Goal: Transaction & Acquisition: Purchase product/service

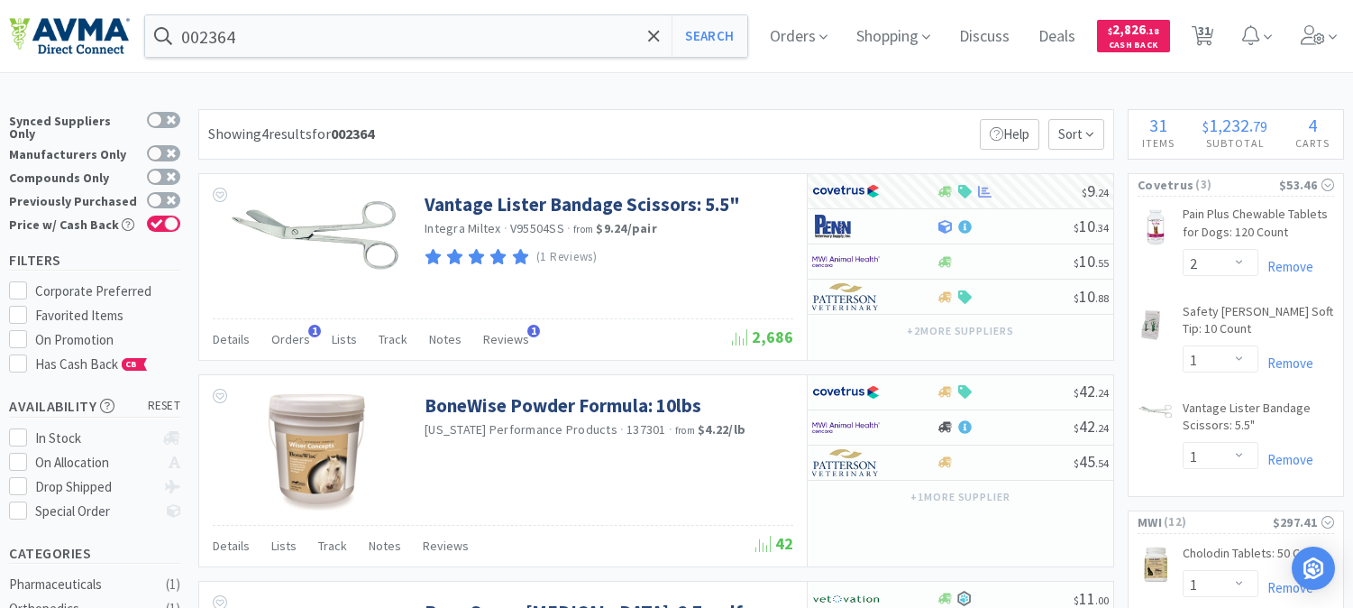
select select "2"
select select "1"
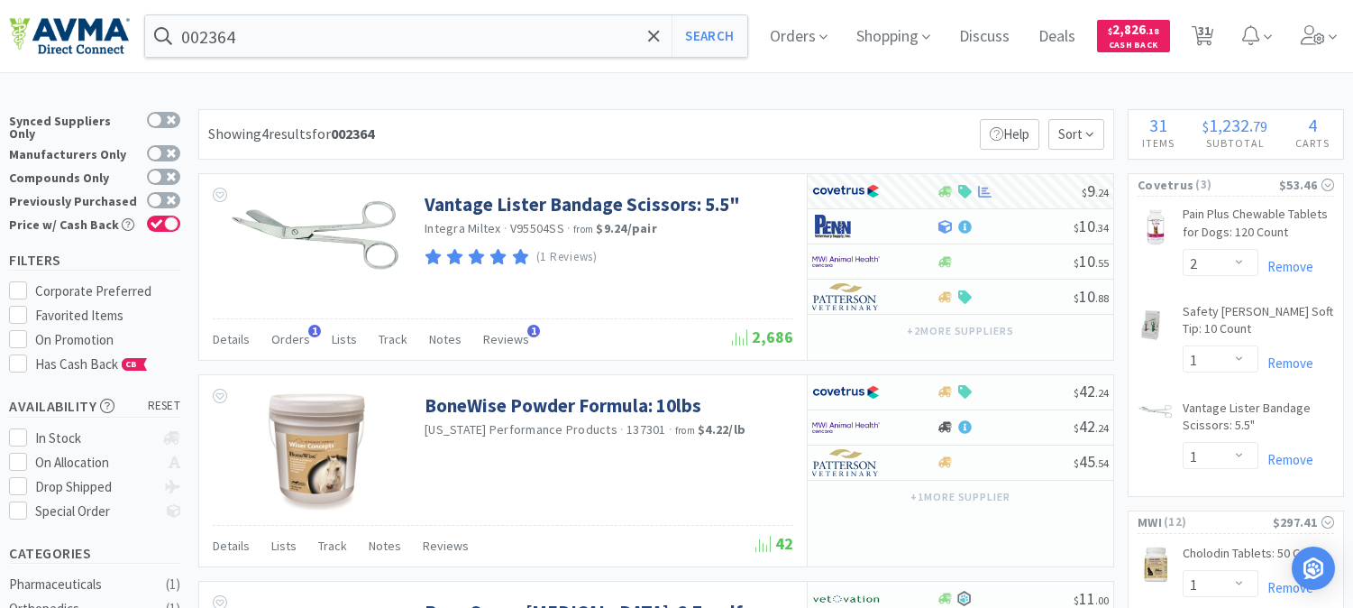
select select "1"
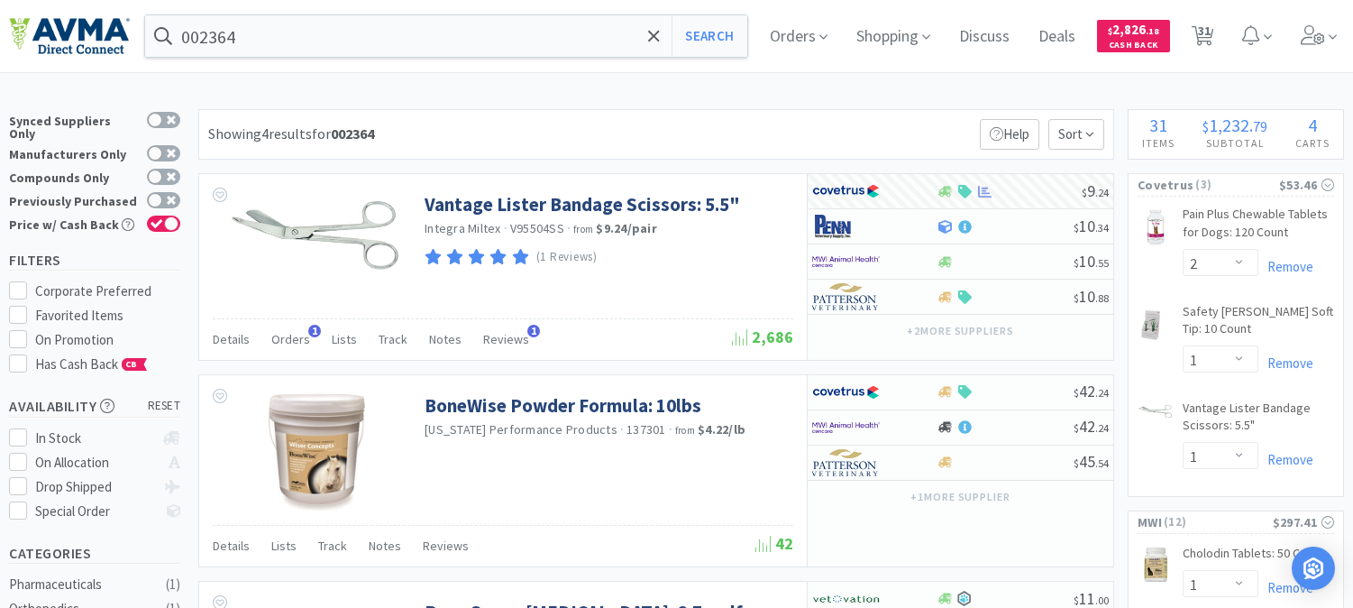
select select "1"
select select "2"
select select "1"
select select "2"
select select "1"
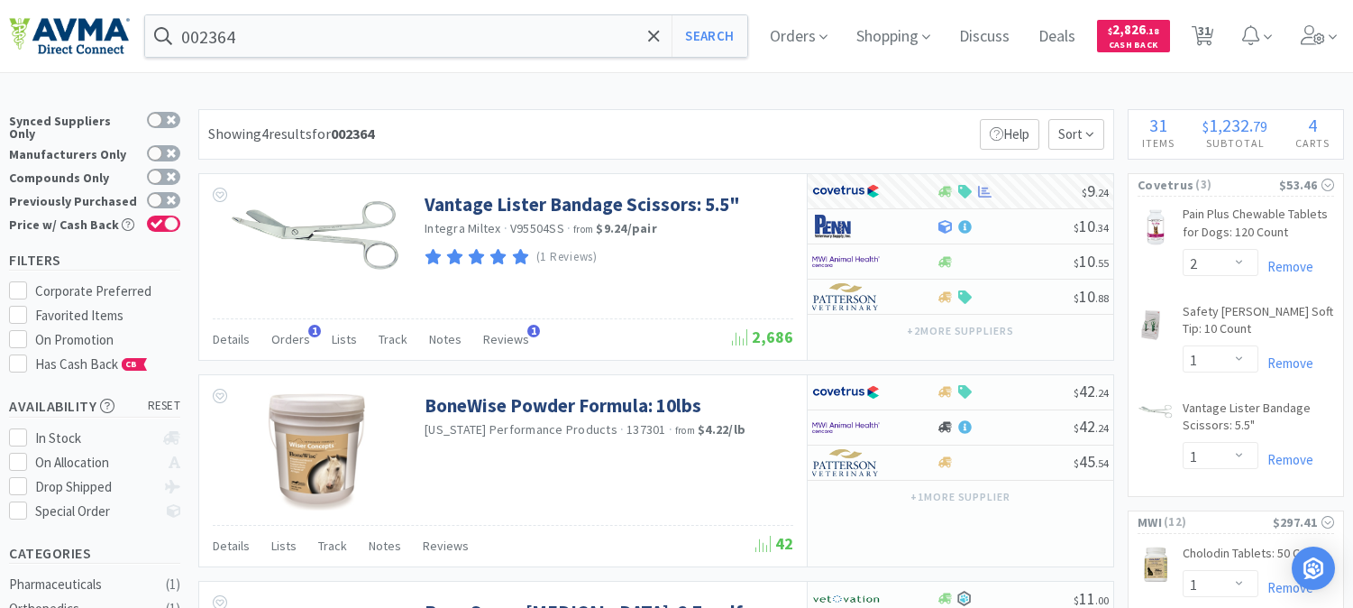
select select "1"
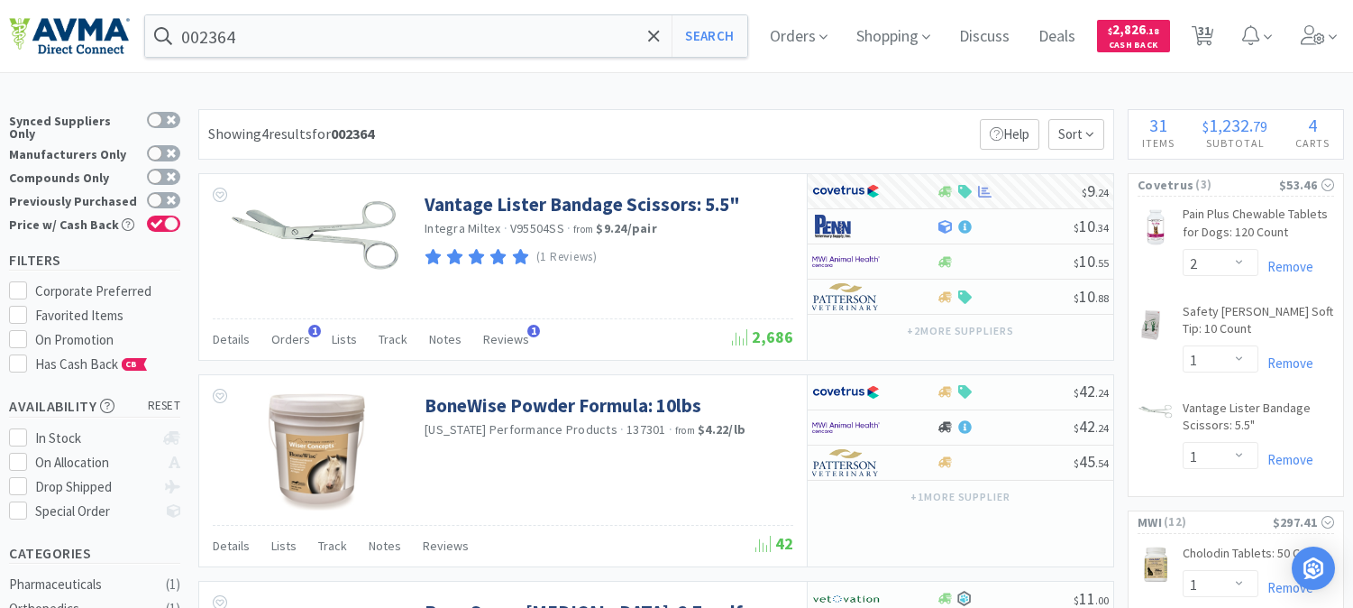
select select "1"
select select "3"
select select "1"
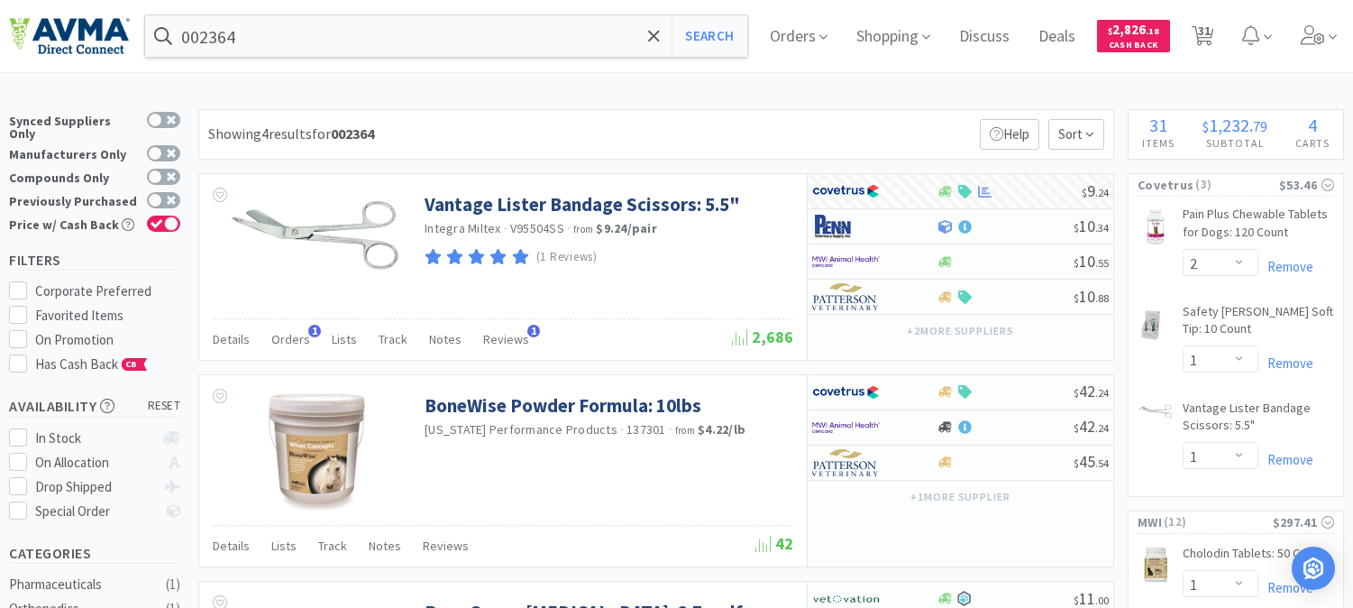
select select "1"
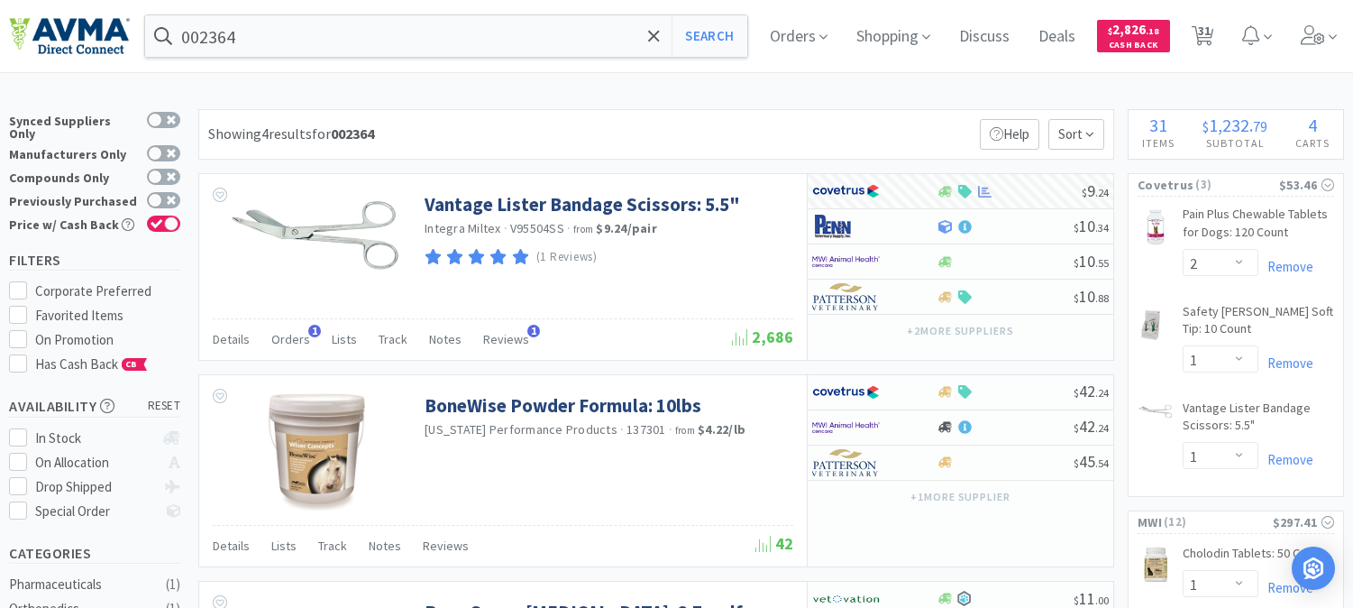
select select "1"
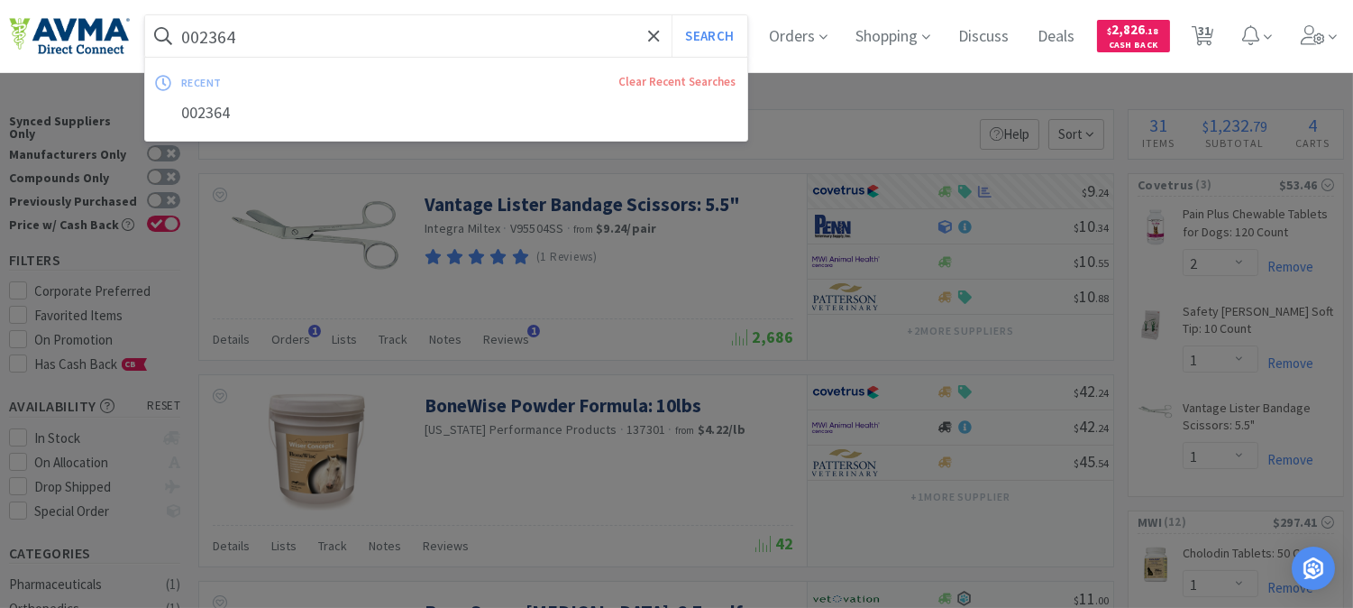
click at [282, 49] on input "002364" at bounding box center [446, 35] width 602 height 41
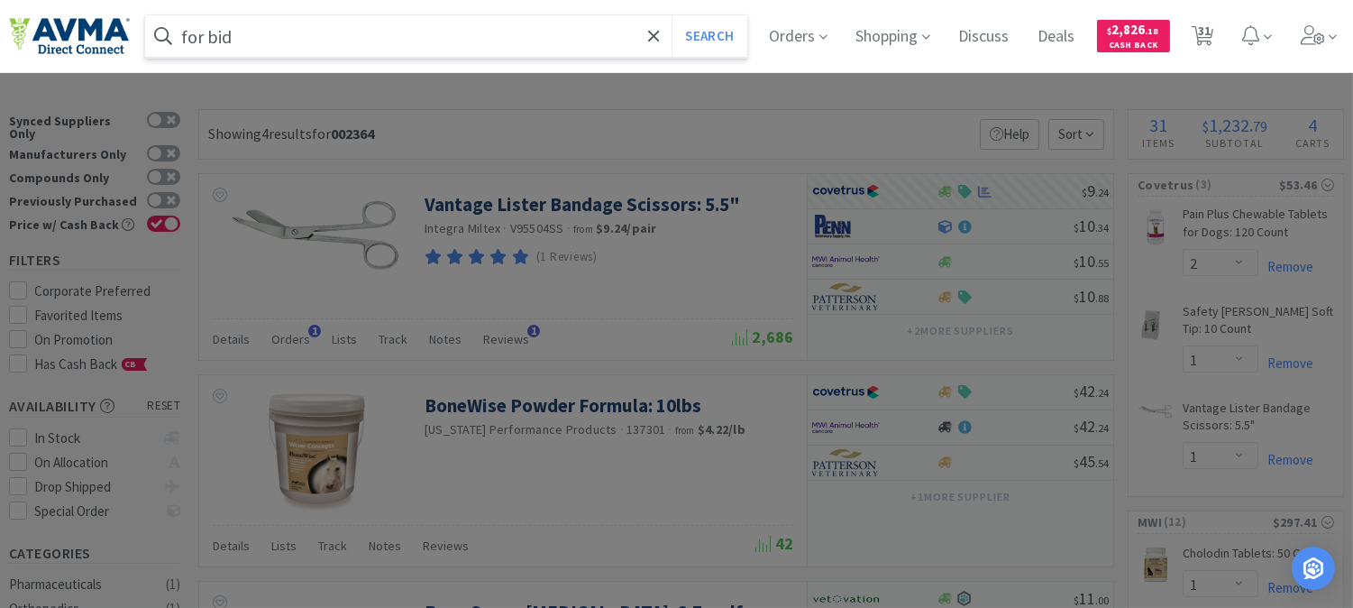
click at [672, 15] on button "Search" at bounding box center [709, 35] width 75 height 41
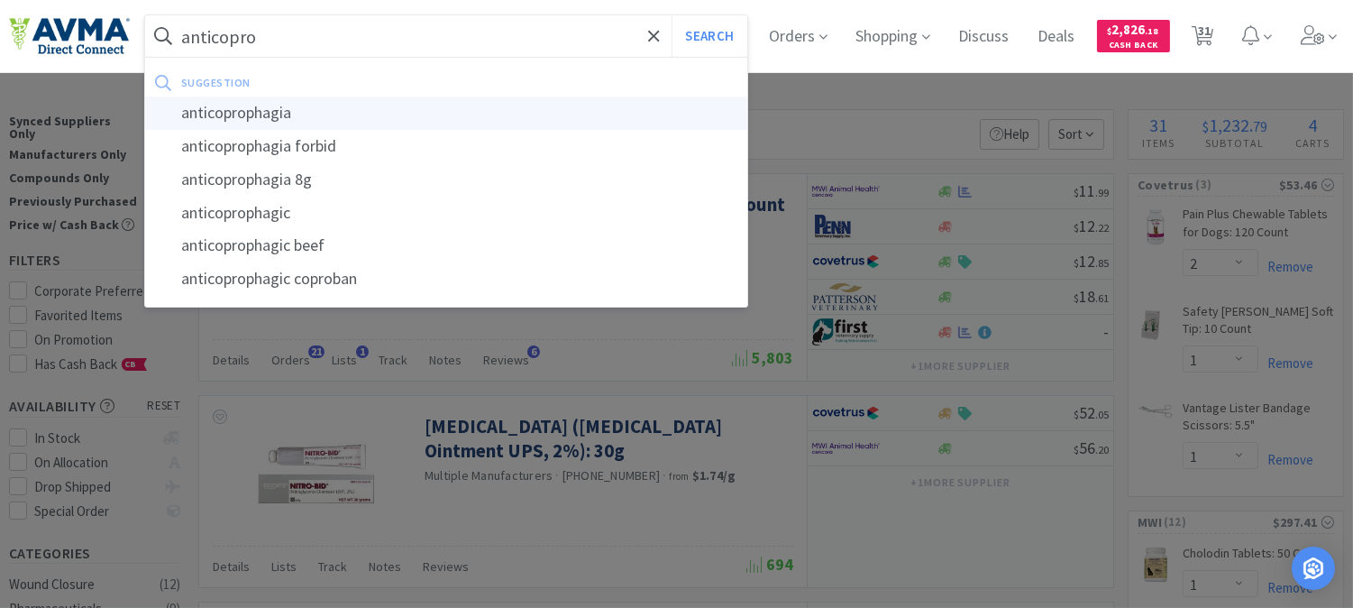
click at [256, 108] on div "anticoprophagia" at bounding box center [446, 112] width 602 height 33
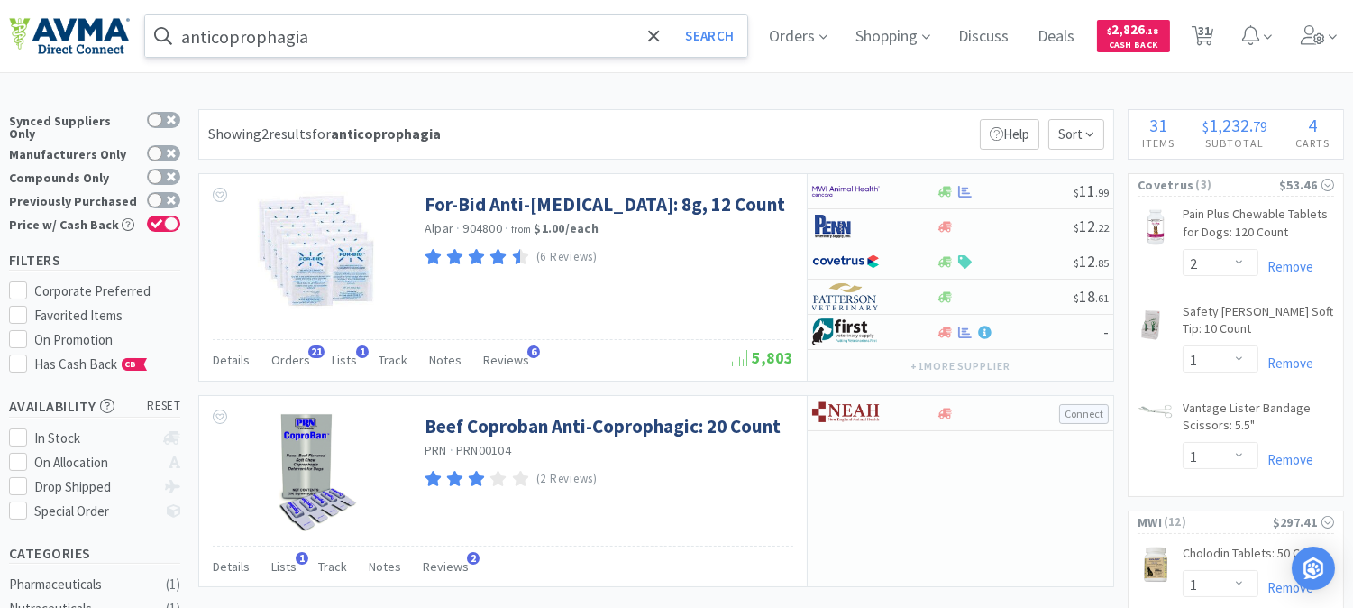
scroll to position [100, 0]
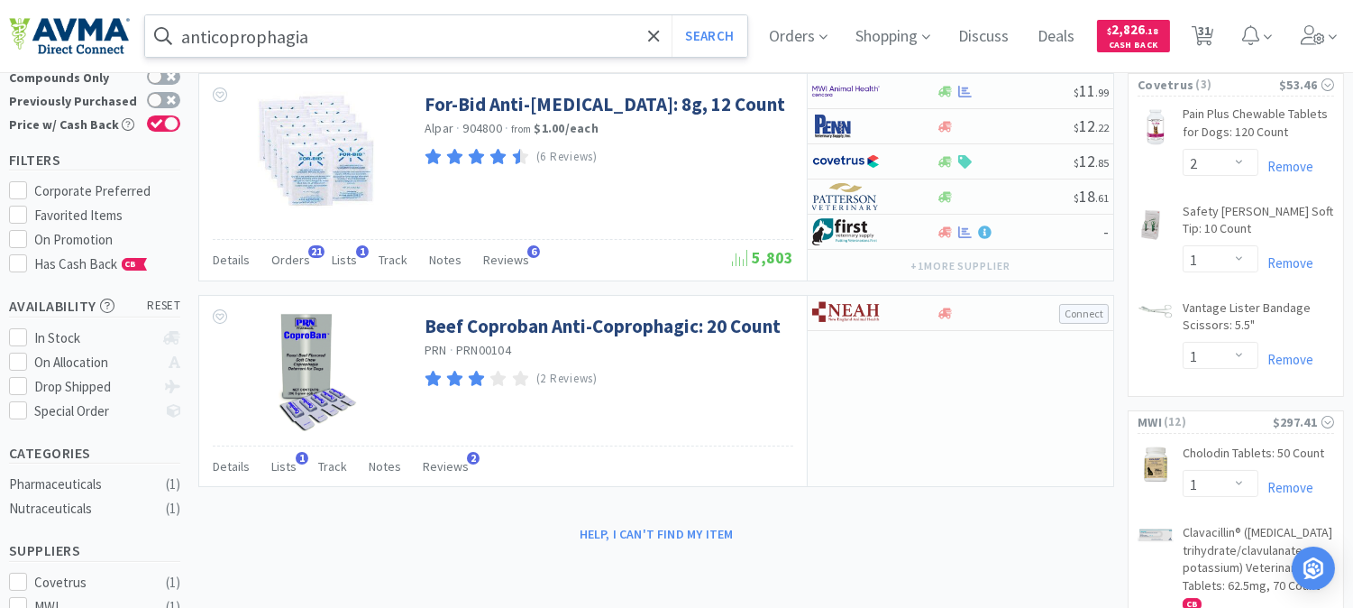
click at [318, 23] on input "anticoprophagia" at bounding box center [446, 35] width 602 height 41
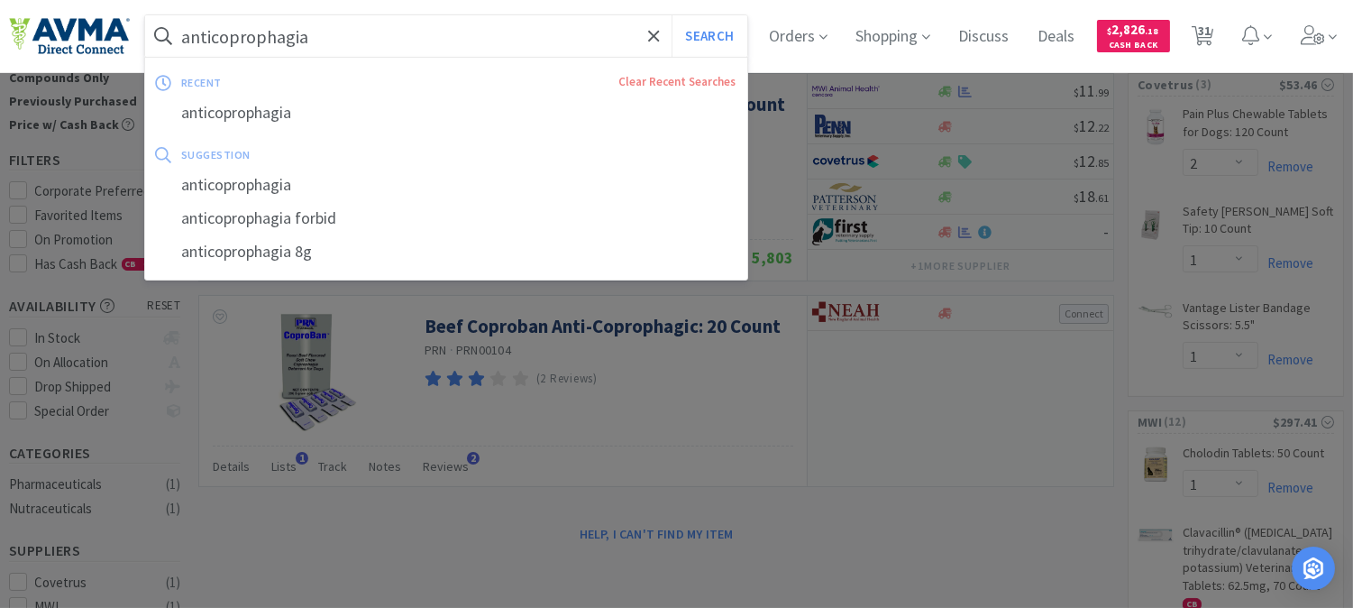
paste input "191.49540.3"
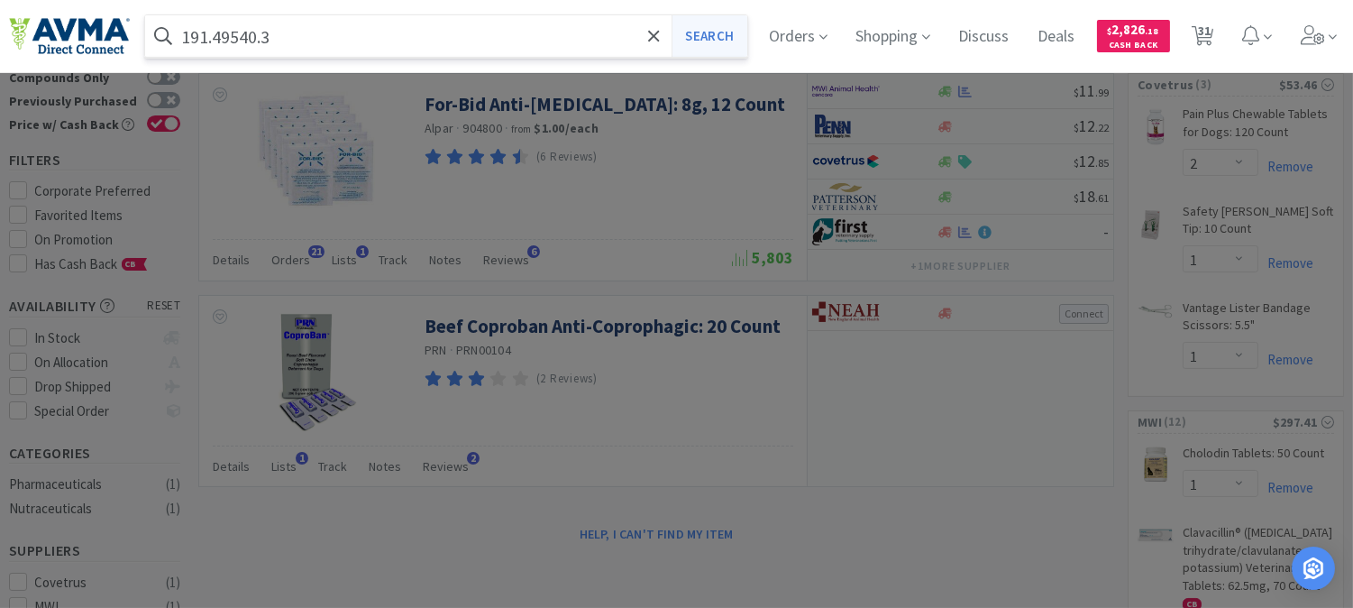
type input "191.49540.3"
click at [719, 38] on button "Search" at bounding box center [709, 35] width 75 height 41
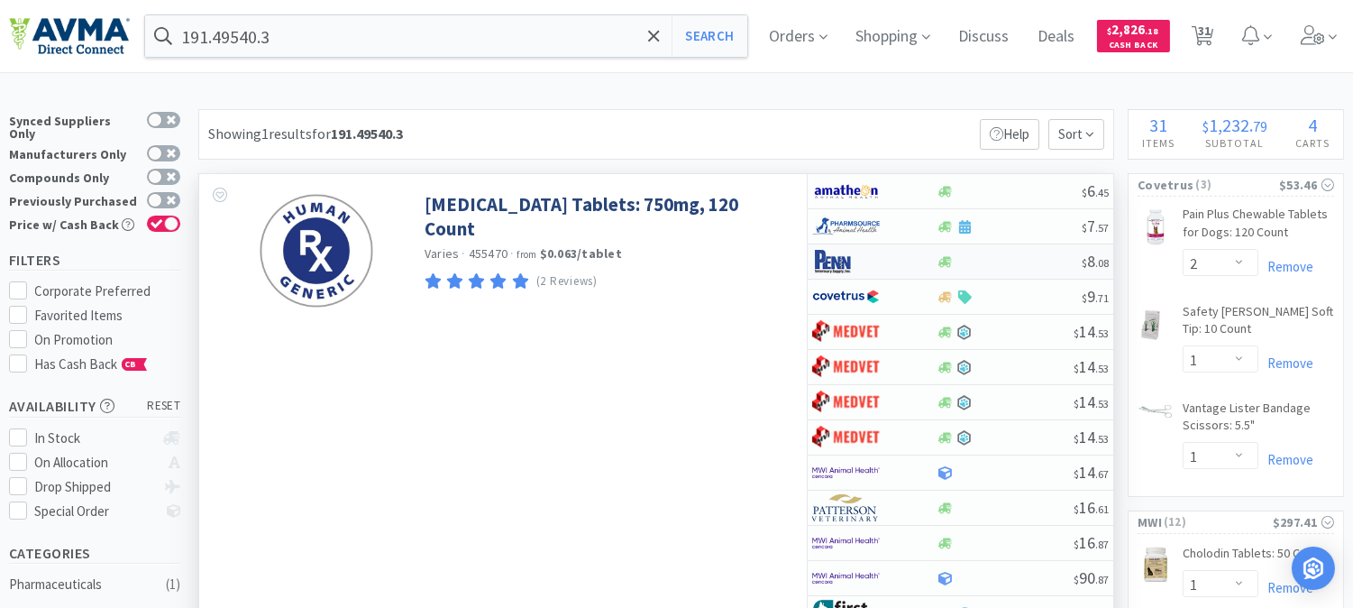
click at [841, 256] on img at bounding box center [846, 261] width 68 height 27
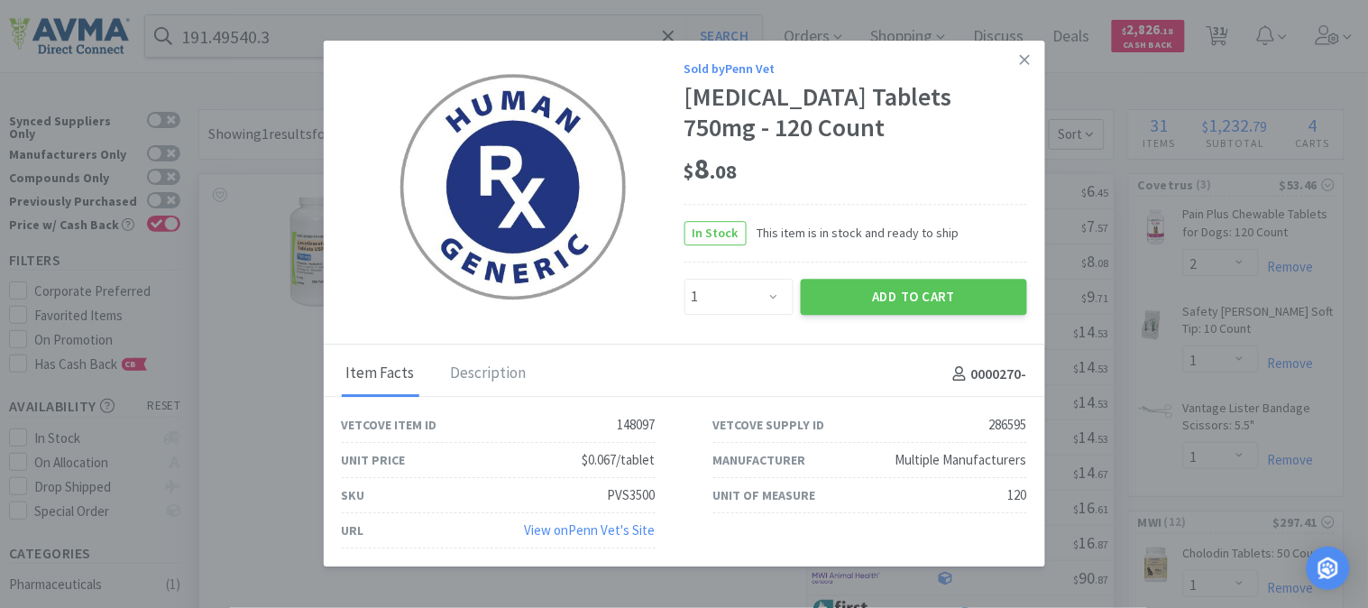
click at [627, 494] on div "PVS3500" at bounding box center [632, 496] width 48 height 22
copy div "PVS3500"
click at [716, 301] on select "Enter Quantity 1 2 3 4 5 6 7 8 9 10 11 12 13 14 15 16 17 18 19 20 Enter Quantity" at bounding box center [738, 297] width 109 height 36
select select "4"
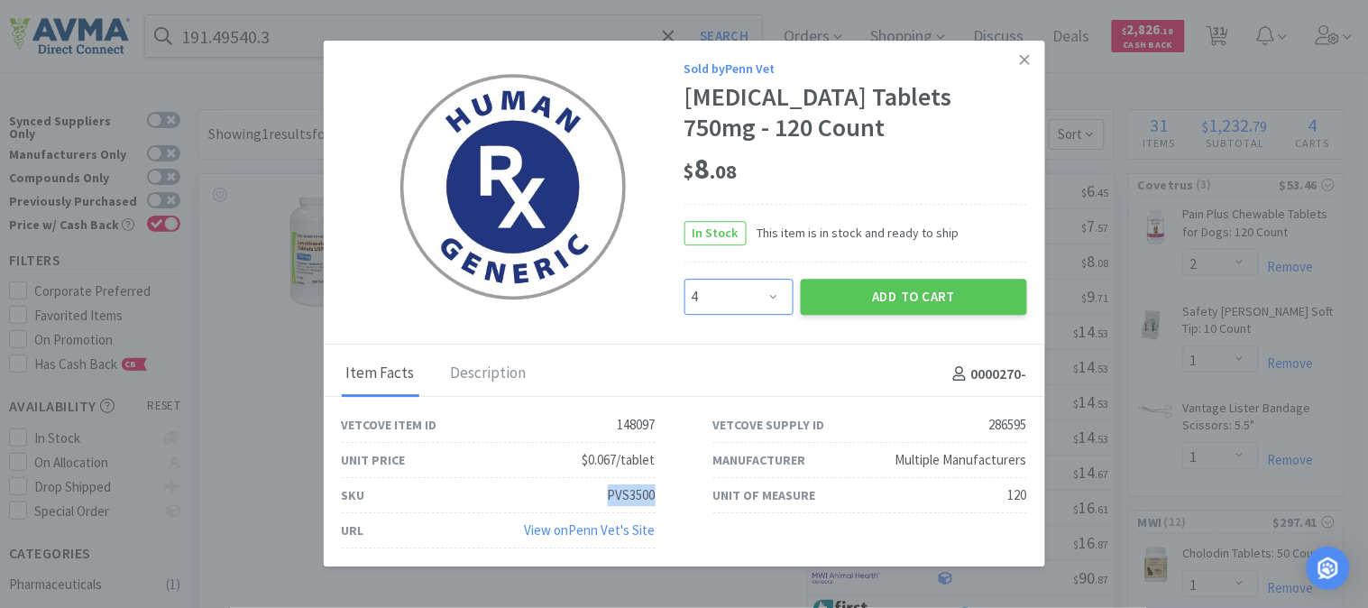
click at [684, 279] on select "Enter Quantity 1 2 3 4 5 6 7 8 9 10 11 12 13 14 15 16 17 18 19 20 Enter Quantity" at bounding box center [738, 297] width 109 height 36
click at [904, 300] on button "Add to Cart" at bounding box center [914, 297] width 226 height 36
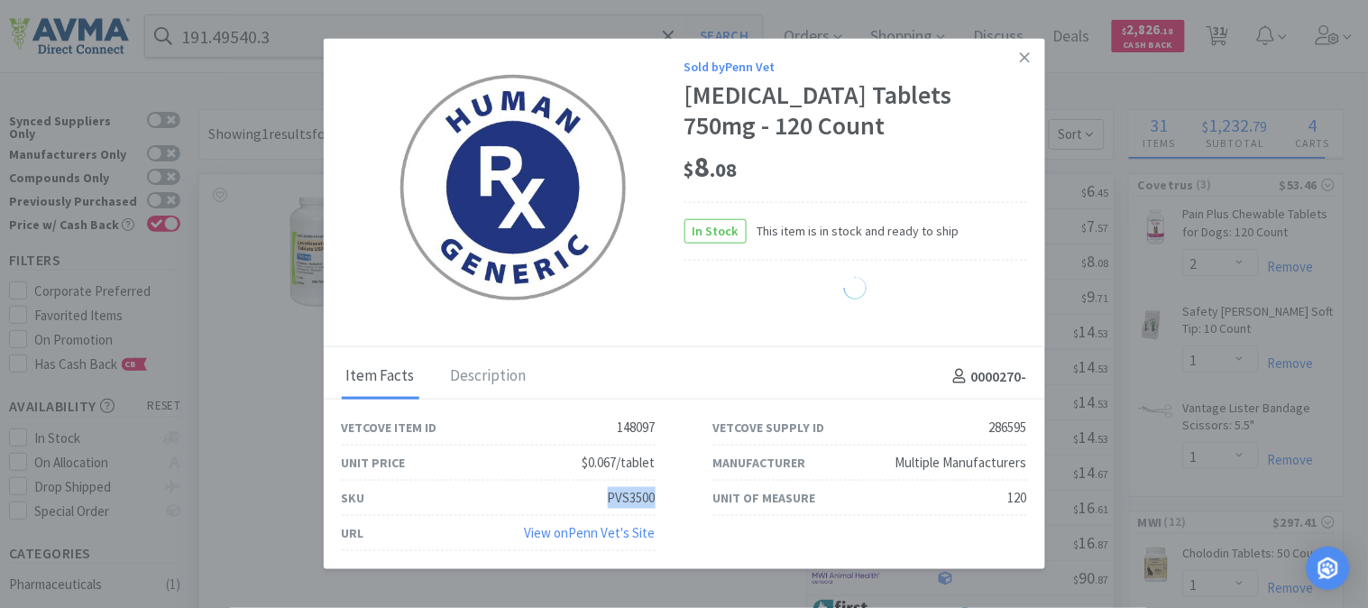
select select "4"
select select "1"
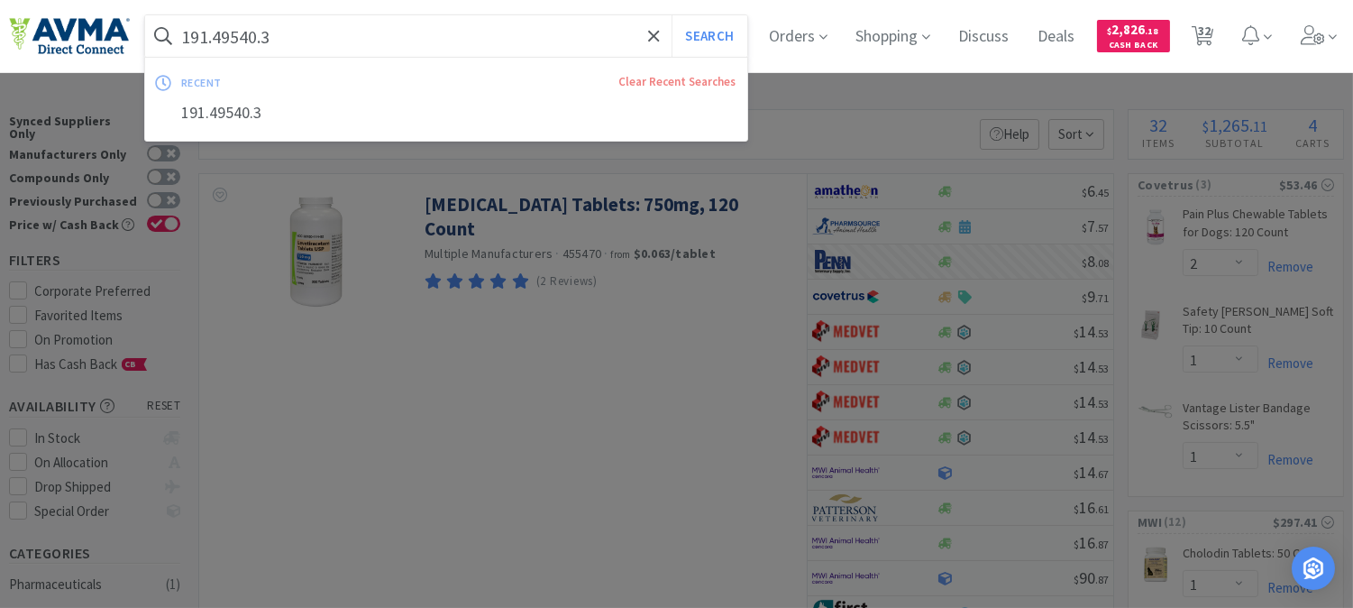
click at [311, 36] on input "191.49540.3" at bounding box center [446, 35] width 602 height 41
paste input "ZYV3050"
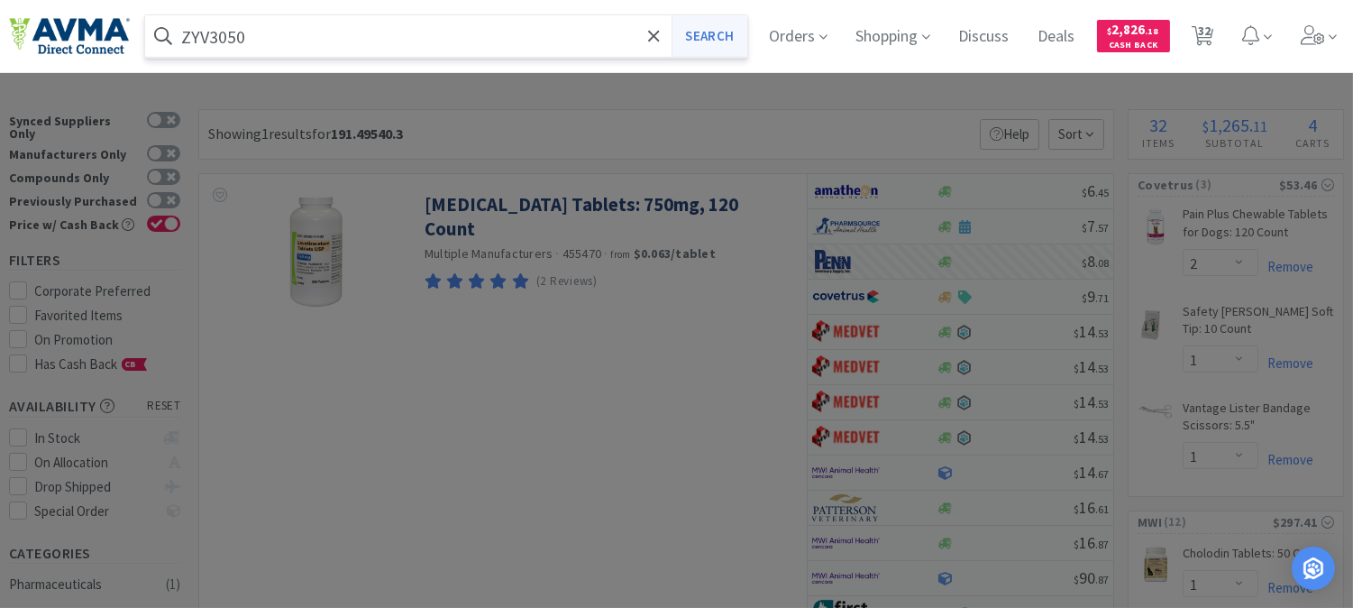
type input "ZYV3050"
click at [719, 36] on button "Search" at bounding box center [709, 35] width 75 height 41
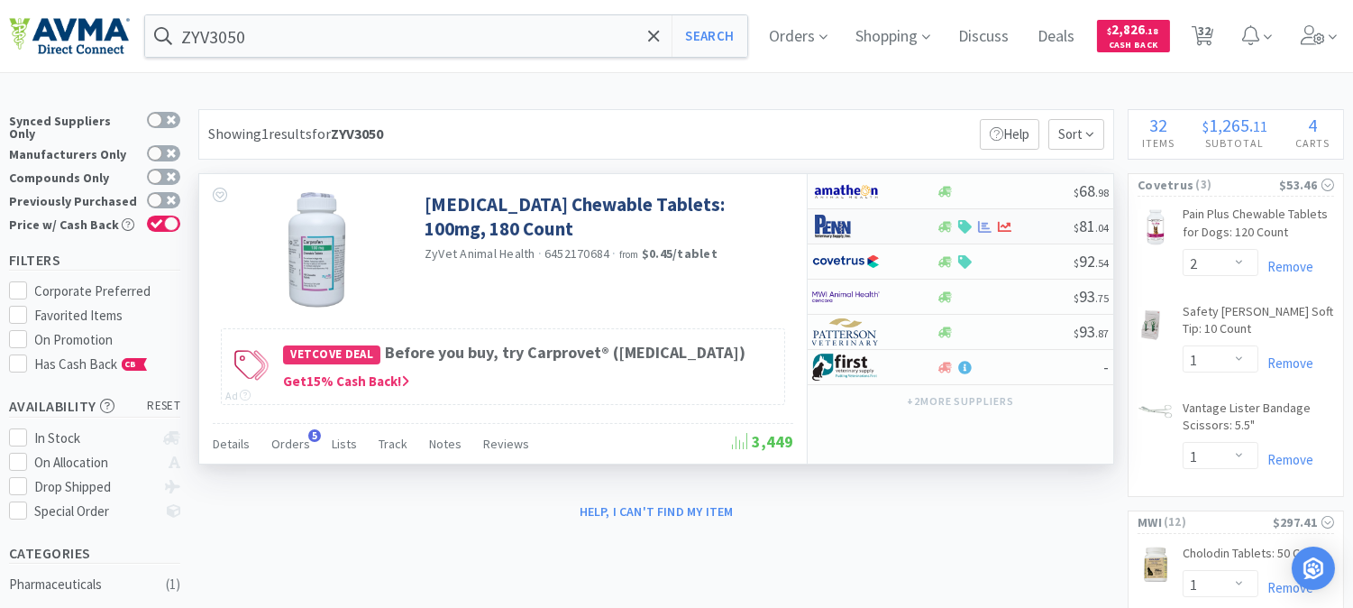
click at [828, 222] on img at bounding box center [846, 226] width 68 height 27
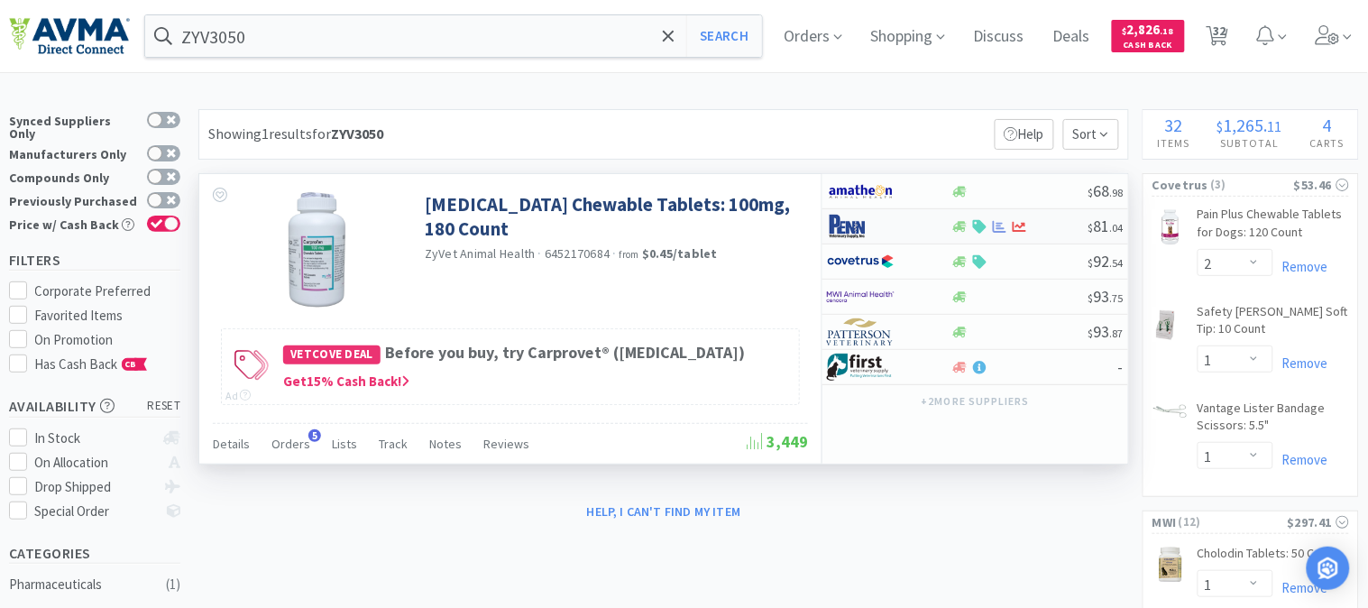
select select "1"
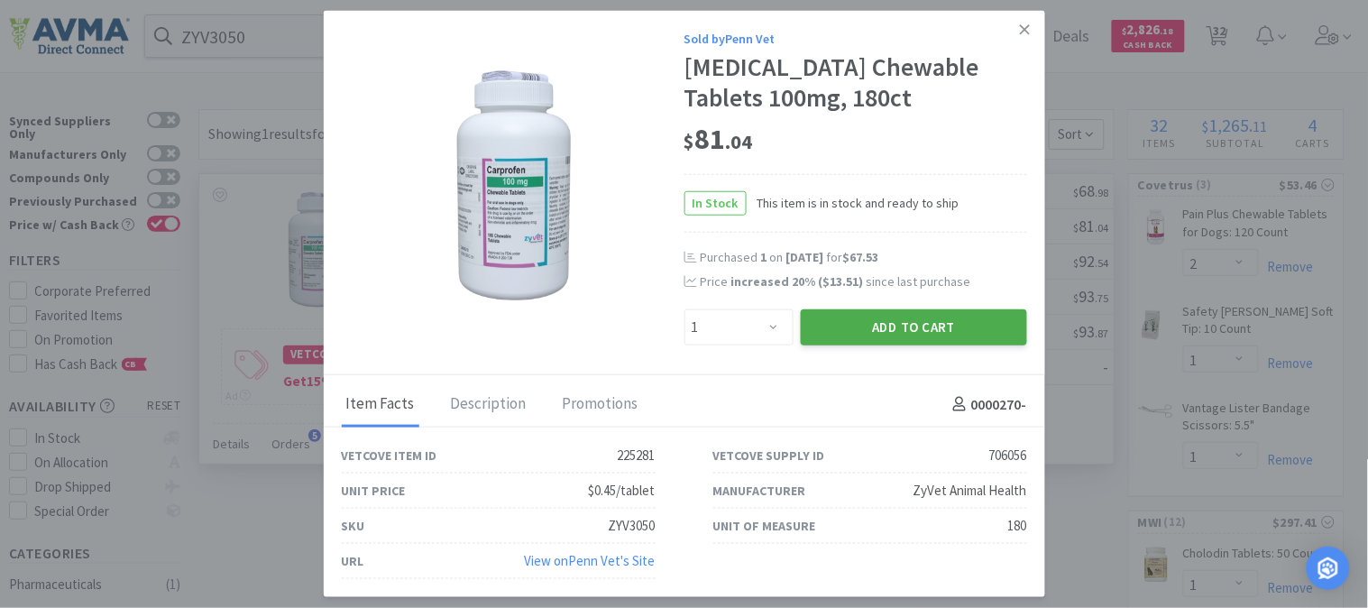
click at [896, 328] on button "Add to Cart" at bounding box center [914, 327] width 226 height 36
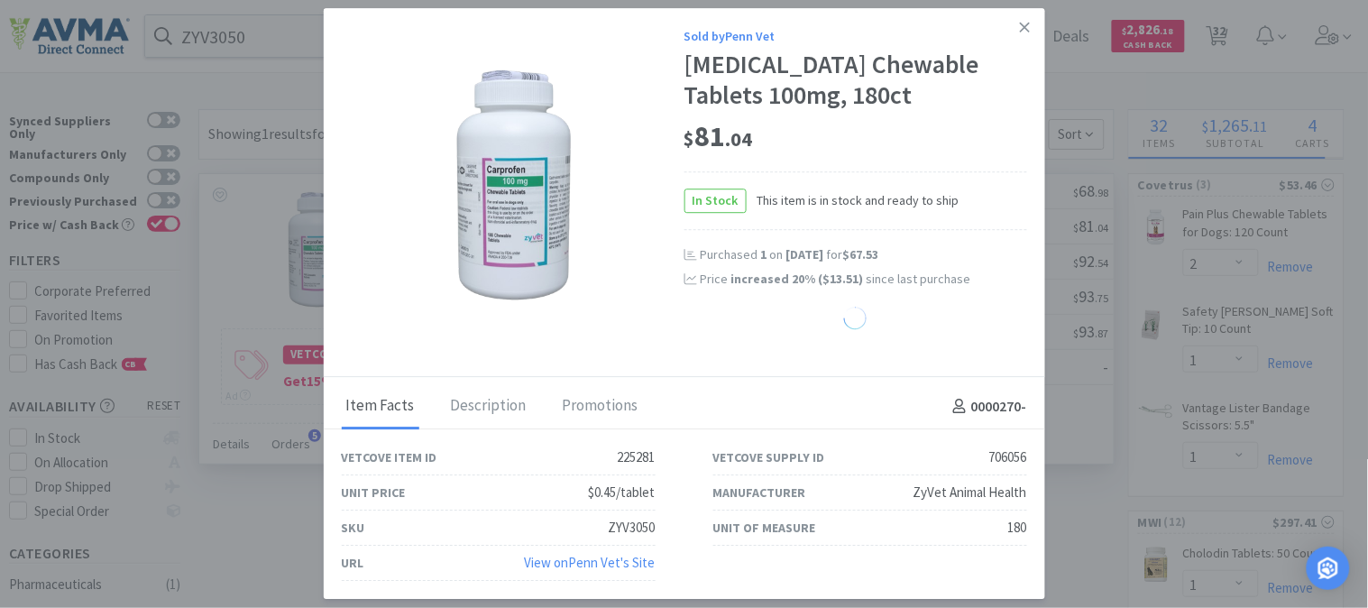
select select "1"
select select "3"
select select "1"
select select "4"
select select "1"
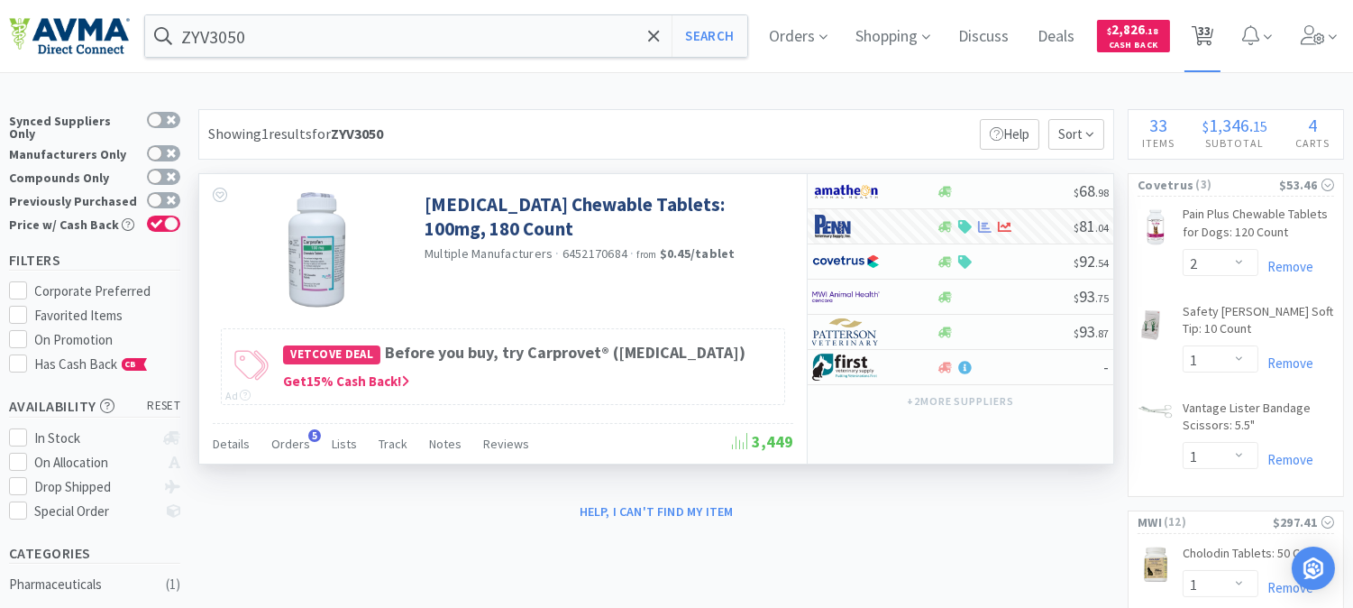
click at [1211, 40] on span "33" at bounding box center [1204, 31] width 13 height 72
select select "2"
select select "1"
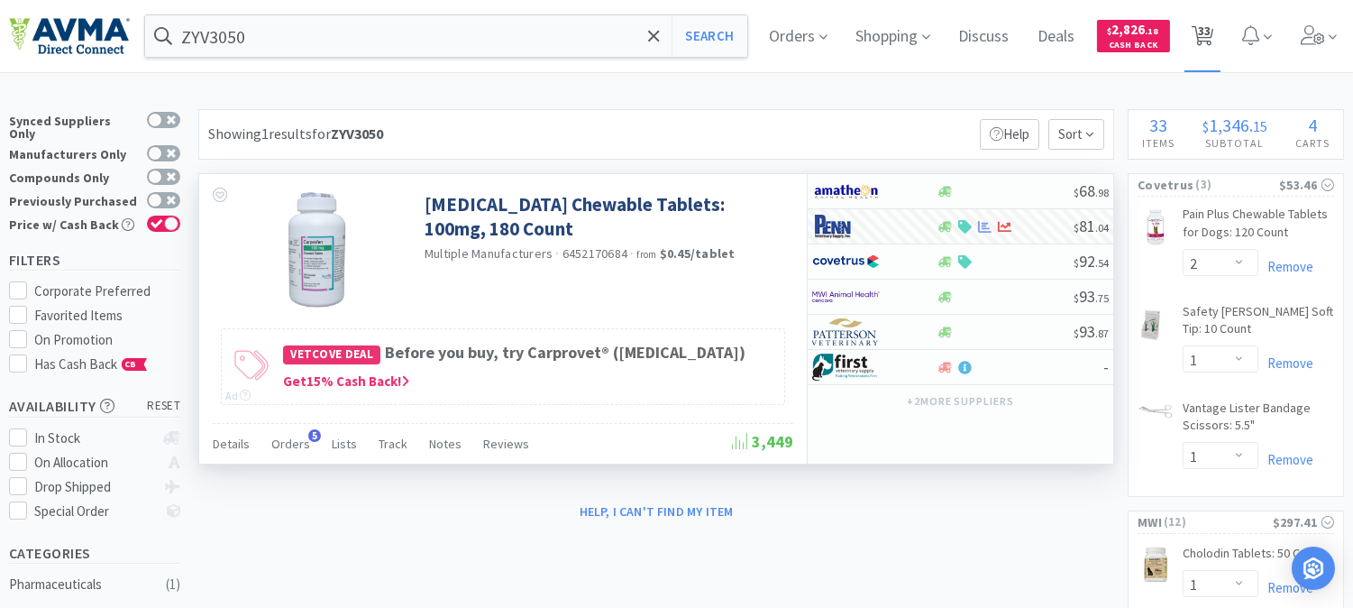
select select "1"
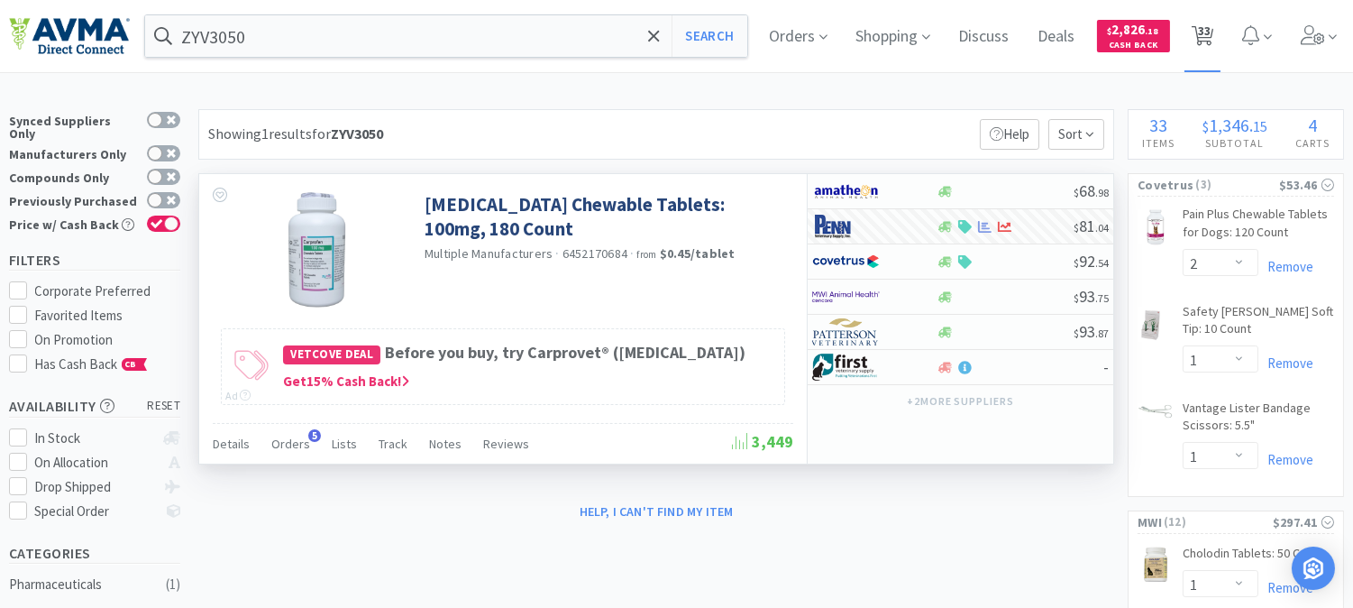
select select "1"
select select "2"
select select "1"
select select "2"
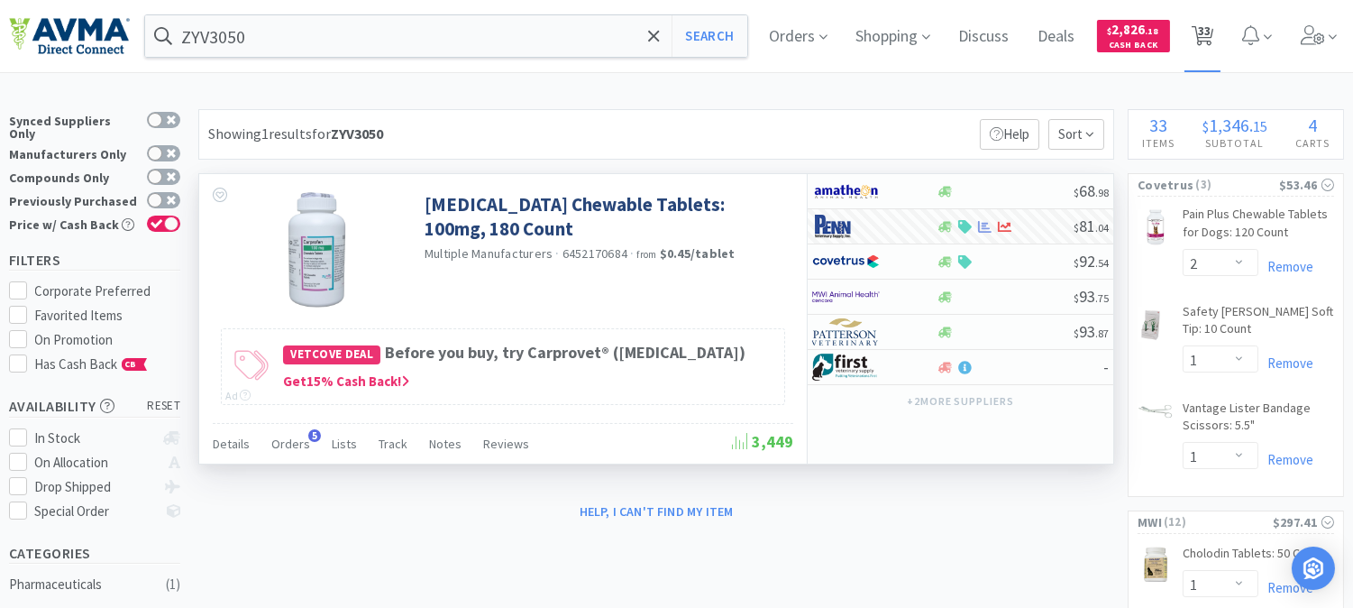
select select "1"
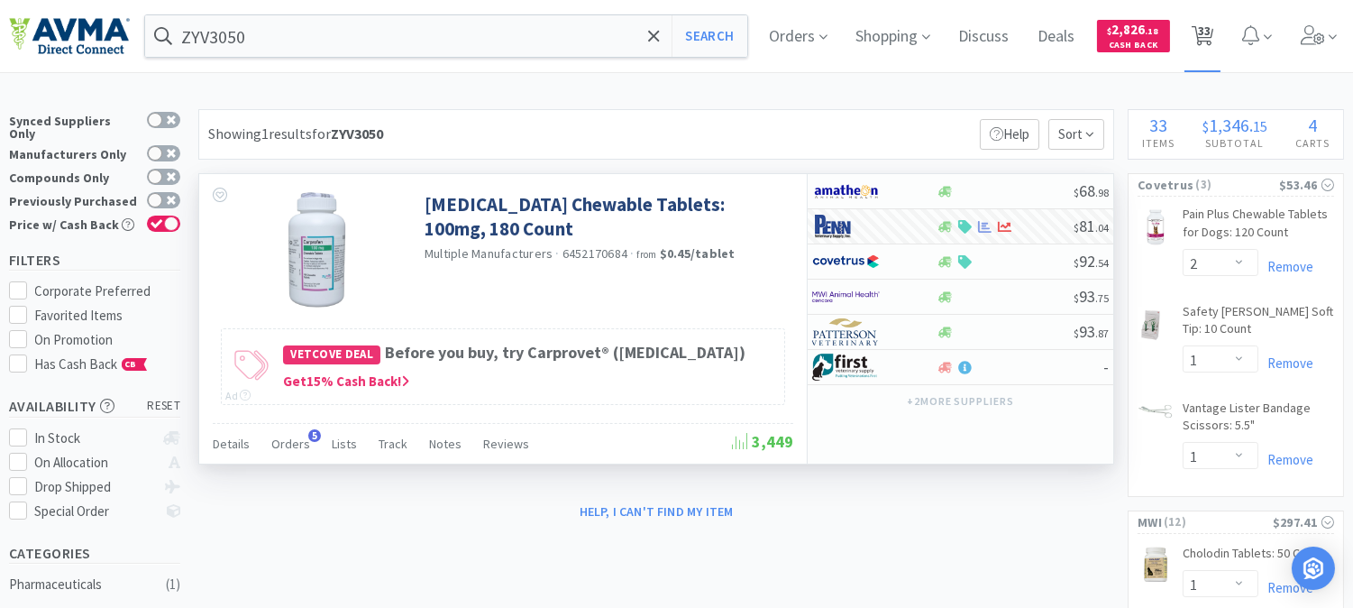
select select "1"
select select "3"
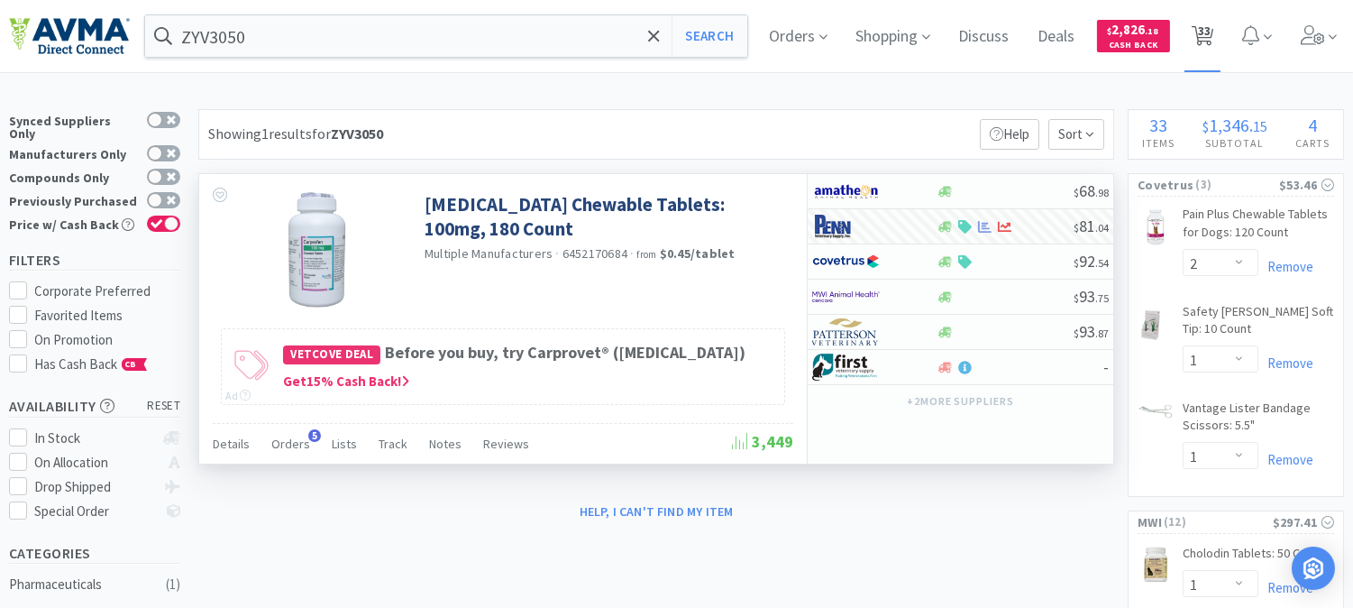
select select "1"
select select "4"
select select "1"
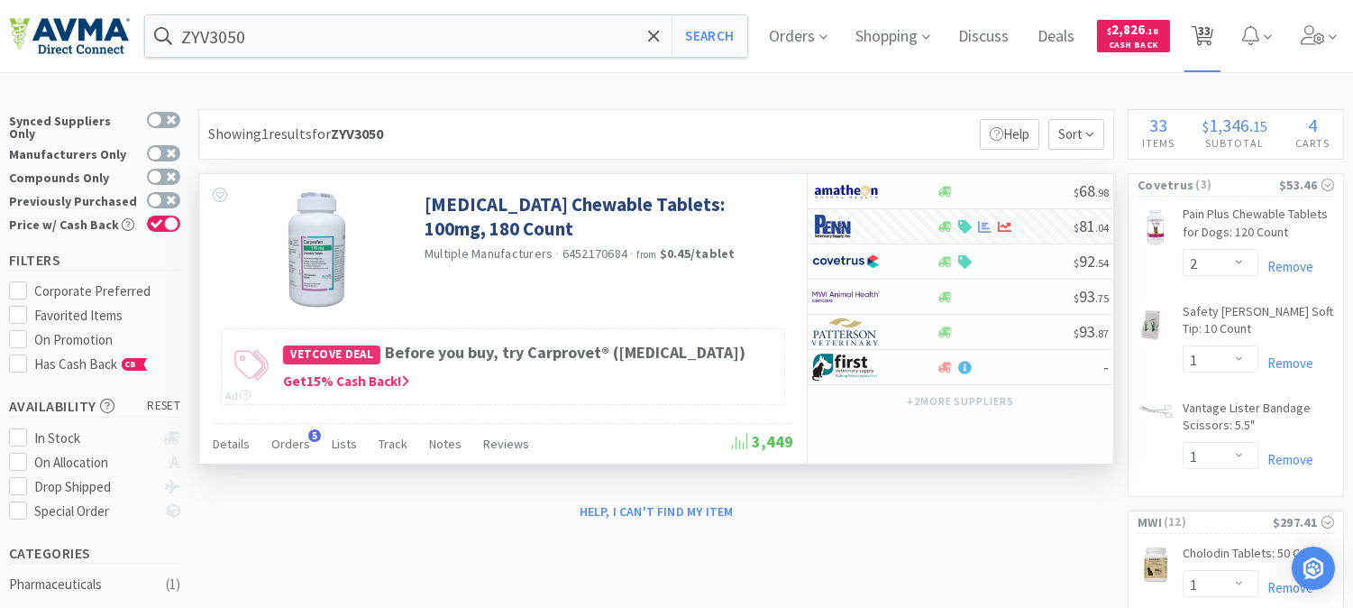
select select "1"
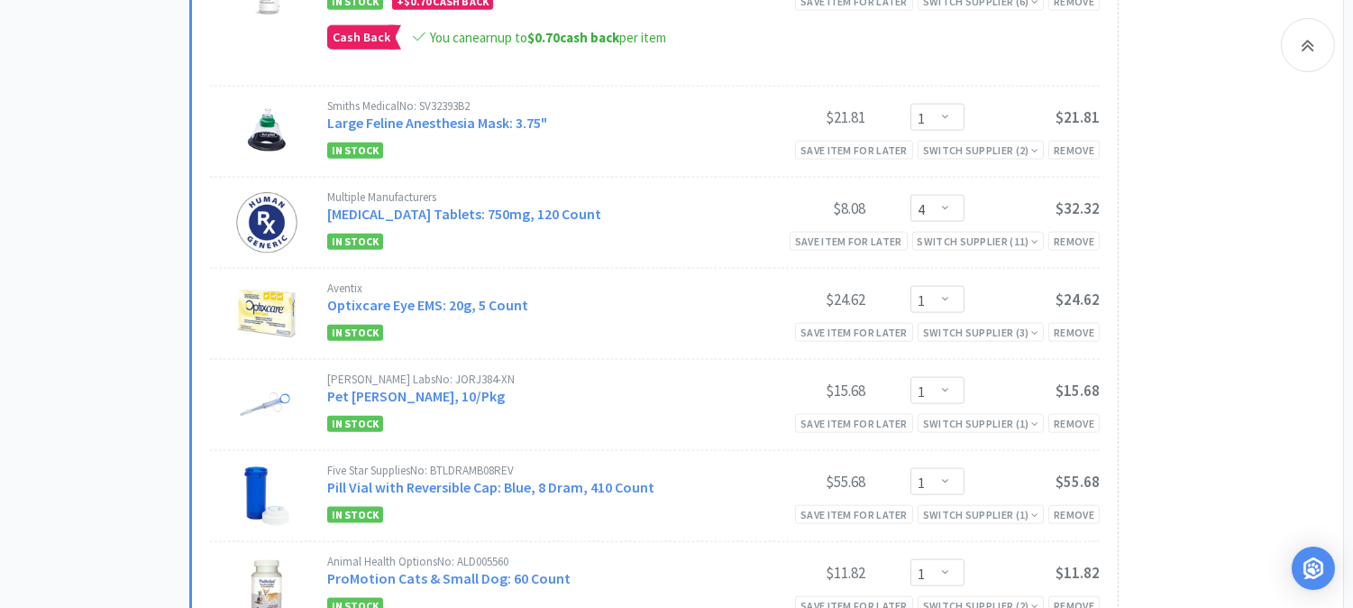
scroll to position [4207, 0]
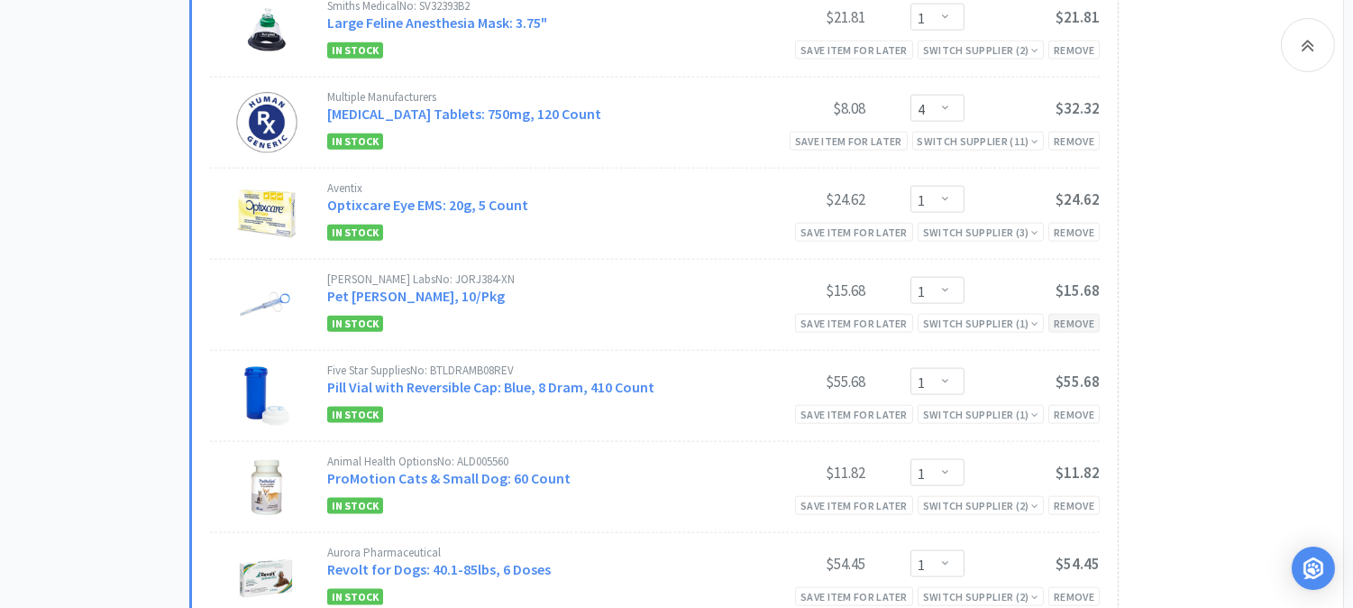
click at [1069, 314] on div "Remove" at bounding box center [1074, 323] width 51 height 19
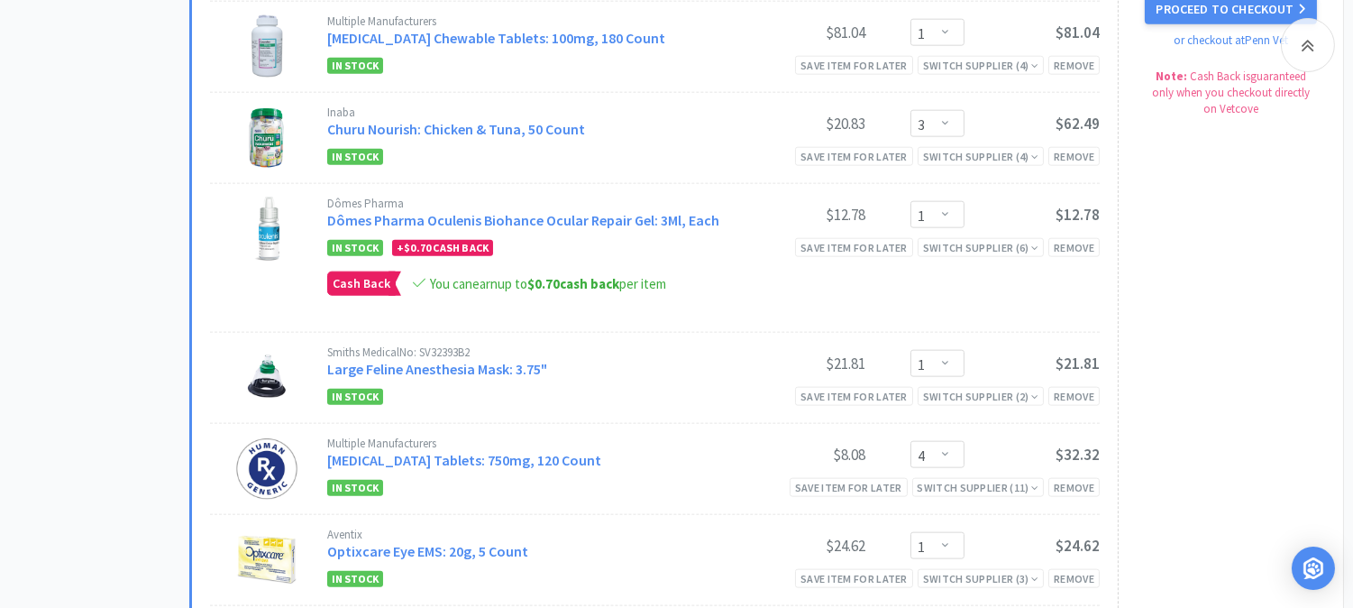
scroll to position [3907, 0]
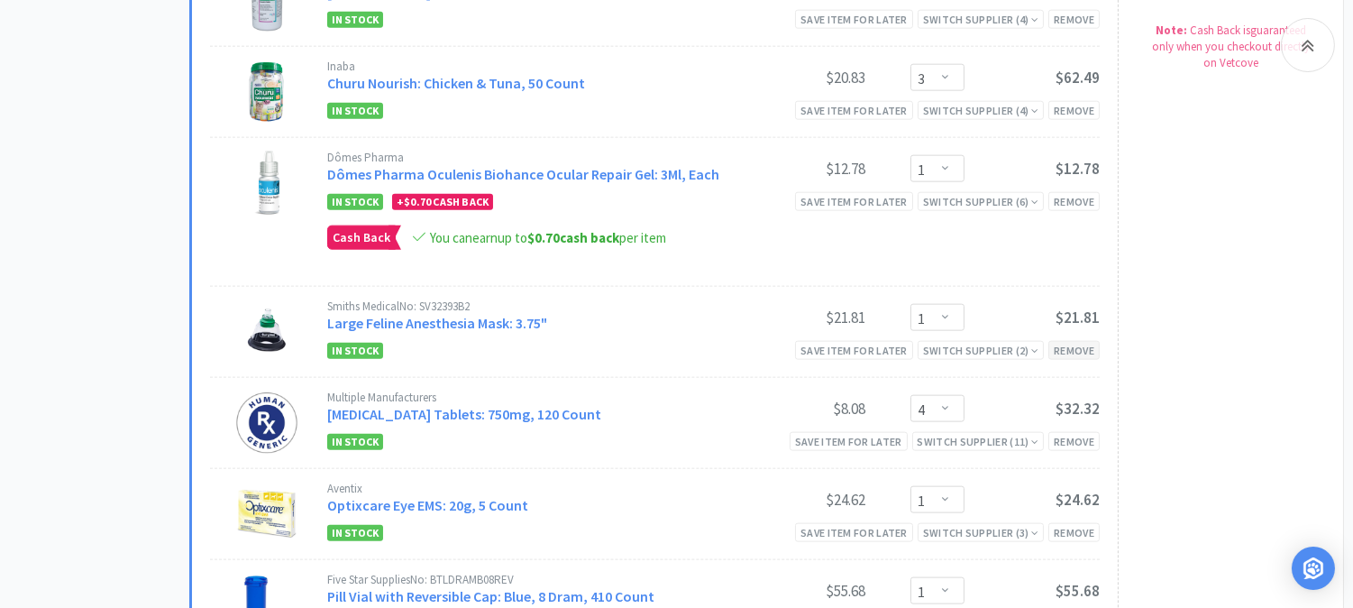
click at [1078, 341] on div "Remove" at bounding box center [1074, 350] width 51 height 19
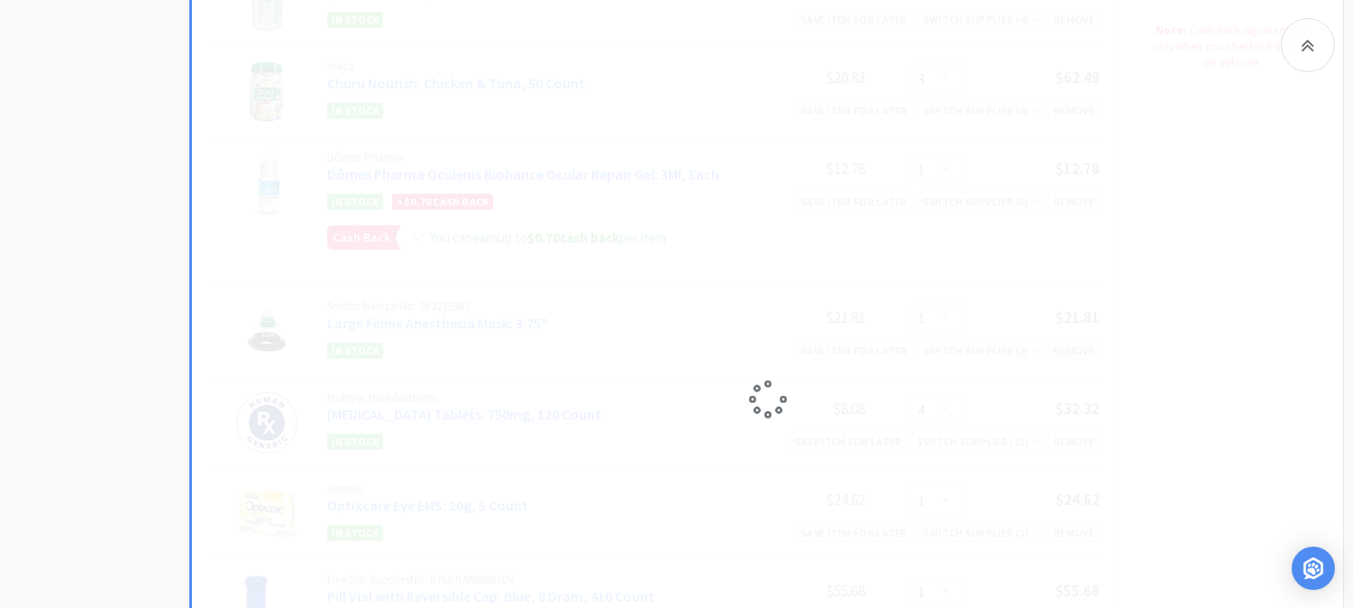
select select "4"
select select "1"
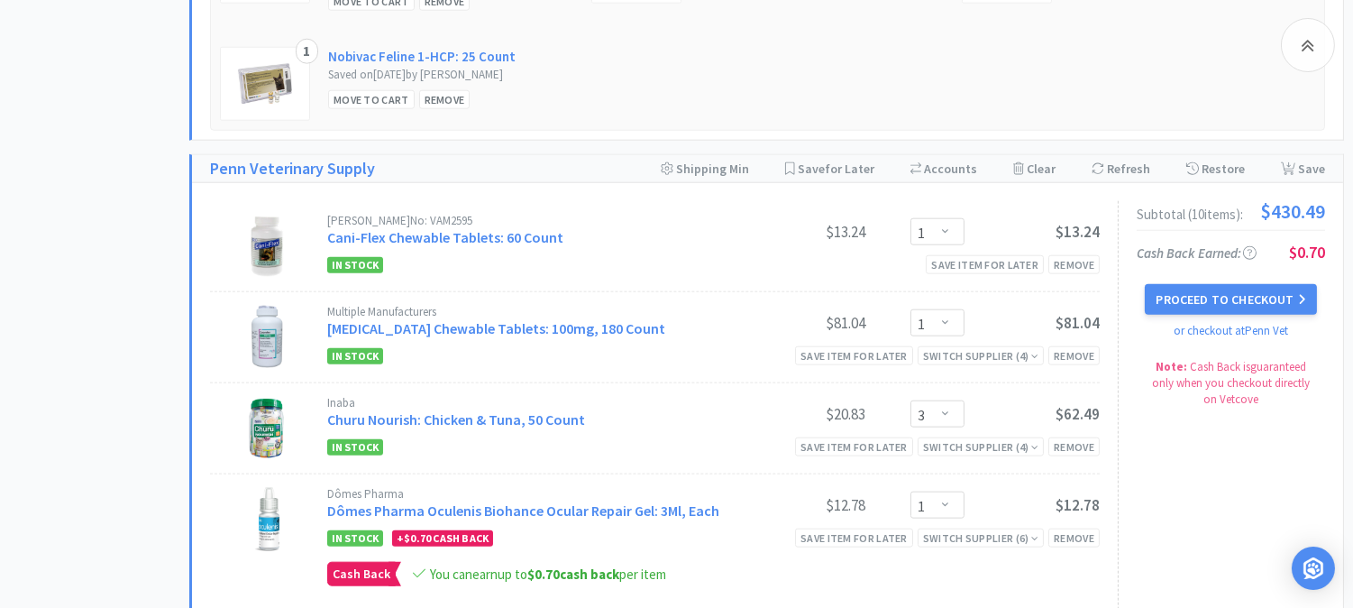
scroll to position [3607, 0]
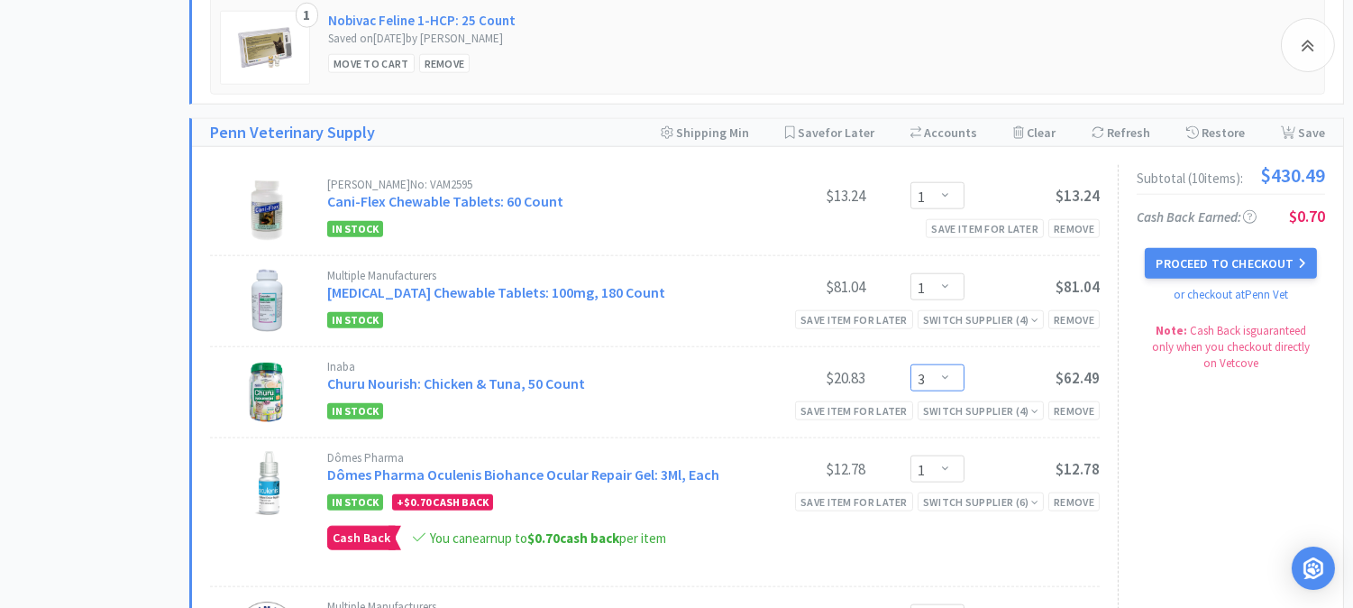
click at [942, 364] on select "Enter Quantity 1 2 3 4 5 6 7 8 9 10 11 12 13 14 15 16 17 18 19 20 Enter Quantity" at bounding box center [938, 377] width 54 height 27
click at [911, 364] on select "Enter Quantity 1 2 3 4 5 6 7 8 9 10 11 12 13 14 15 16 17 18 19 20 Enter Quantity" at bounding box center [938, 377] width 54 height 27
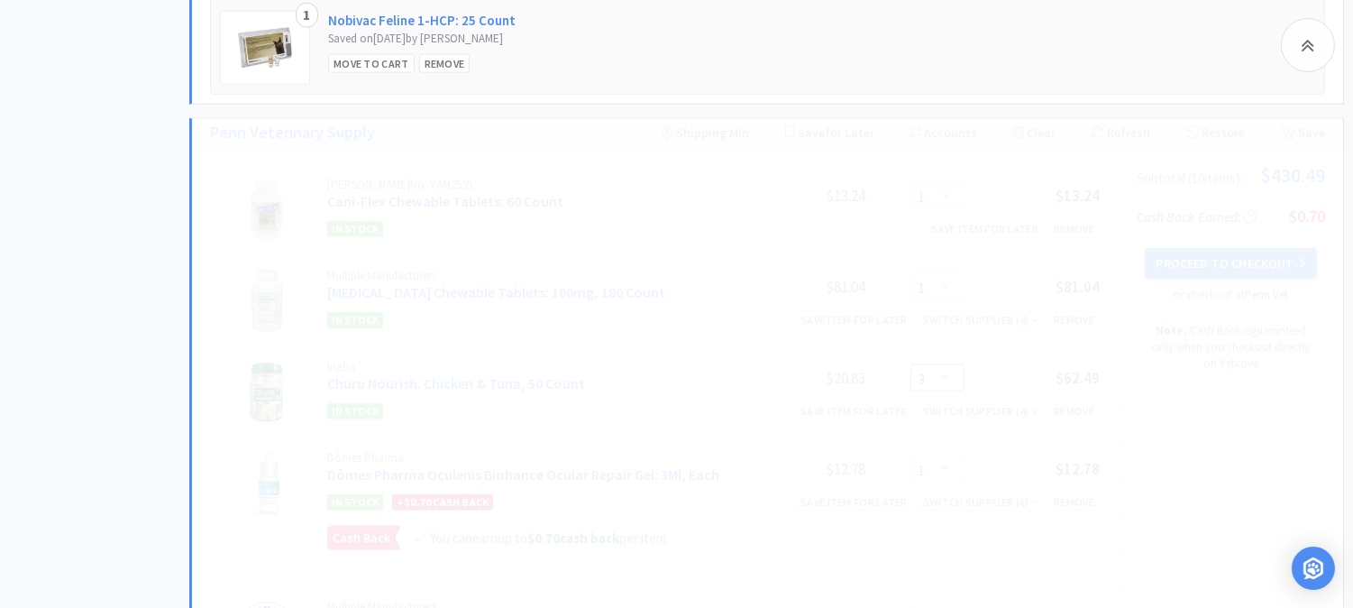
select select "2"
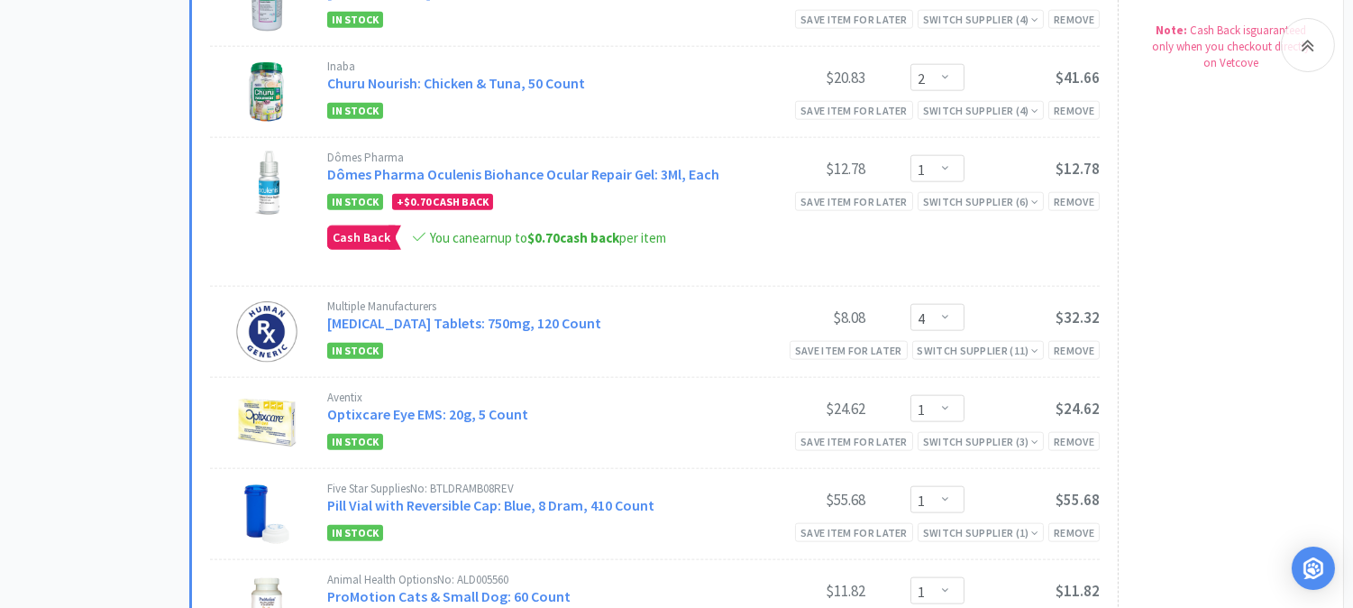
scroll to position [4007, 0]
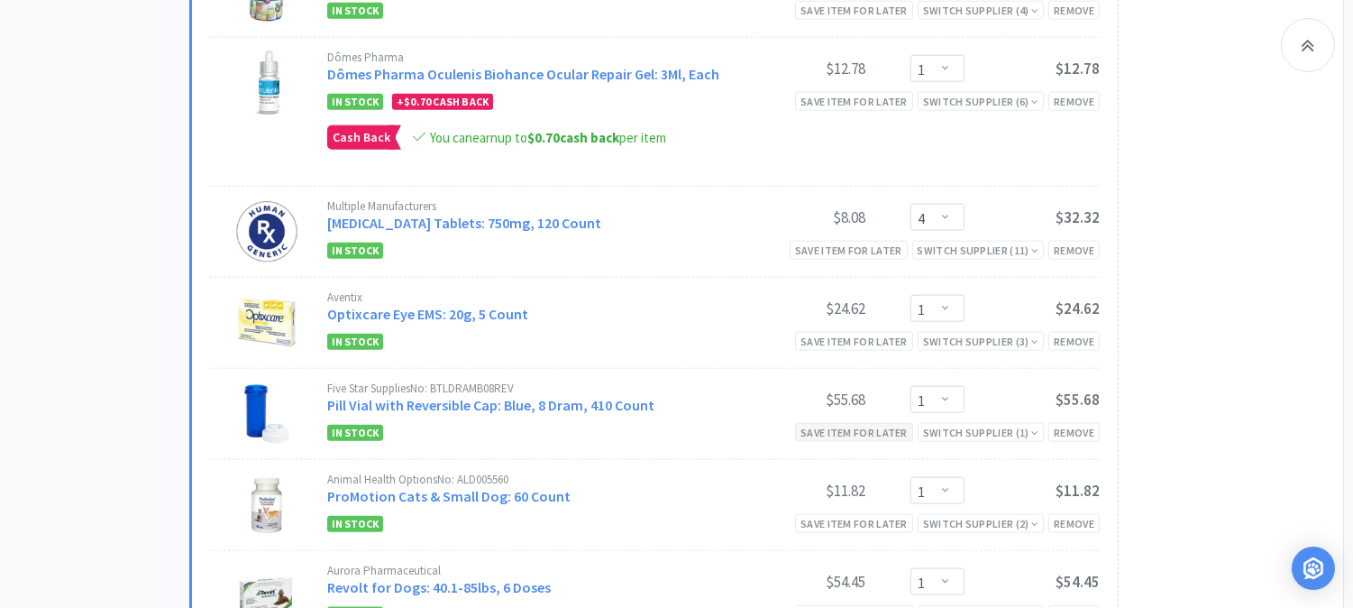
click at [848, 423] on div "Save item for later" at bounding box center [854, 432] width 118 height 19
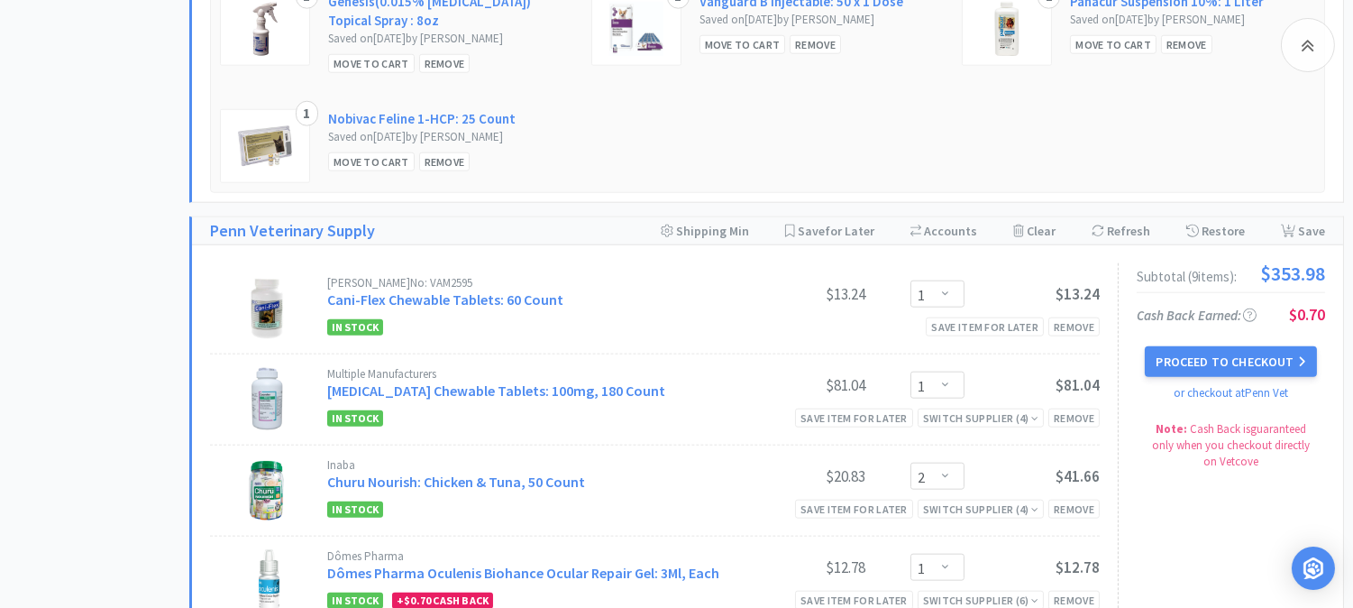
scroll to position [3506, 0]
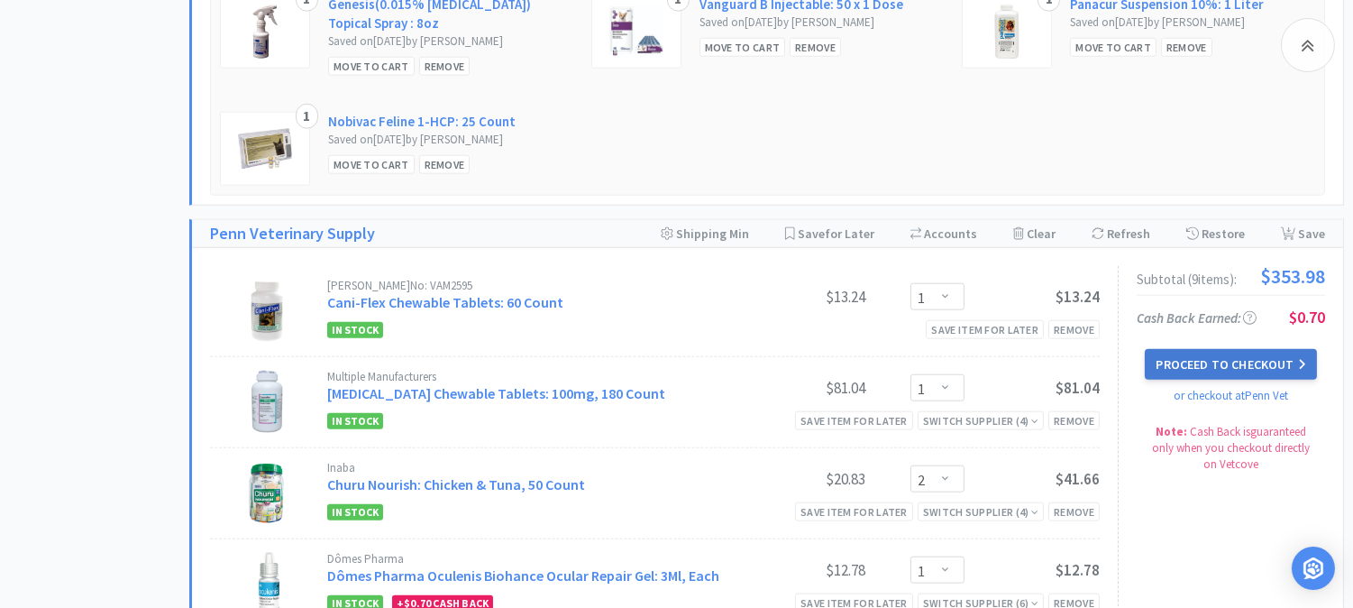
click at [1229, 349] on button "Proceed to Checkout" at bounding box center [1230, 364] width 171 height 31
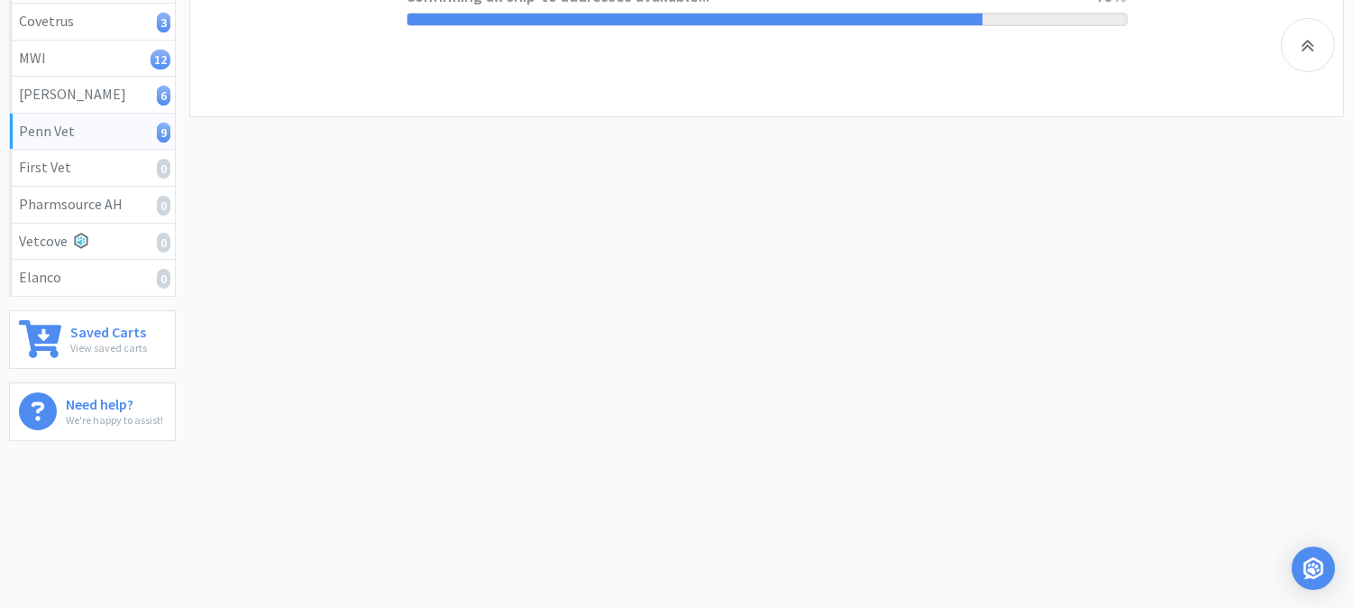
select select "V0537"
select select "U001"
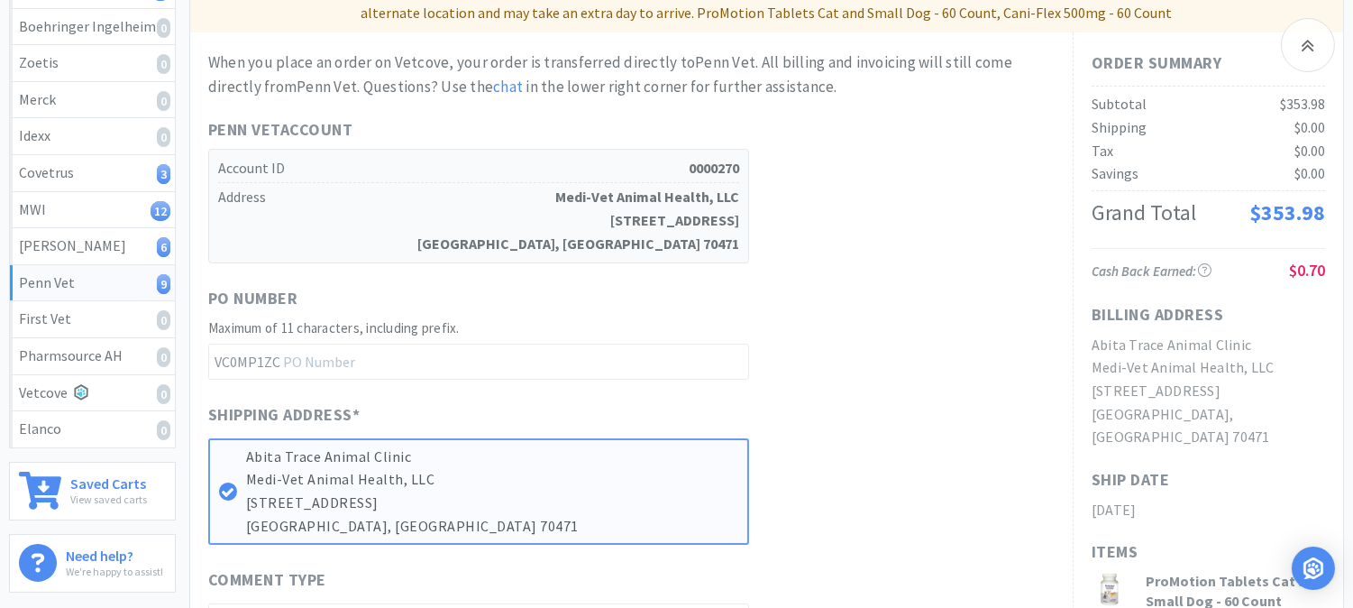
scroll to position [300, 0]
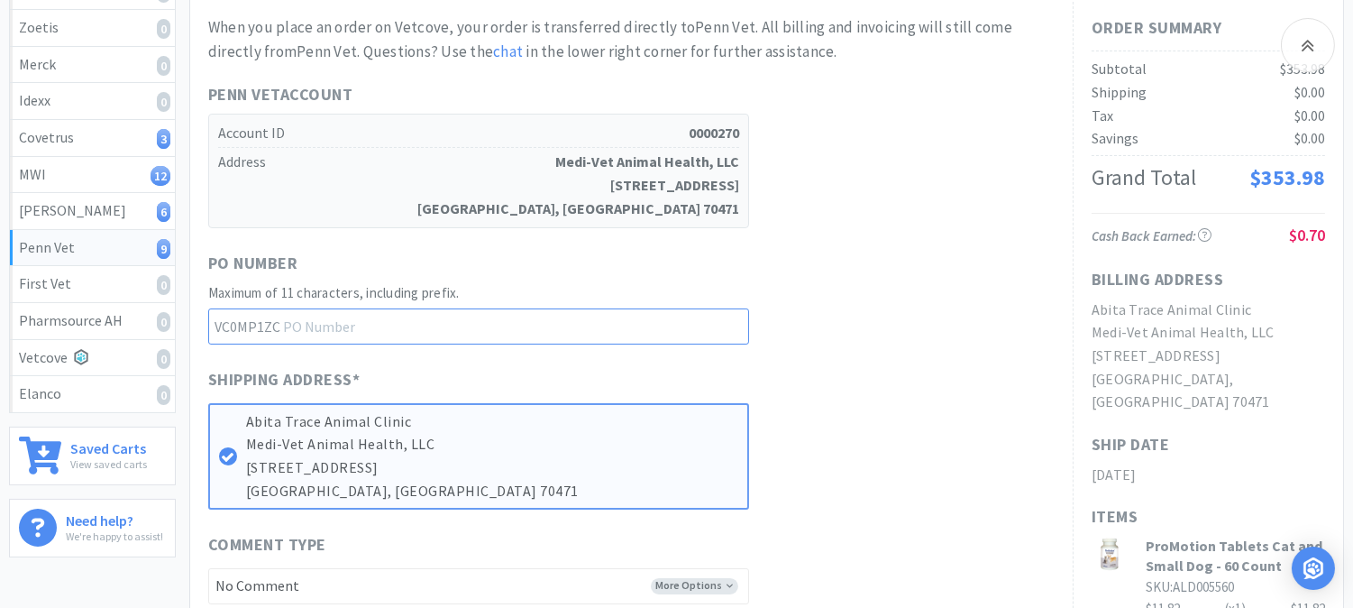
click at [397, 328] on input "text" at bounding box center [478, 326] width 541 height 36
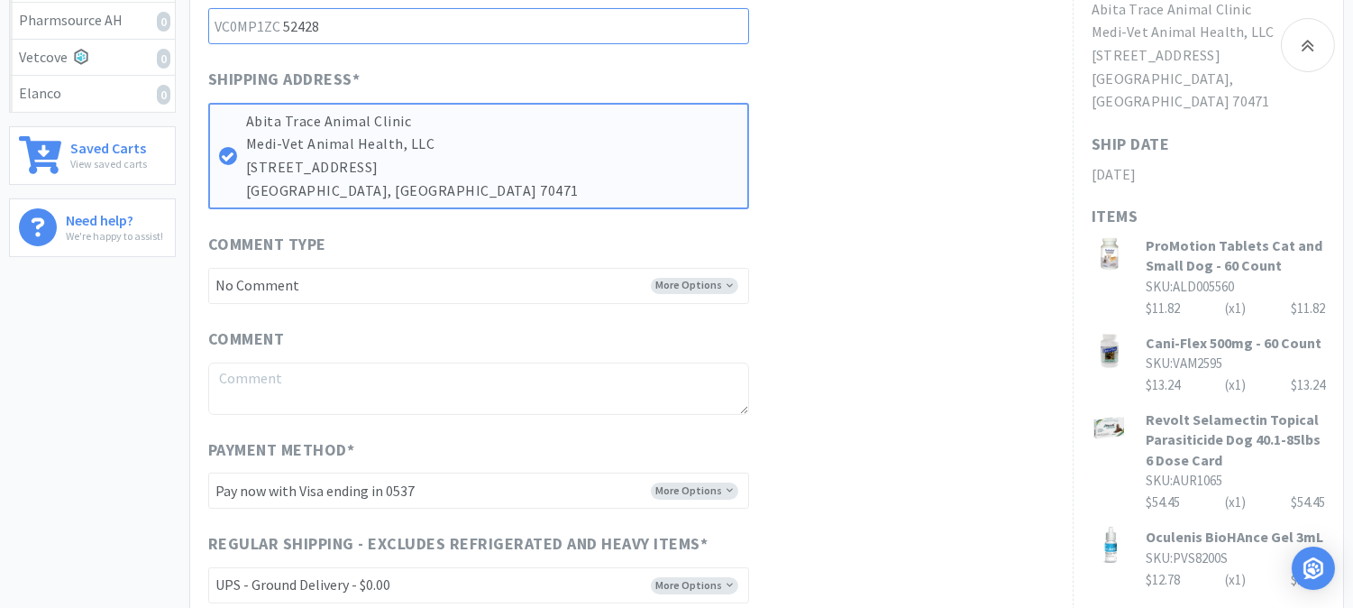
scroll to position [701, 0]
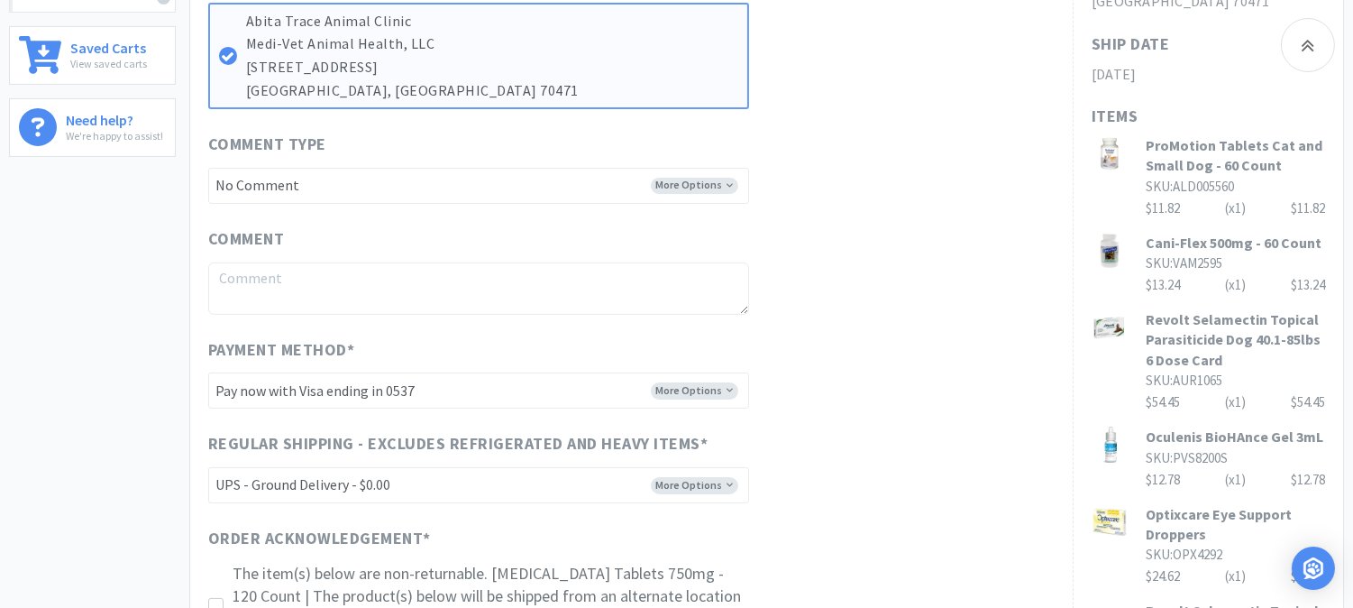
type input "52428"
click at [690, 389] on select "-------- Pay now with Visa ending in 0537 Pay now with Visa ending in 4277 Pay …" at bounding box center [478, 390] width 541 height 36
select select "V5253"
click at [208, 372] on select "-------- Pay now with Visa ending in 0537 Pay now with Visa ending in 4277 Pay …" at bounding box center [478, 390] width 541 height 36
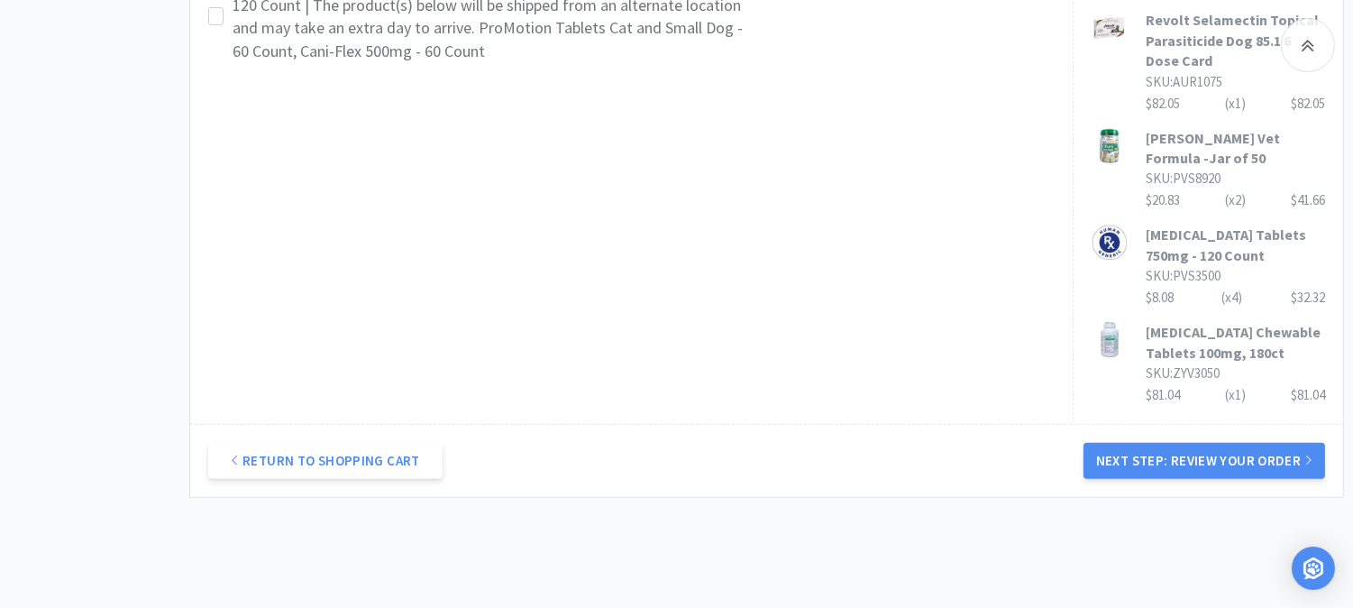
scroll to position [1302, 0]
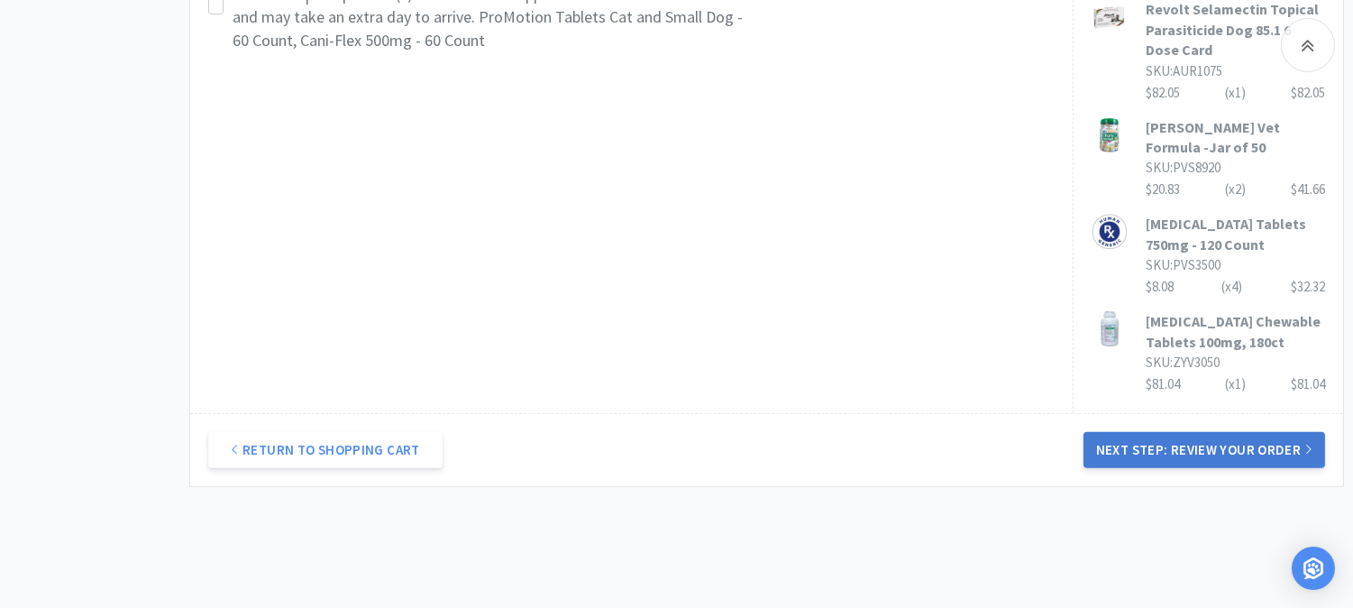
click at [1240, 432] on button "Next Step: Review Your Order" at bounding box center [1205, 450] width 242 height 36
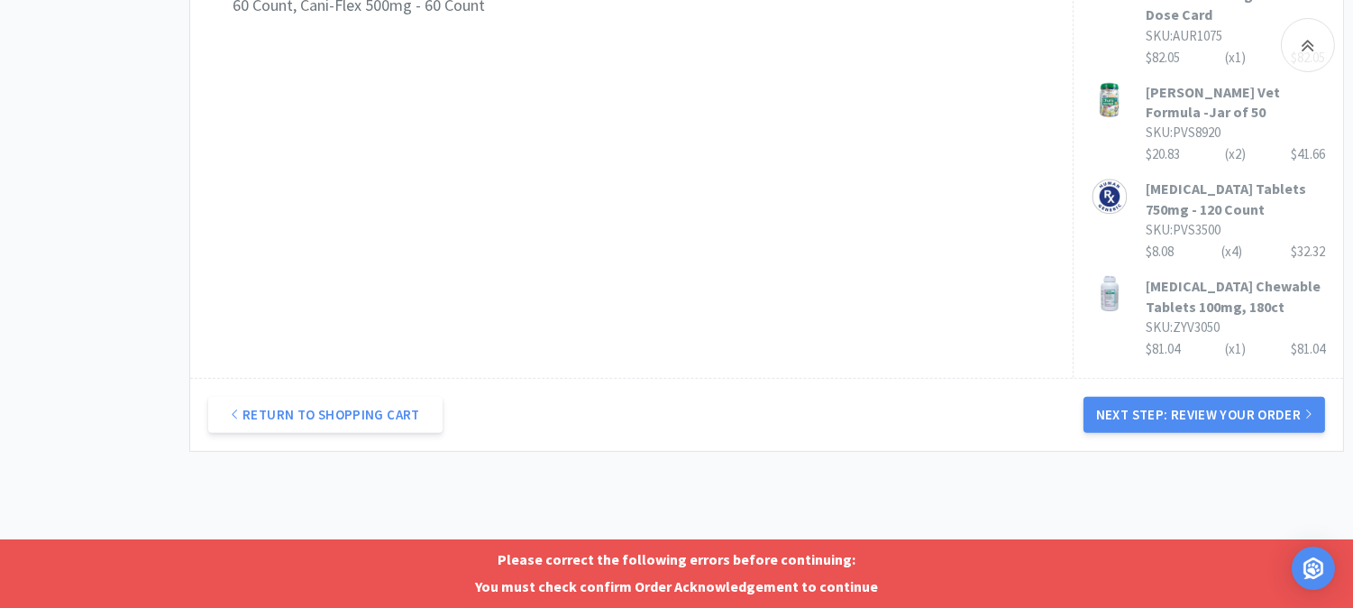
scroll to position [1344, 0]
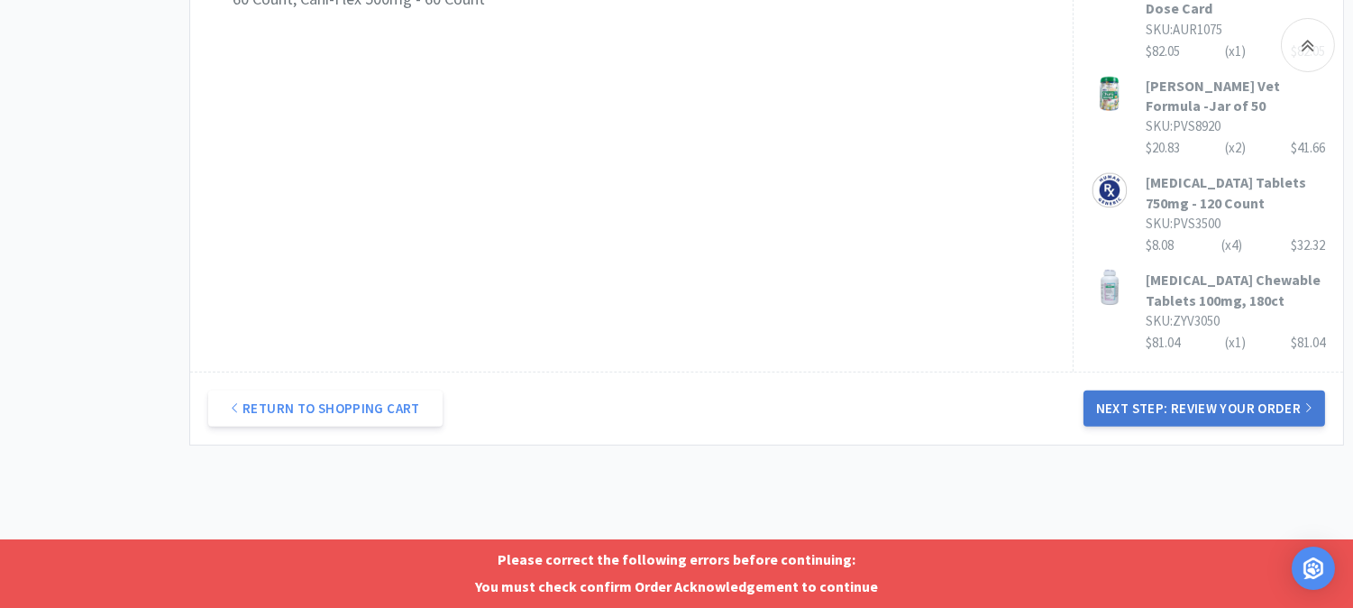
click at [1157, 390] on button "Next Step: Review Your Order" at bounding box center [1205, 408] width 242 height 36
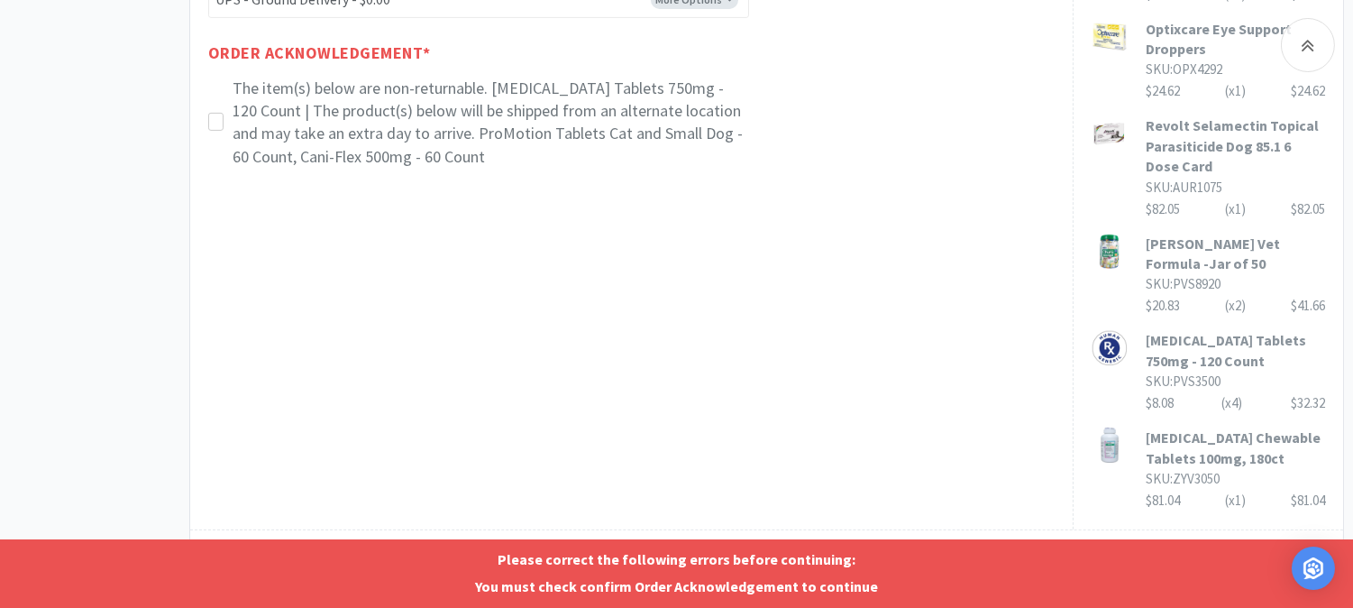
scroll to position [1042, 0]
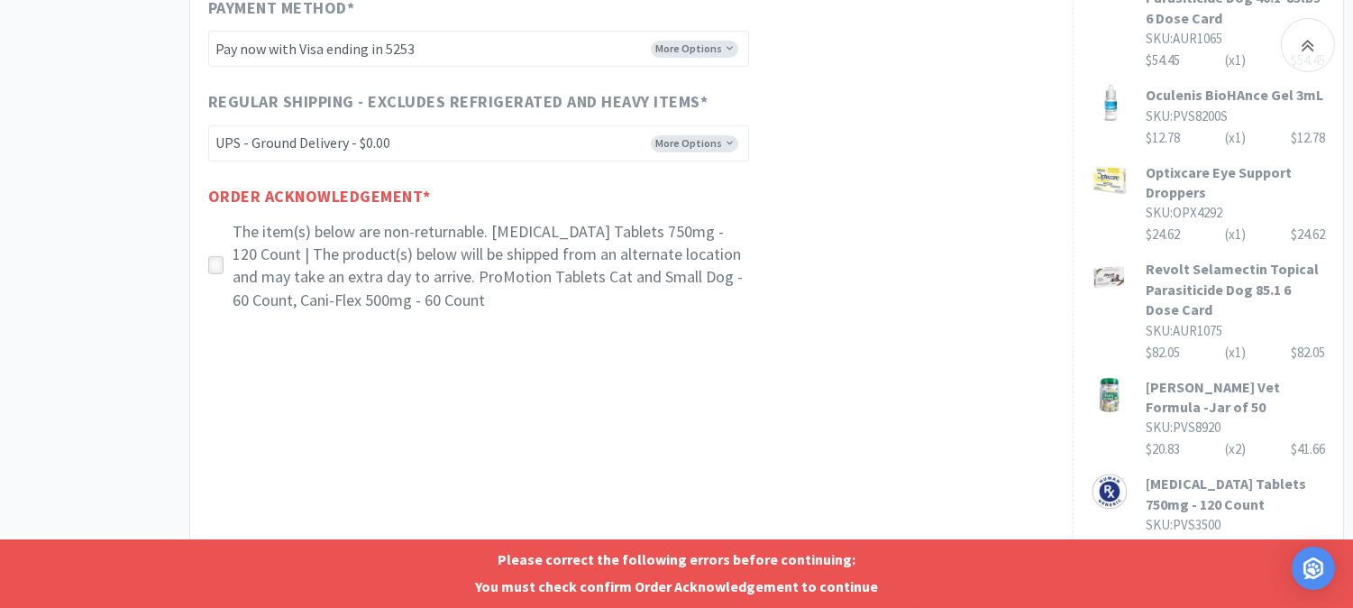
click at [212, 267] on icon at bounding box center [216, 266] width 14 height 14
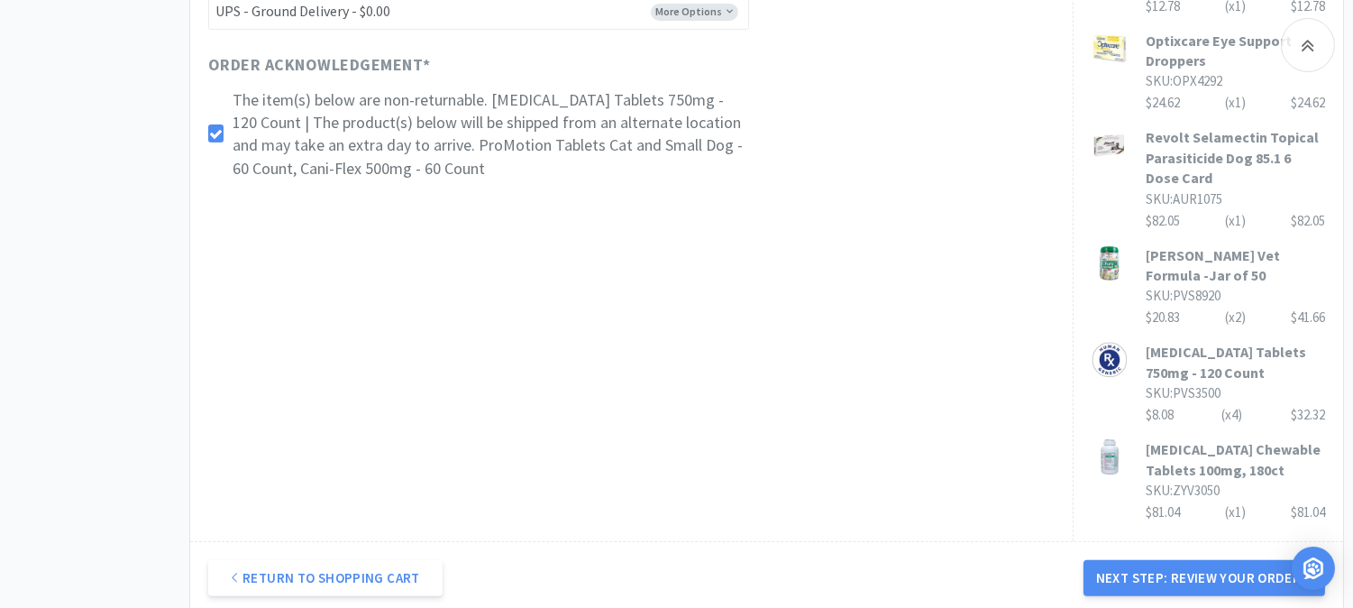
scroll to position [1344, 0]
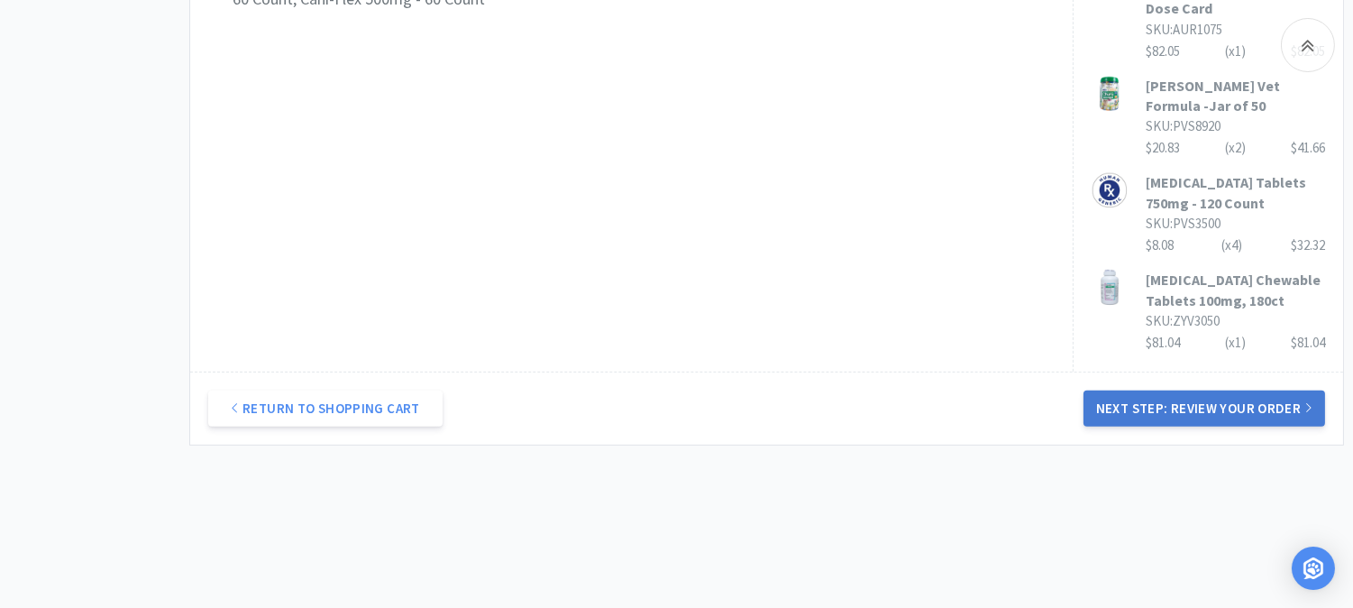
click at [1191, 390] on button "Next Step: Review Your Order" at bounding box center [1205, 408] width 242 height 36
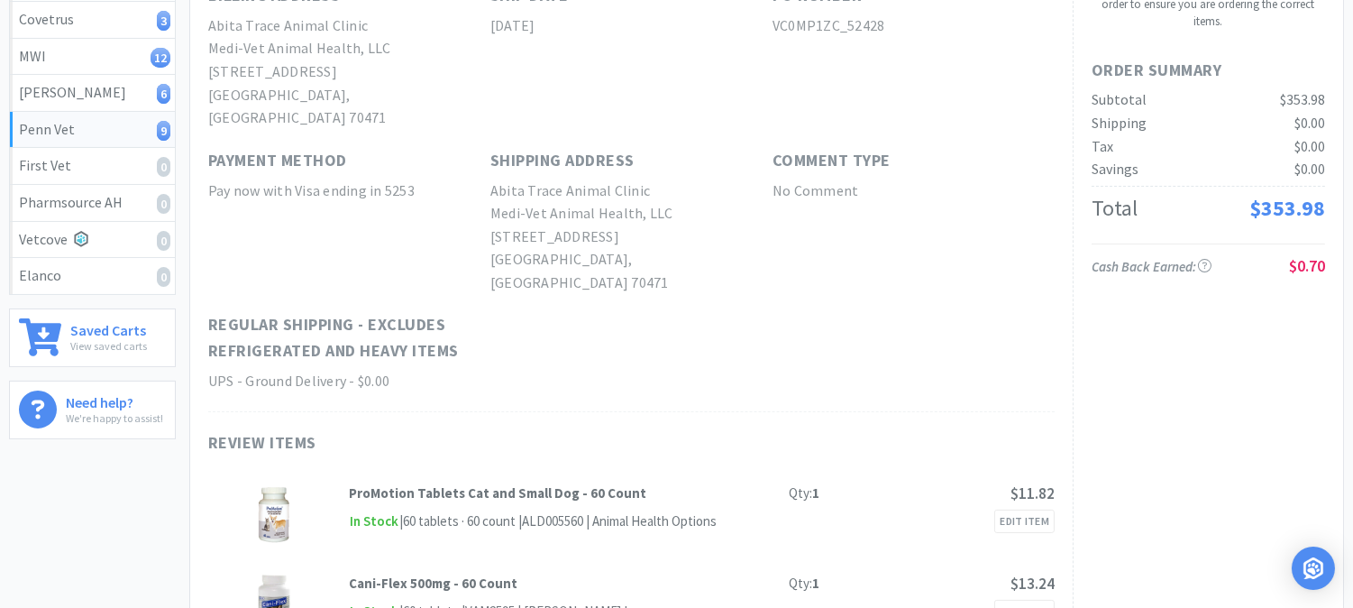
scroll to position [0, 0]
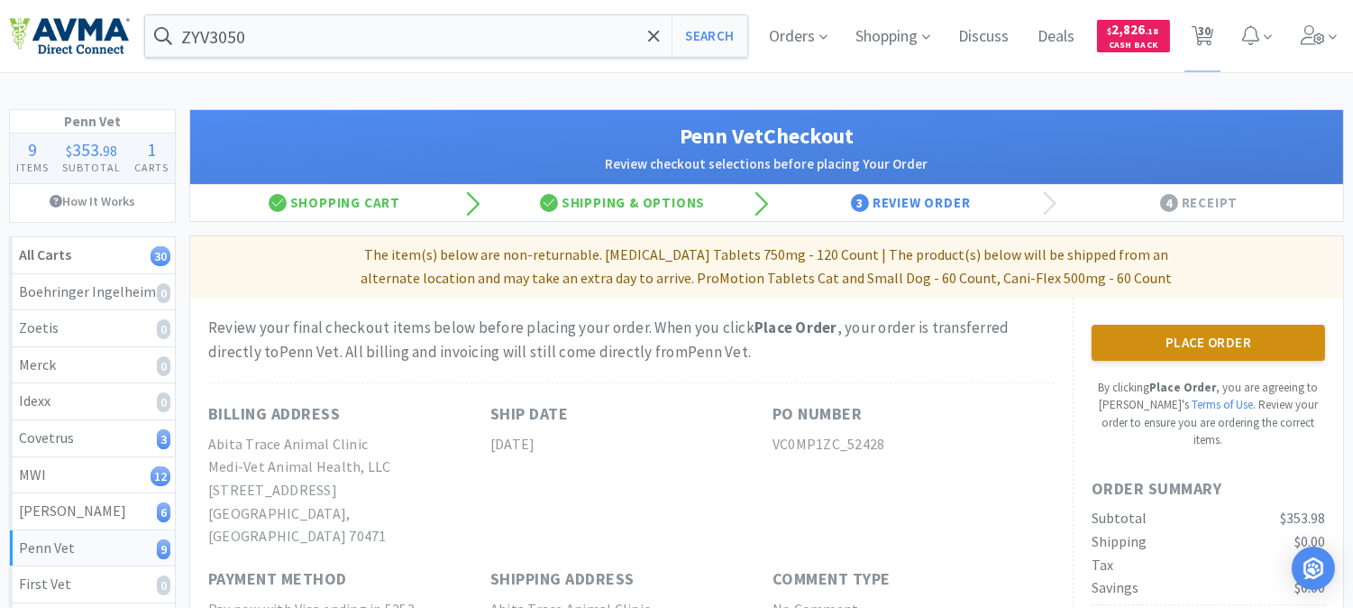
click at [1193, 337] on button "Place Order" at bounding box center [1209, 343] width 234 height 36
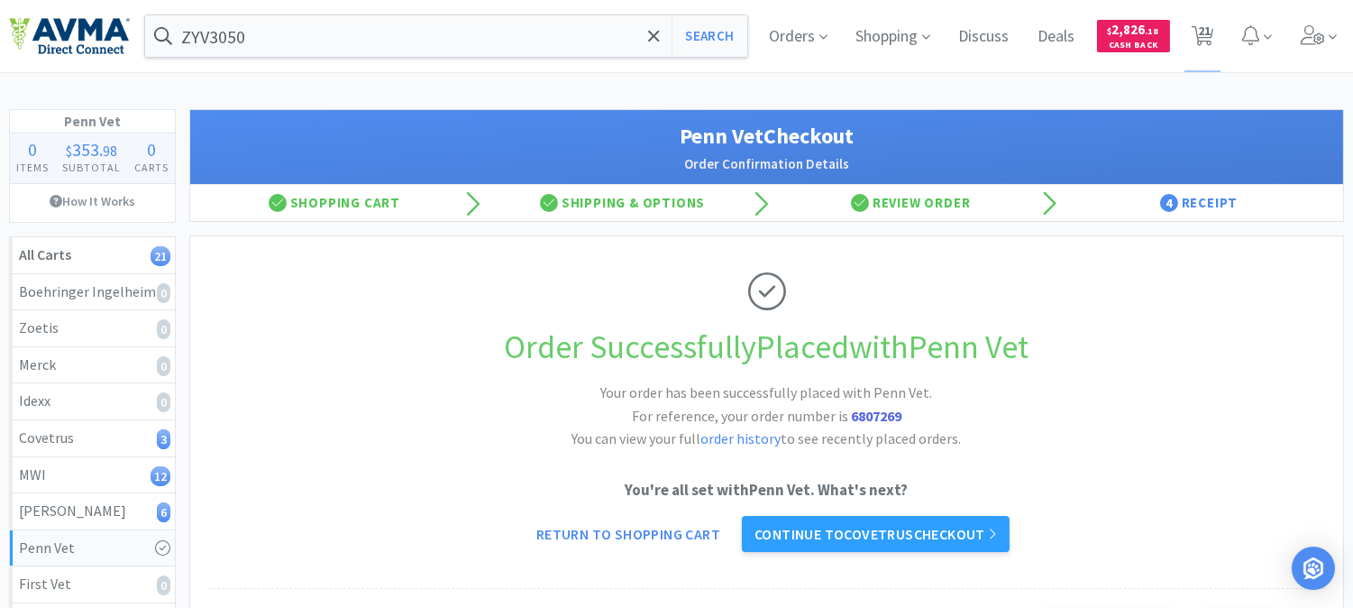
click at [884, 411] on strong "6807269" at bounding box center [876, 416] width 50 height 18
copy strong "6807269"
click at [1130, 384] on div "Order Successfully Placed with Penn Vet Your order has been successfully placed…" at bounding box center [766, 412] width 1117 height 353
click at [1204, 37] on span "21" at bounding box center [1204, 31] width 13 height 72
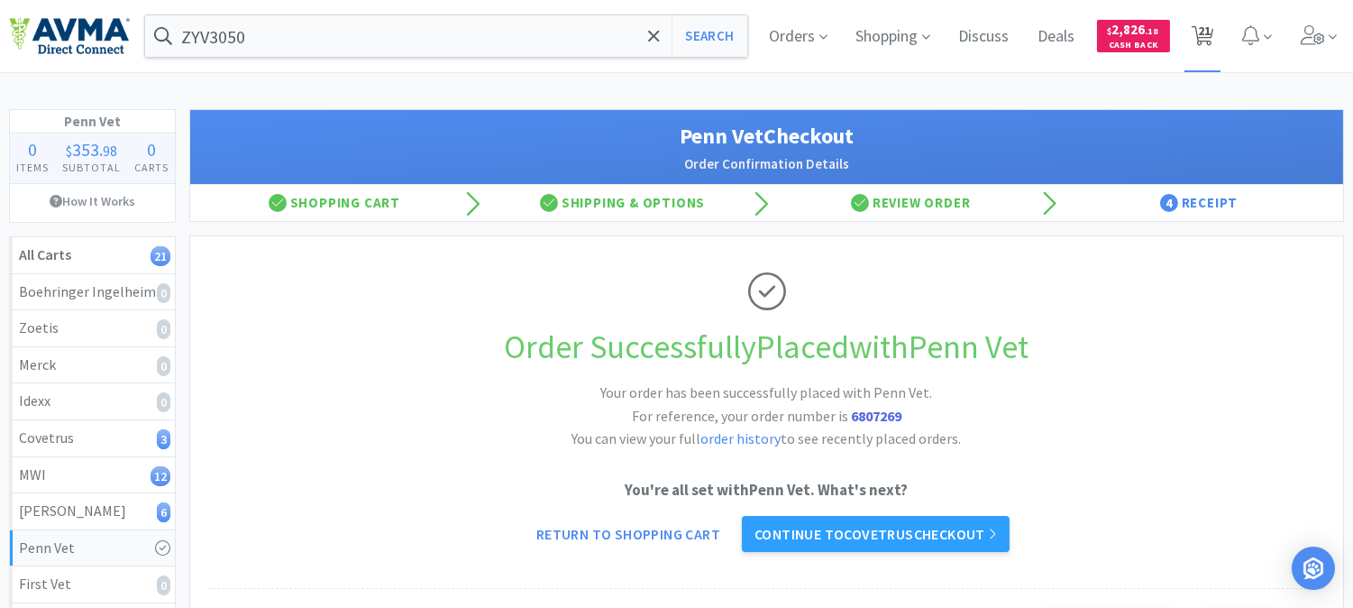
select select "2"
select select "1"
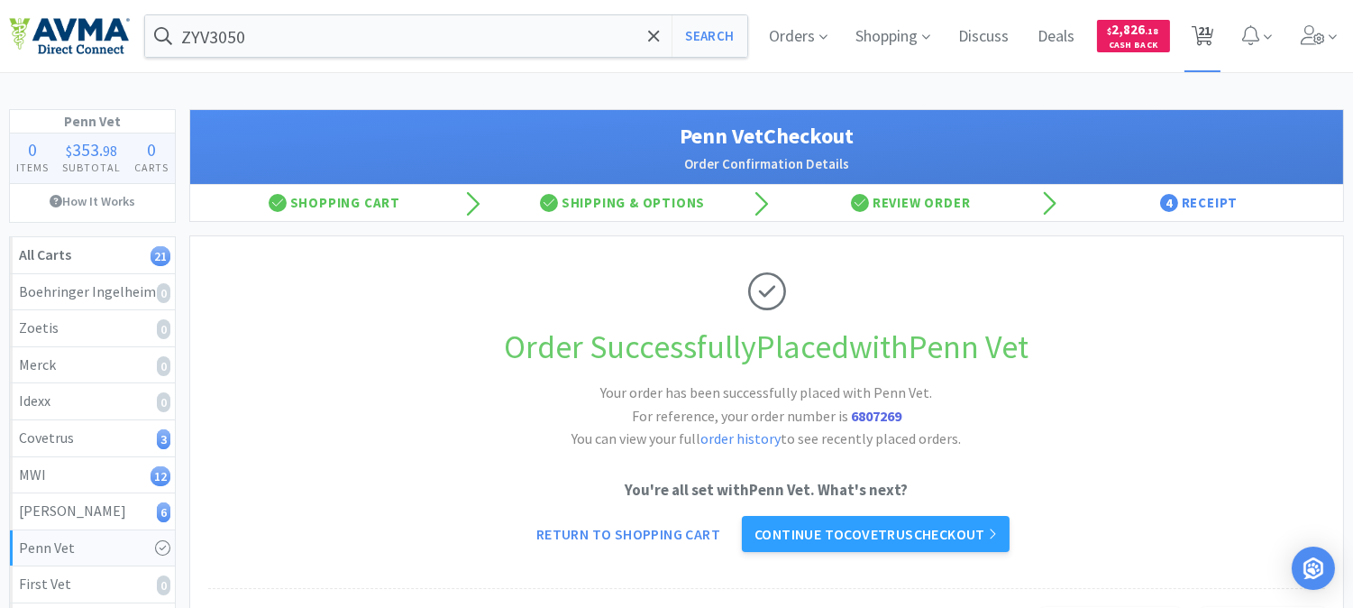
select select "1"
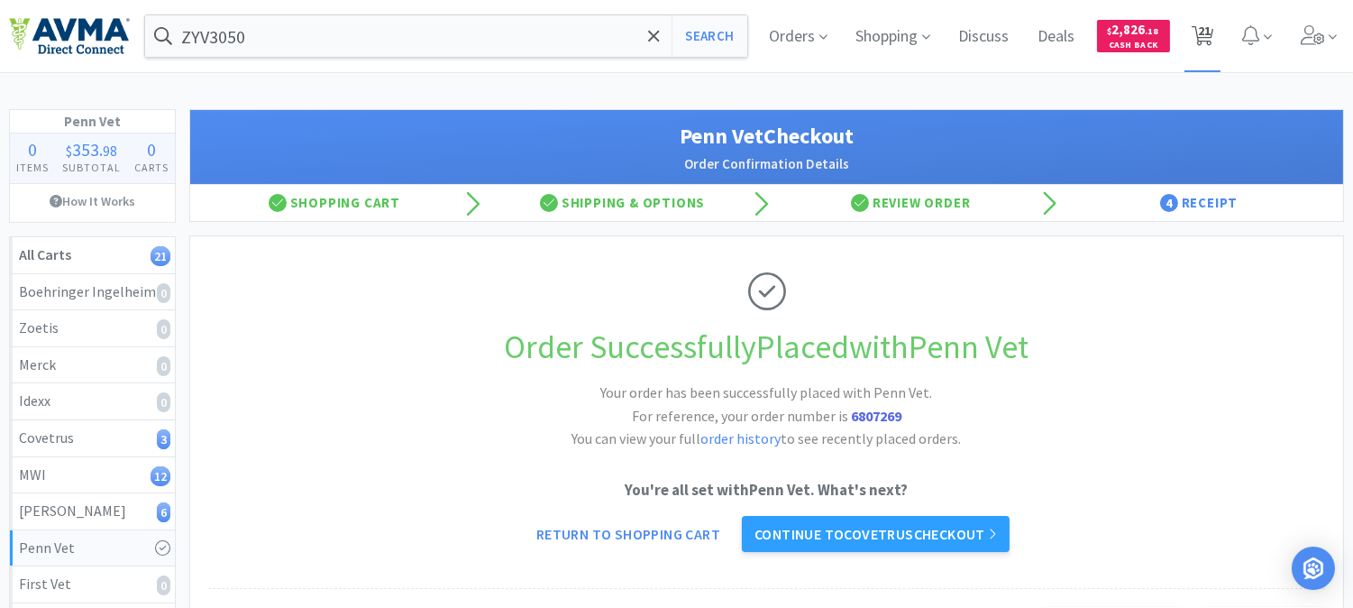
select select "1"
select select "2"
select select "1"
select select "2"
select select "1"
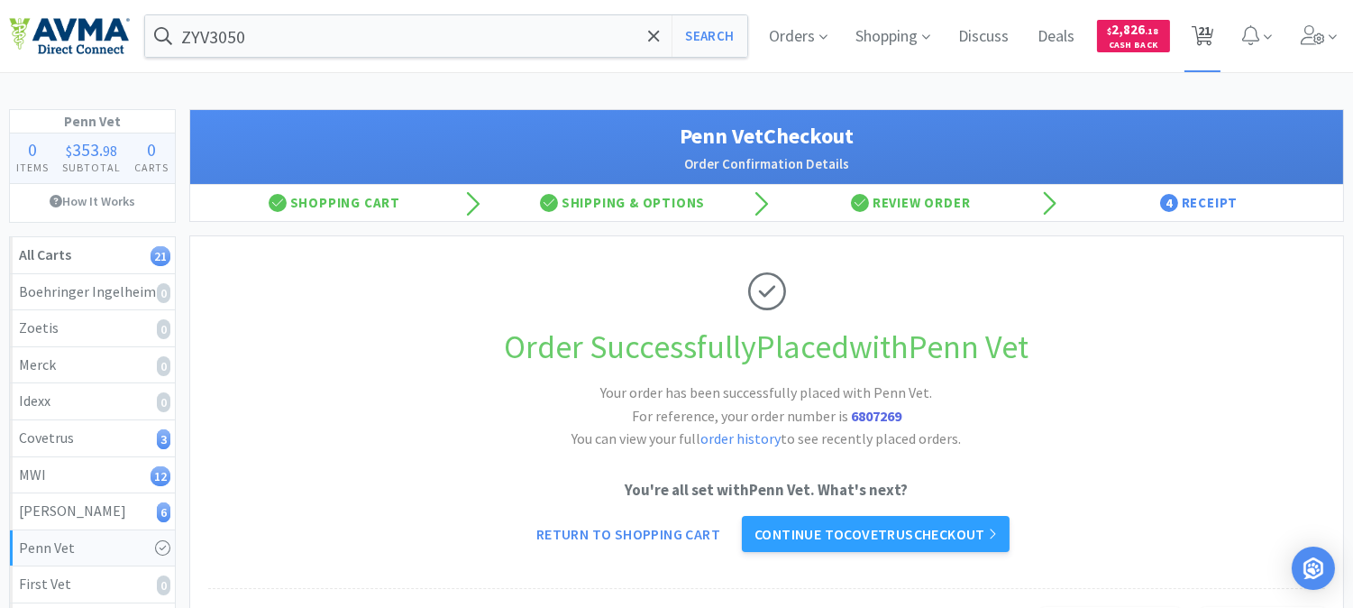
select select "1"
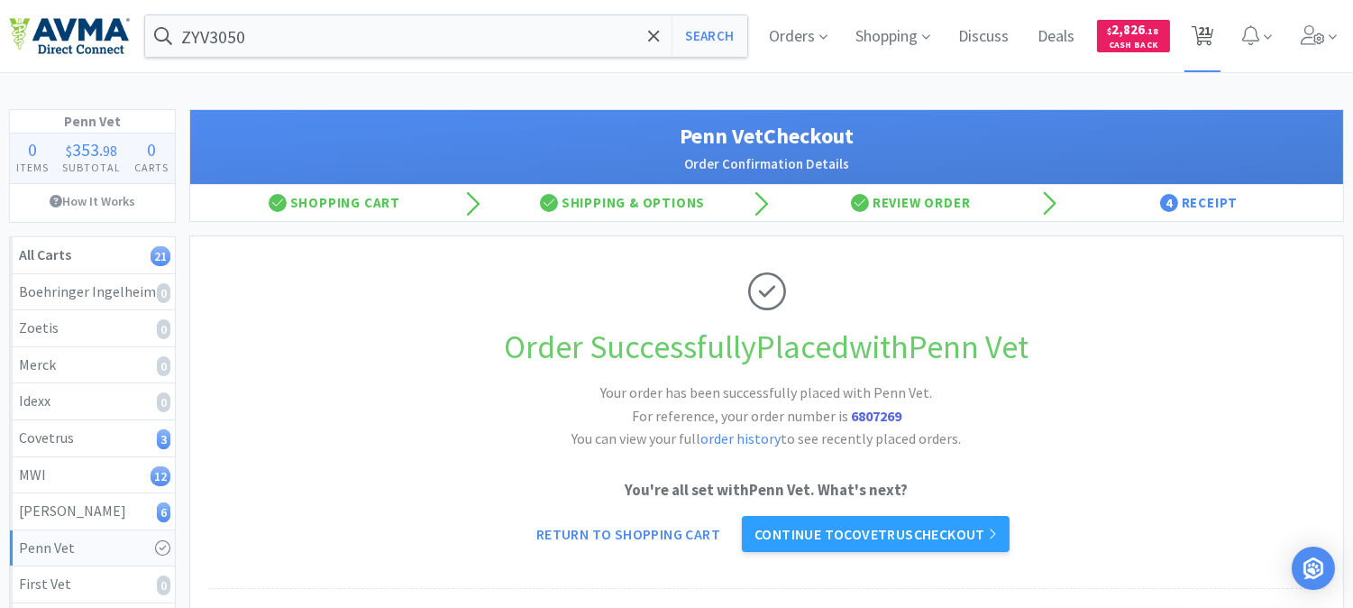
select select "1"
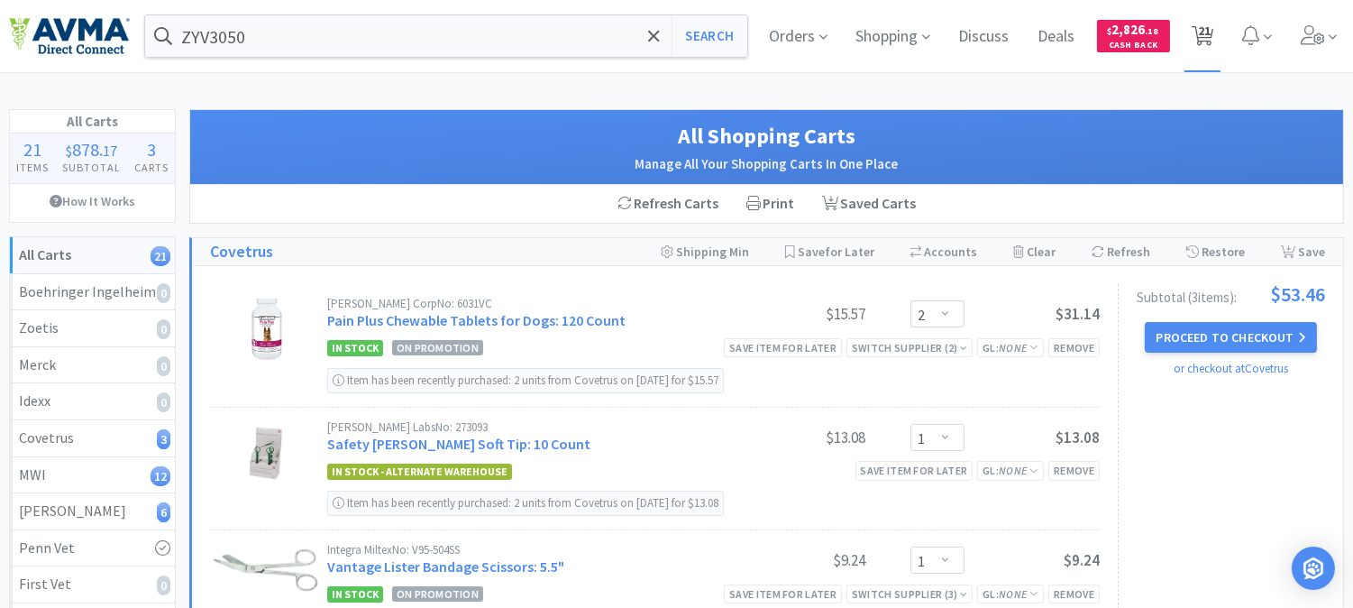
click at [1206, 37] on span "21" at bounding box center [1204, 31] width 13 height 72
click at [1203, 31] on span "21" at bounding box center [1204, 31] width 13 height 72
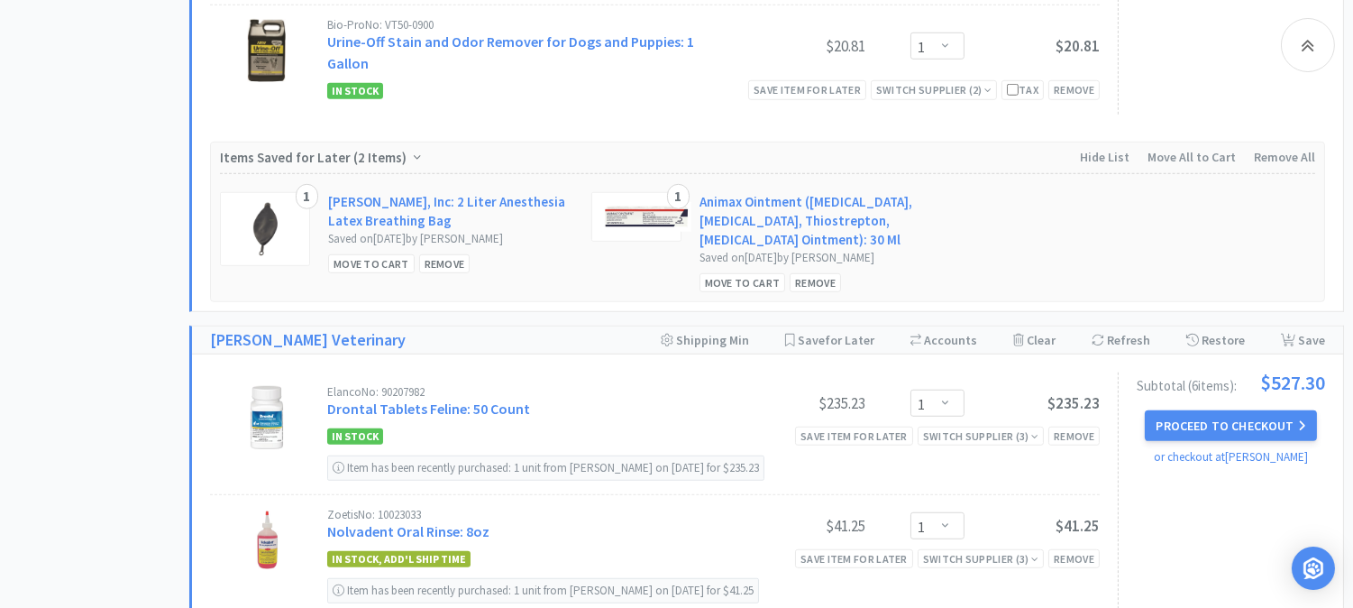
scroll to position [2304, 0]
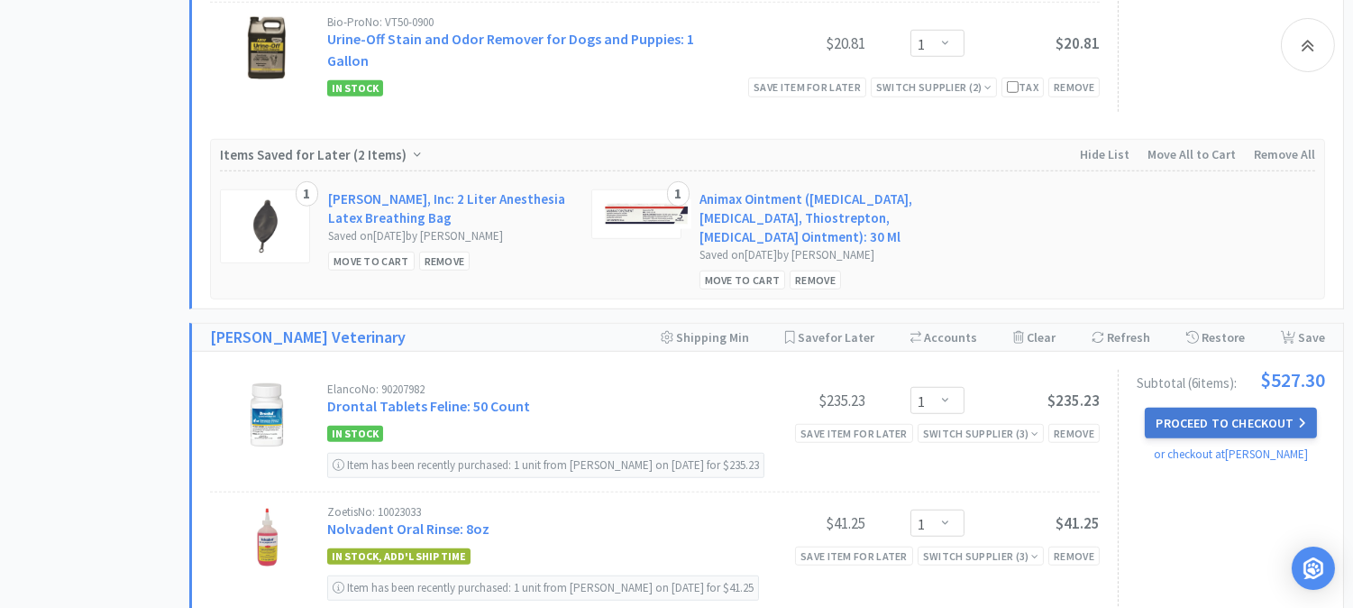
click at [1228, 408] on button "Proceed to Checkout" at bounding box center [1230, 423] width 171 height 31
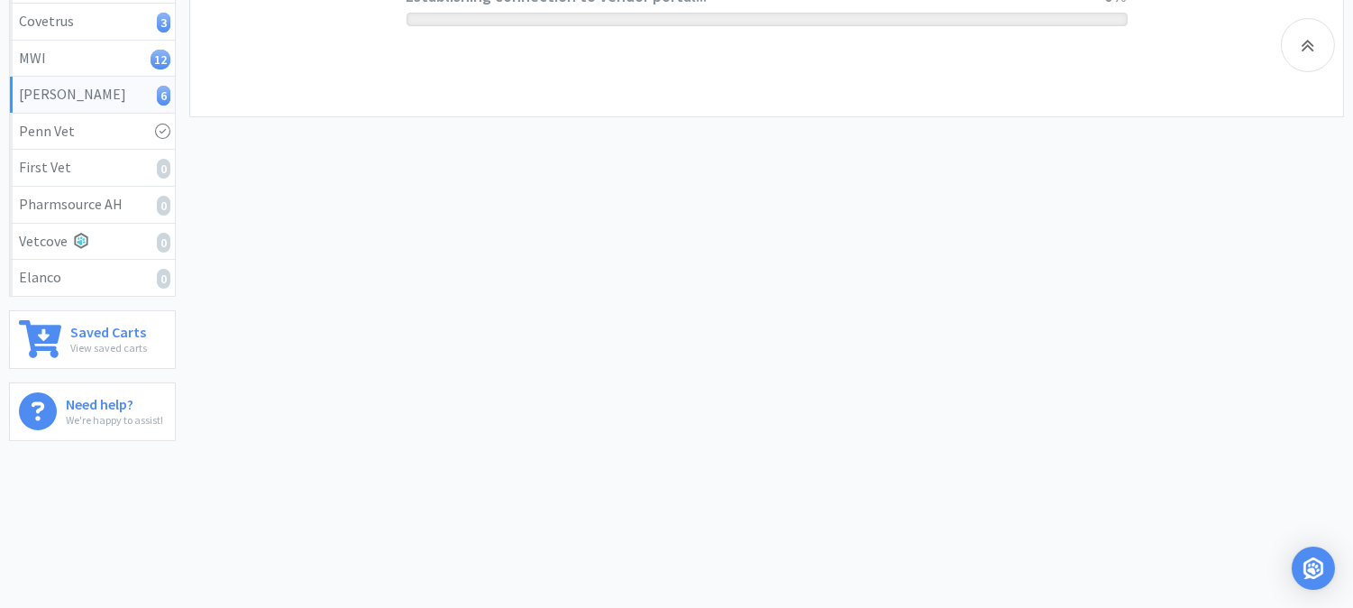
scroll to position [418, 0]
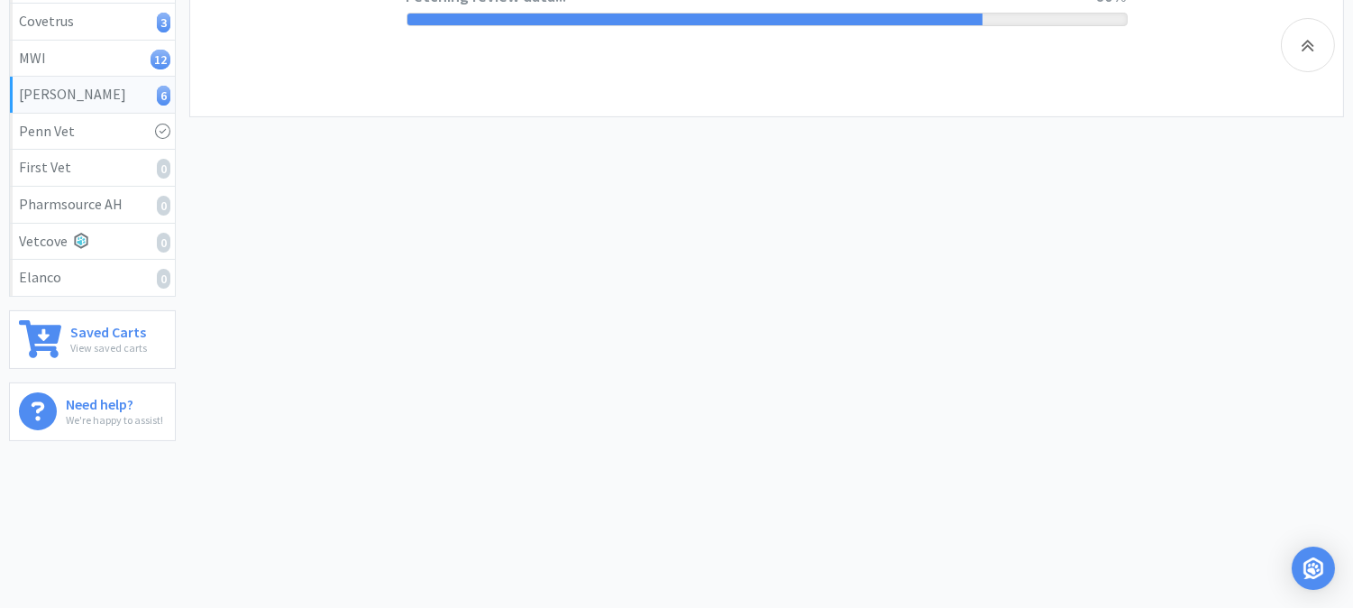
select select "1"
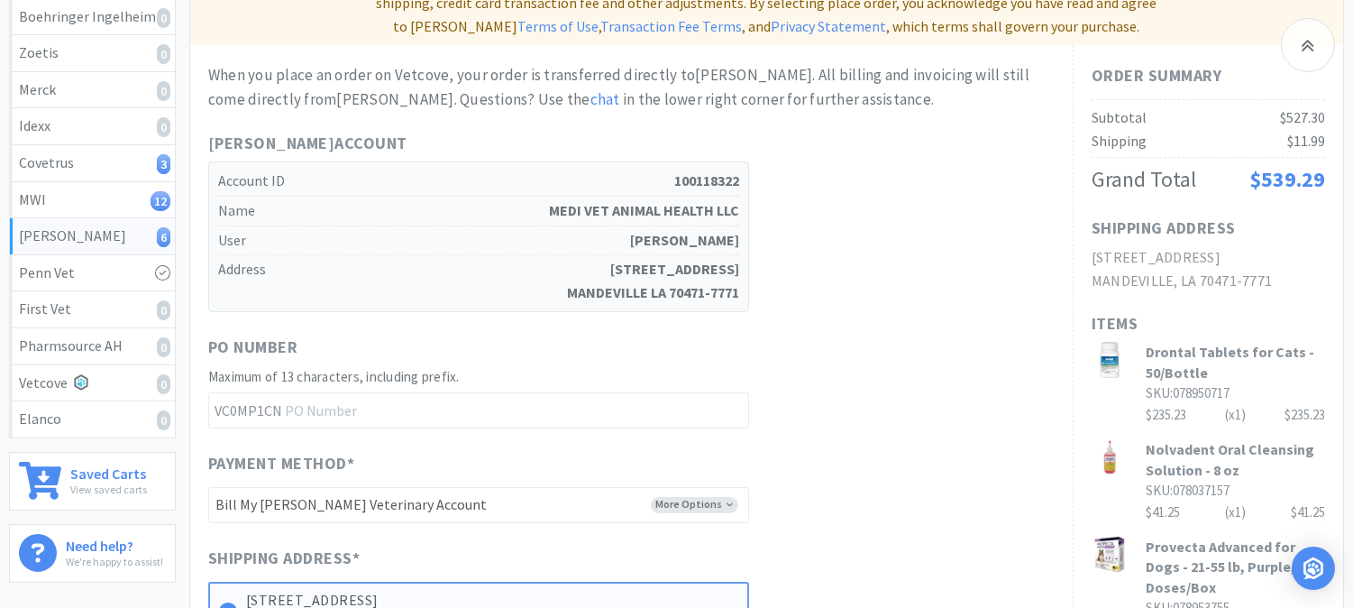
scroll to position [300, 0]
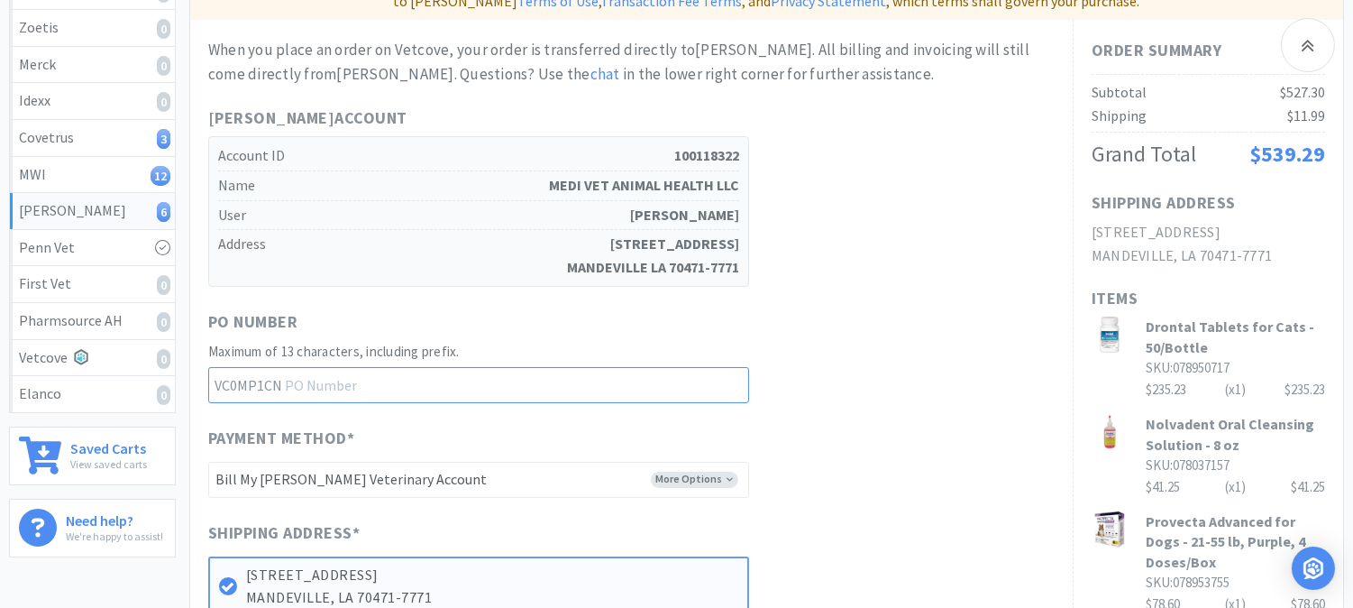
click at [364, 367] on input "text" at bounding box center [478, 385] width 541 height 36
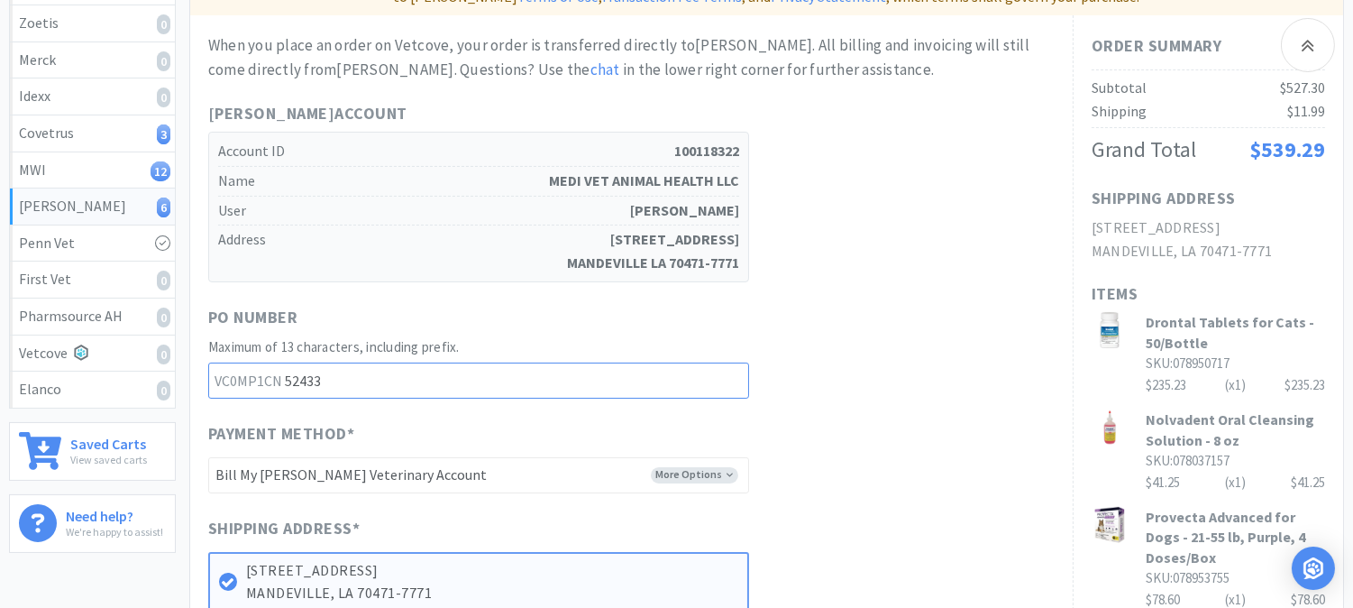
scroll to position [400, 0]
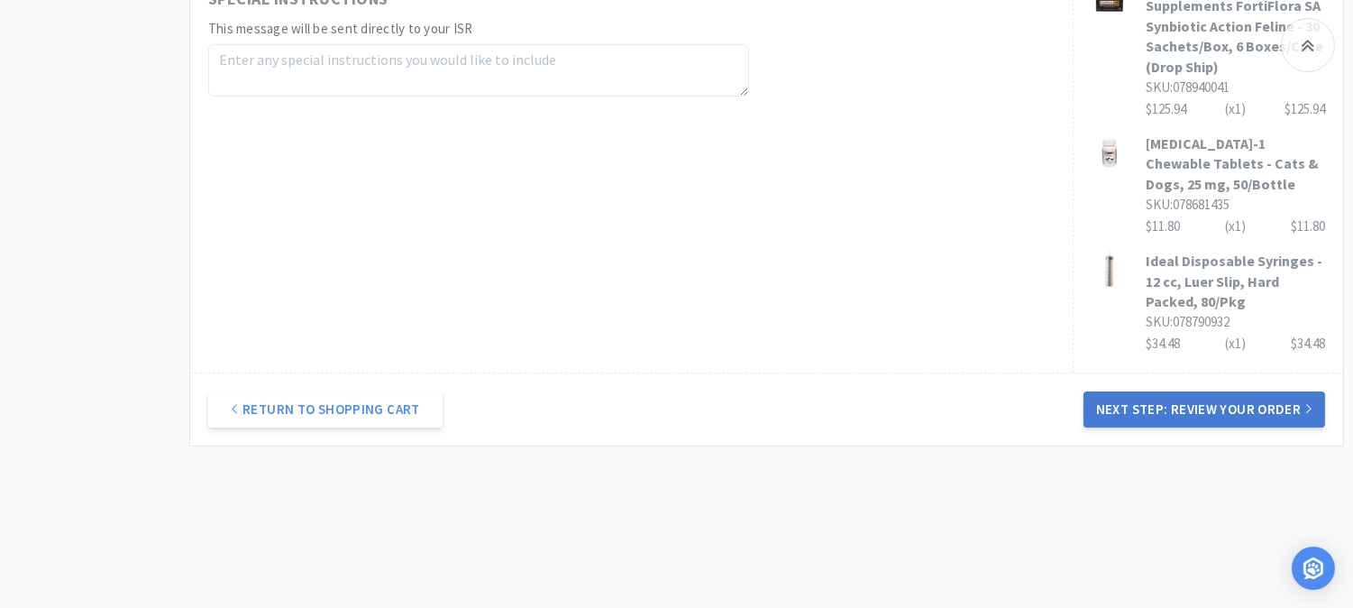
type input "52433"
click at [1176, 392] on button "Next Step: Review Your Order" at bounding box center [1205, 409] width 242 height 36
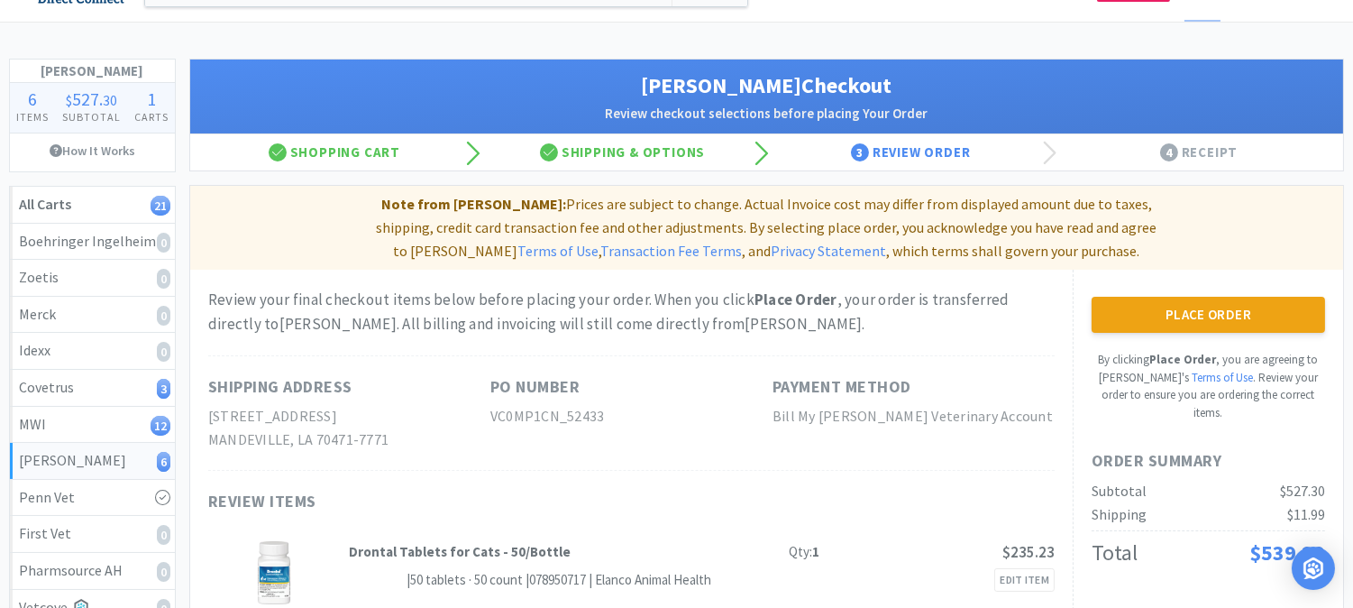
scroll to position [100, 0]
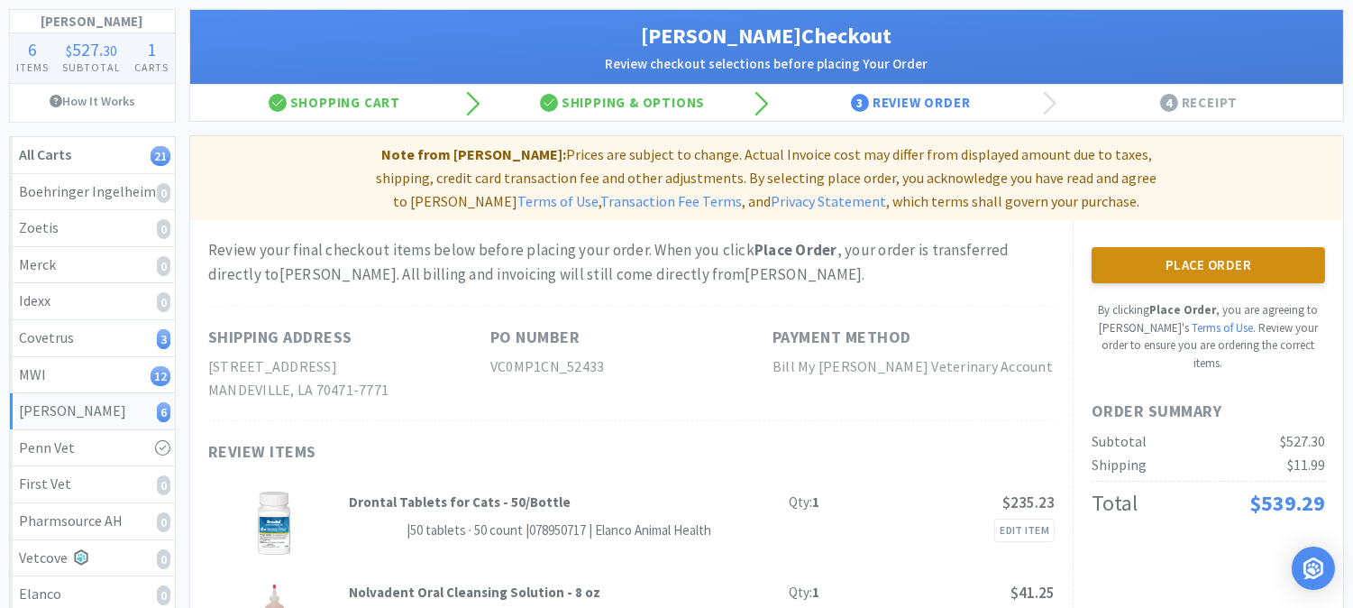
click at [1167, 247] on button "Place Order" at bounding box center [1209, 265] width 234 height 36
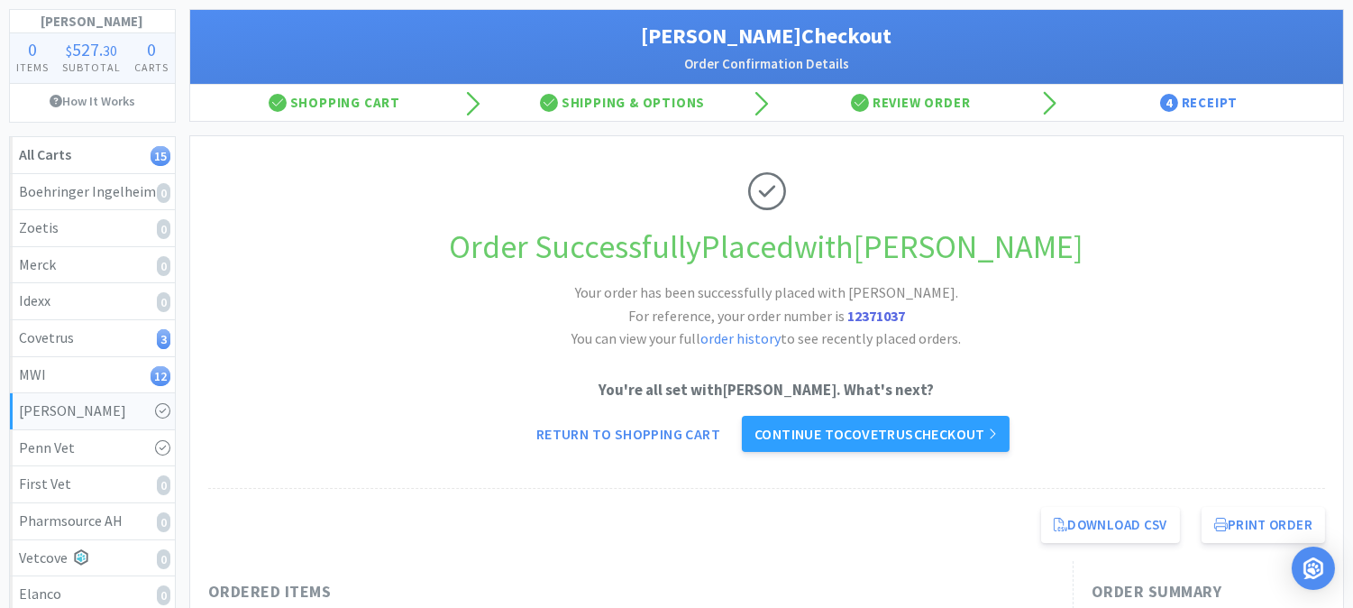
click at [864, 311] on strong "12371037" at bounding box center [877, 316] width 58 height 18
copy strong "12371037"
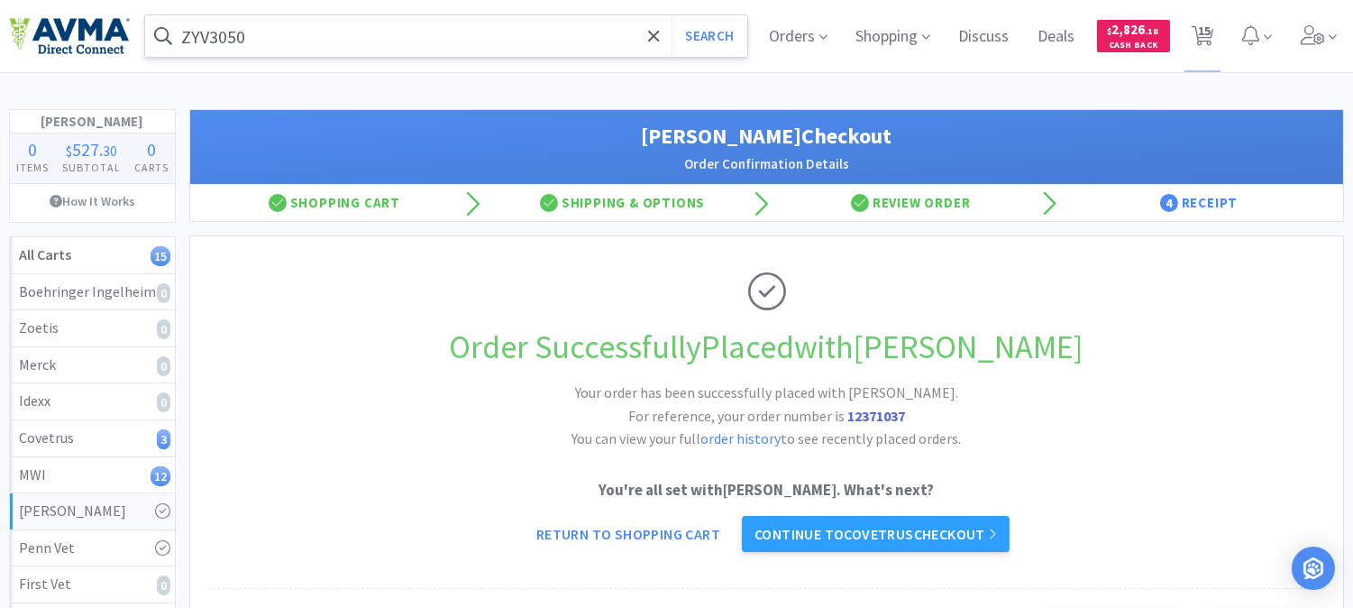
click at [294, 33] on input "ZYV3050" at bounding box center [446, 35] width 602 height 41
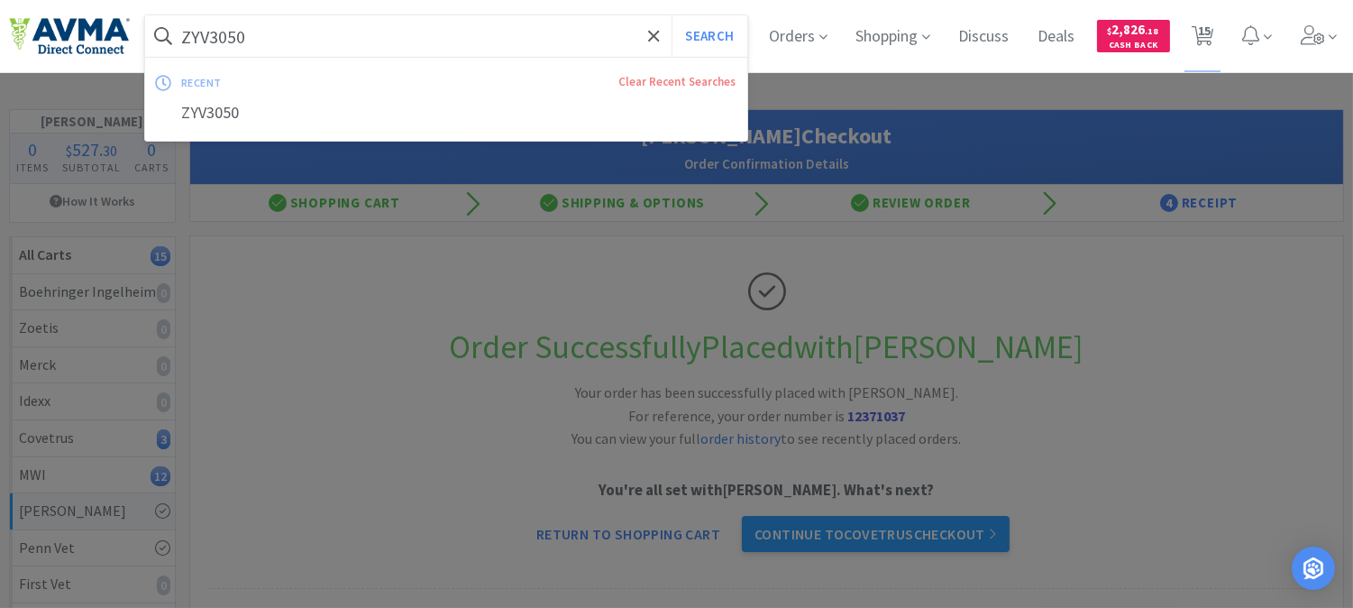
paste input "002364"
type input "002364"
click at [718, 33] on button "Search" at bounding box center [709, 35] width 75 height 41
select select "2"
select select "1"
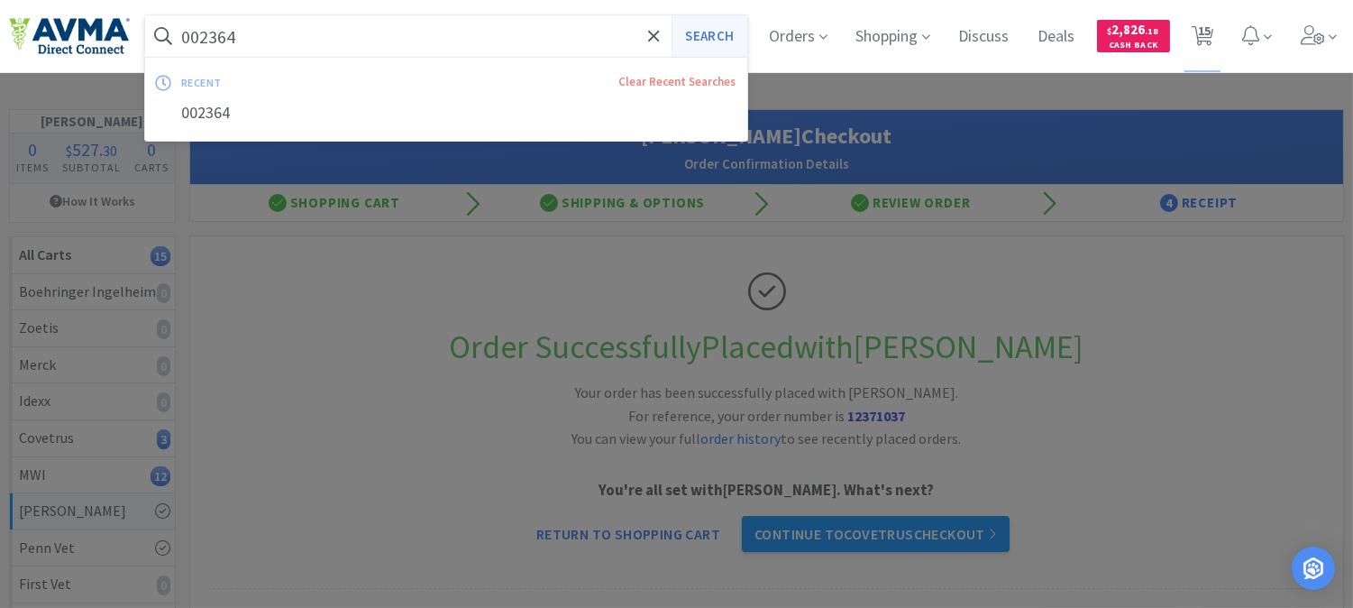
select select "1"
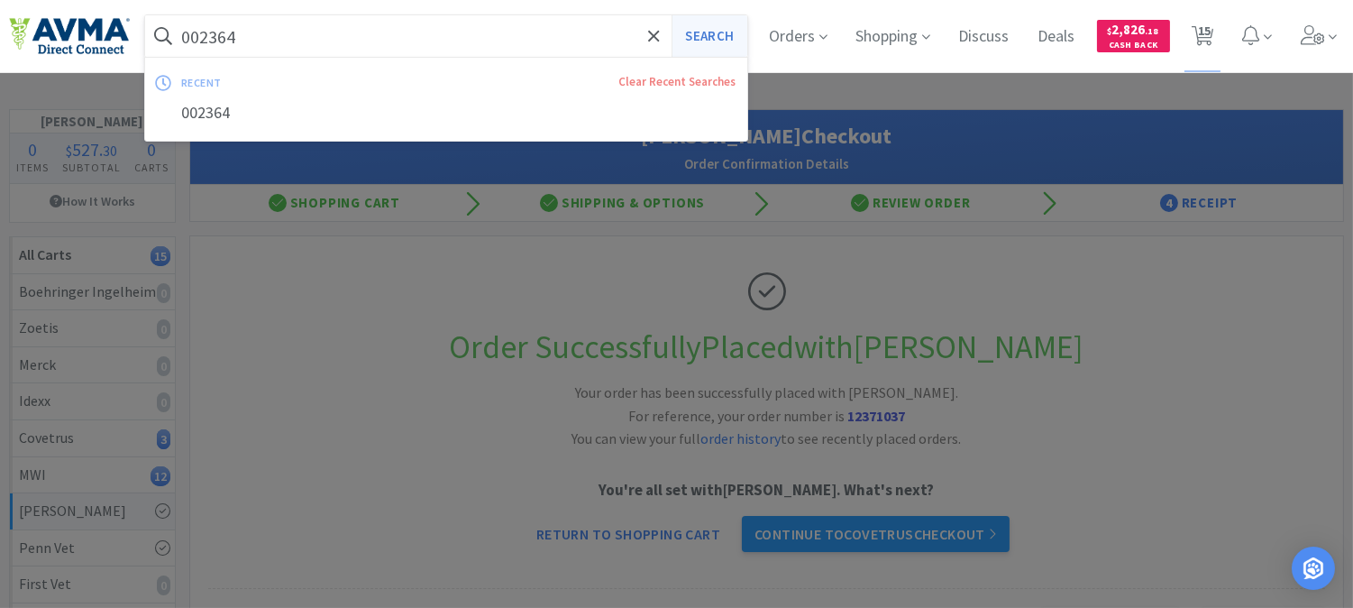
select select "1"
select select "2"
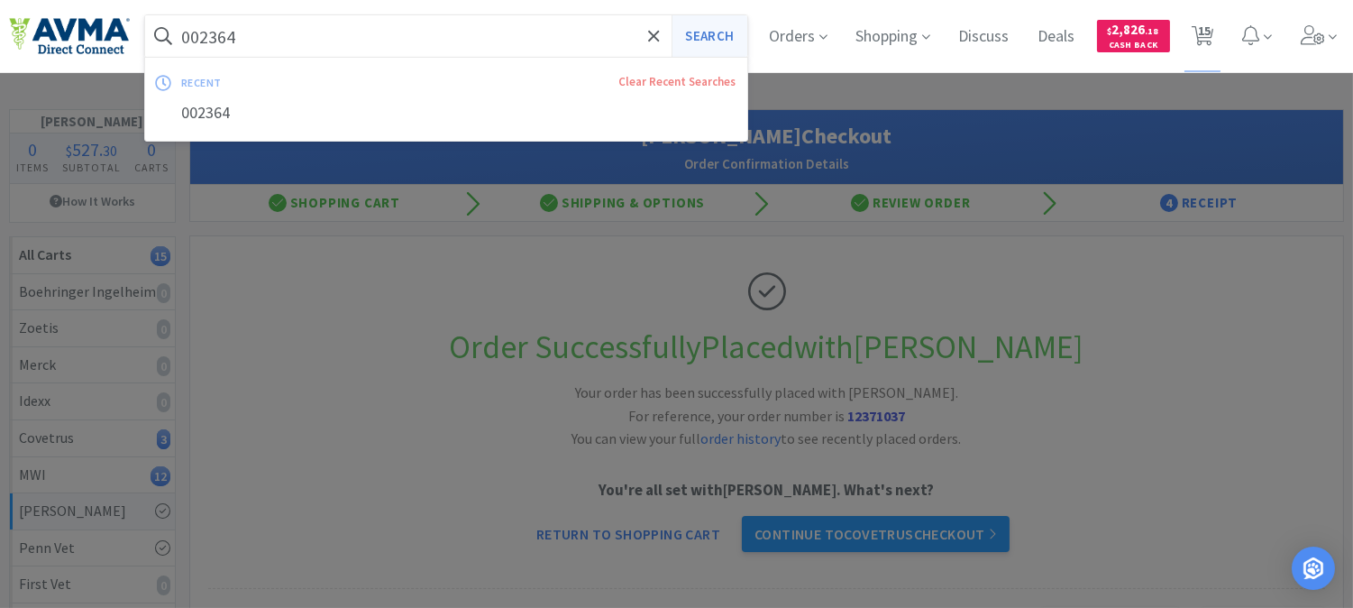
select select "1"
select select "2"
select select "1"
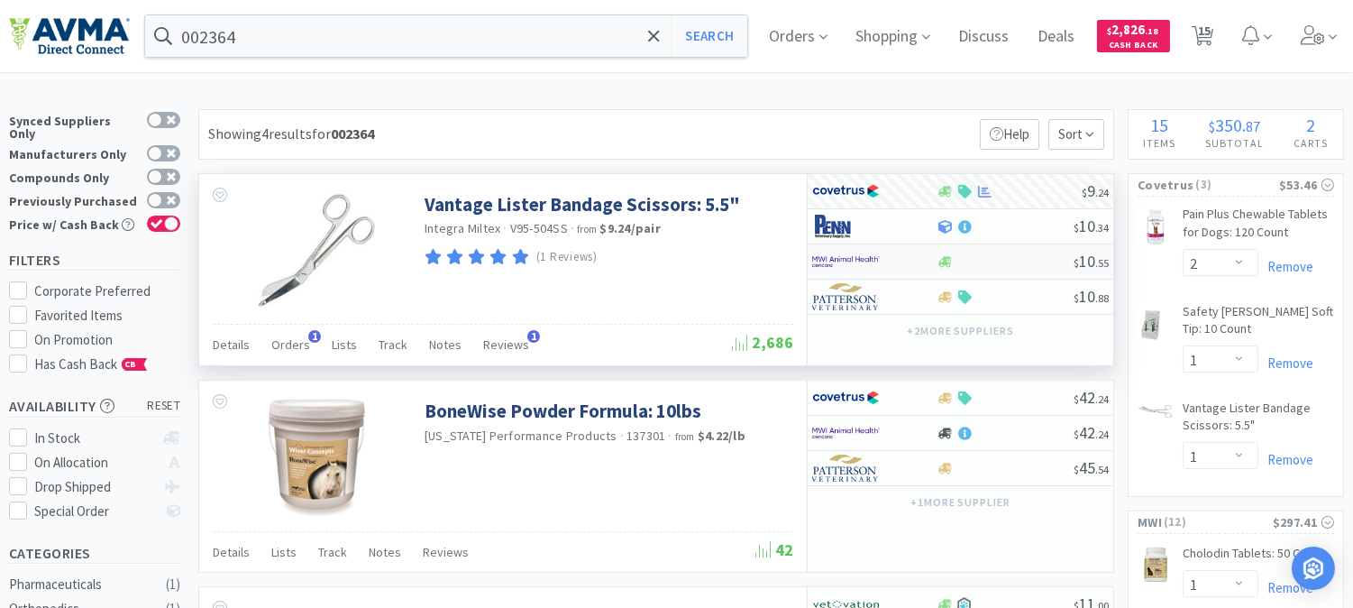
click at [843, 259] on img at bounding box center [846, 261] width 68 height 27
select select "1"
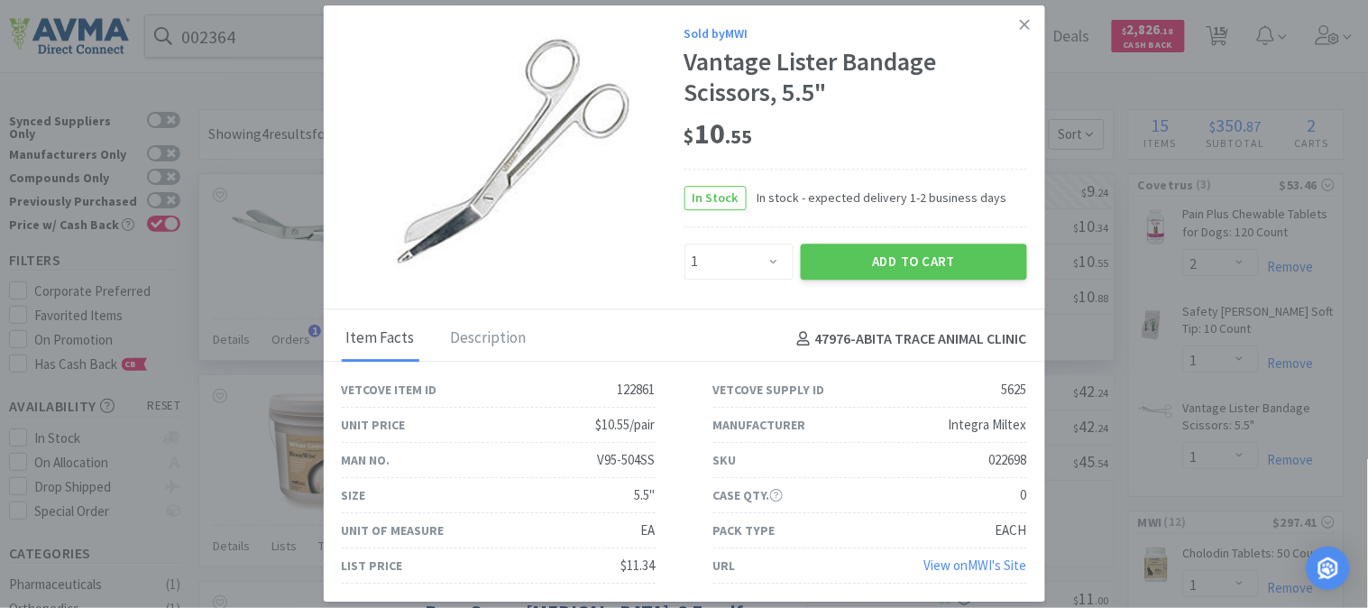
click at [1013, 460] on div "022698" at bounding box center [1008, 461] width 38 height 22
copy div "022698"
click at [913, 259] on button "Add to Cart" at bounding box center [914, 261] width 226 height 36
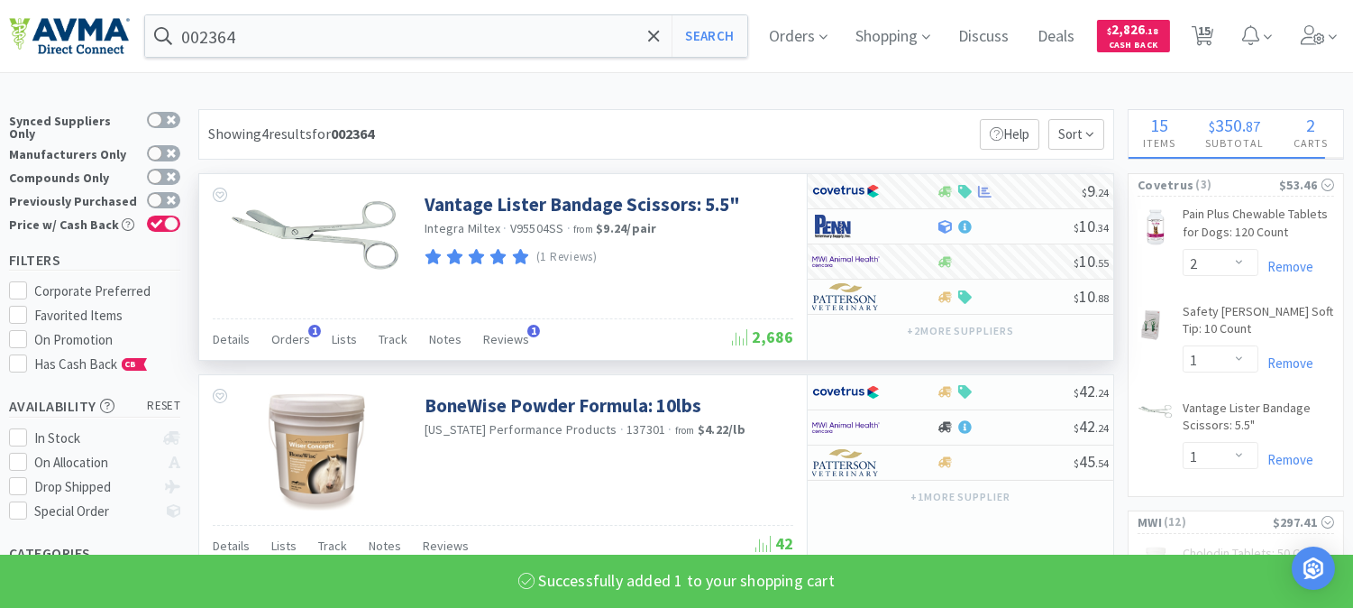
select select "1"
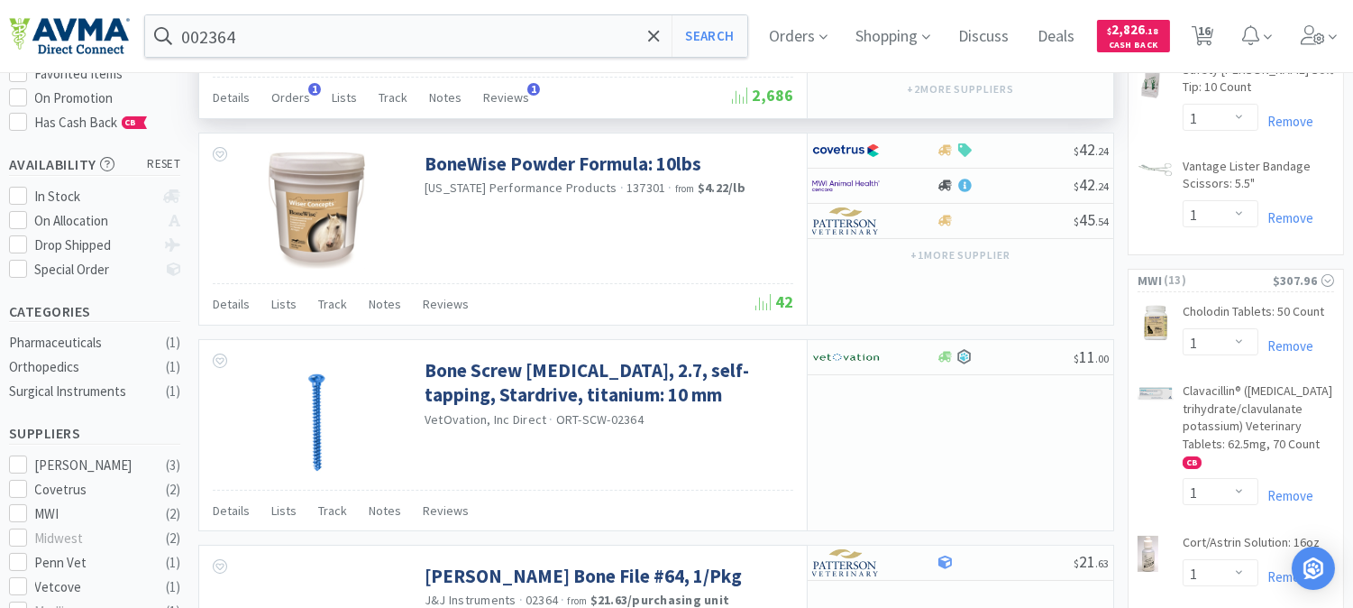
scroll to position [300, 0]
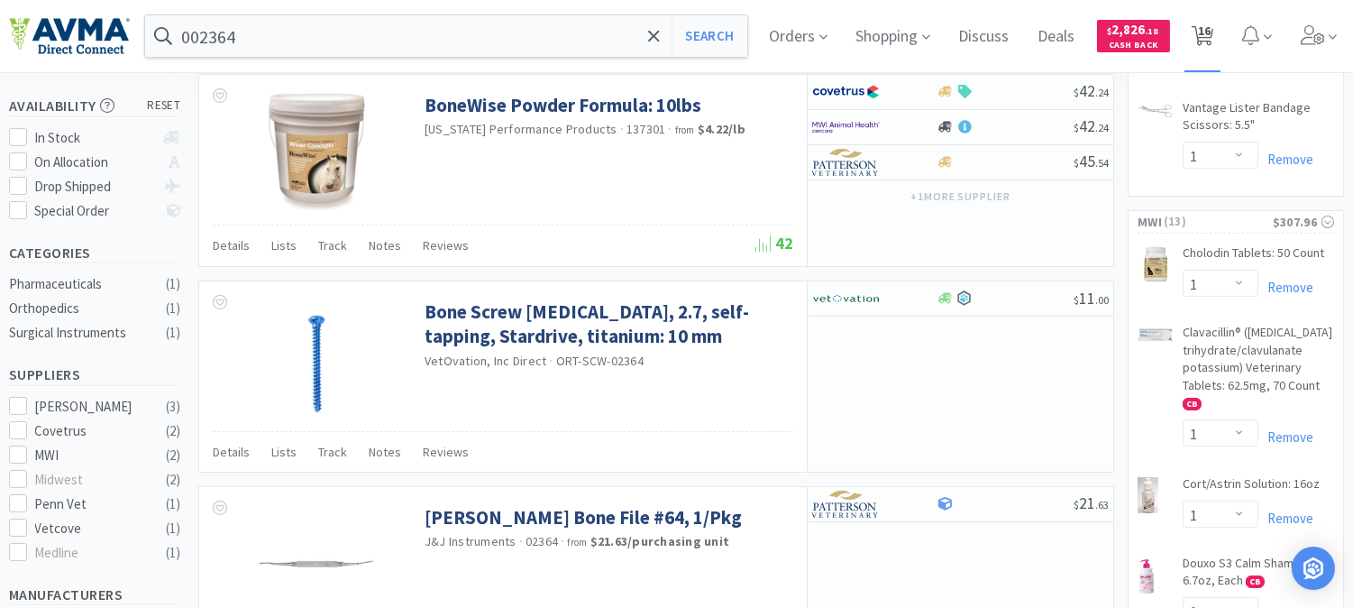
click at [1211, 32] on span "16" at bounding box center [1204, 31] width 13 height 72
select select "2"
select select "1"
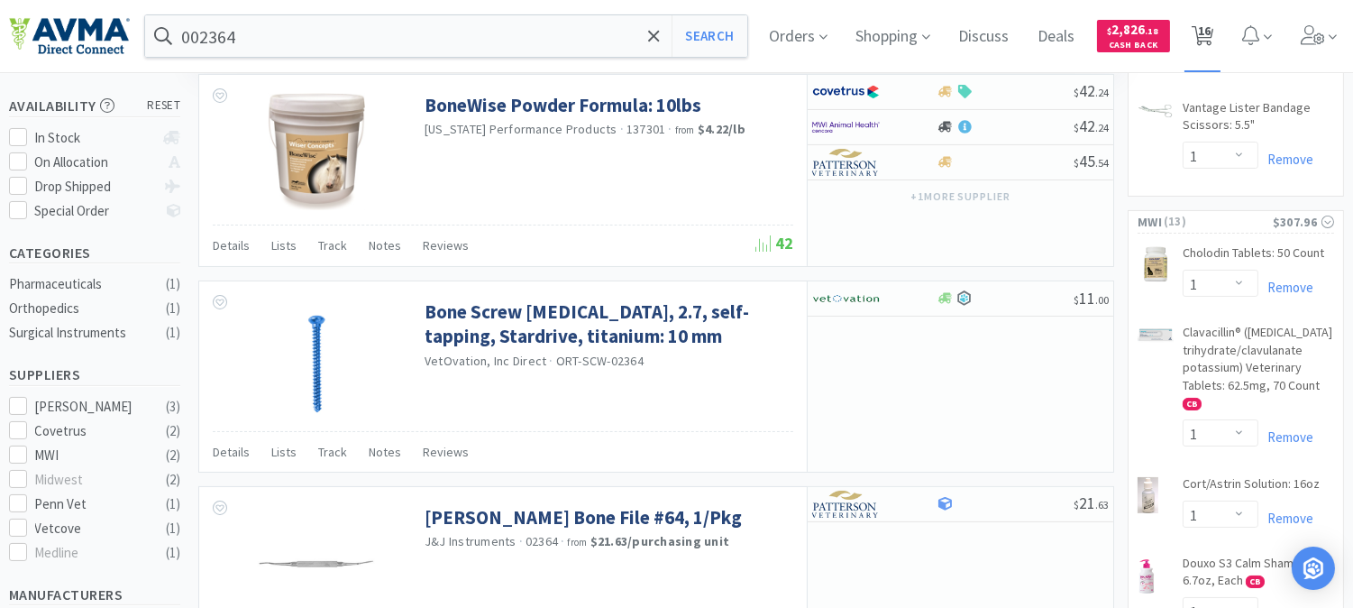
select select "1"
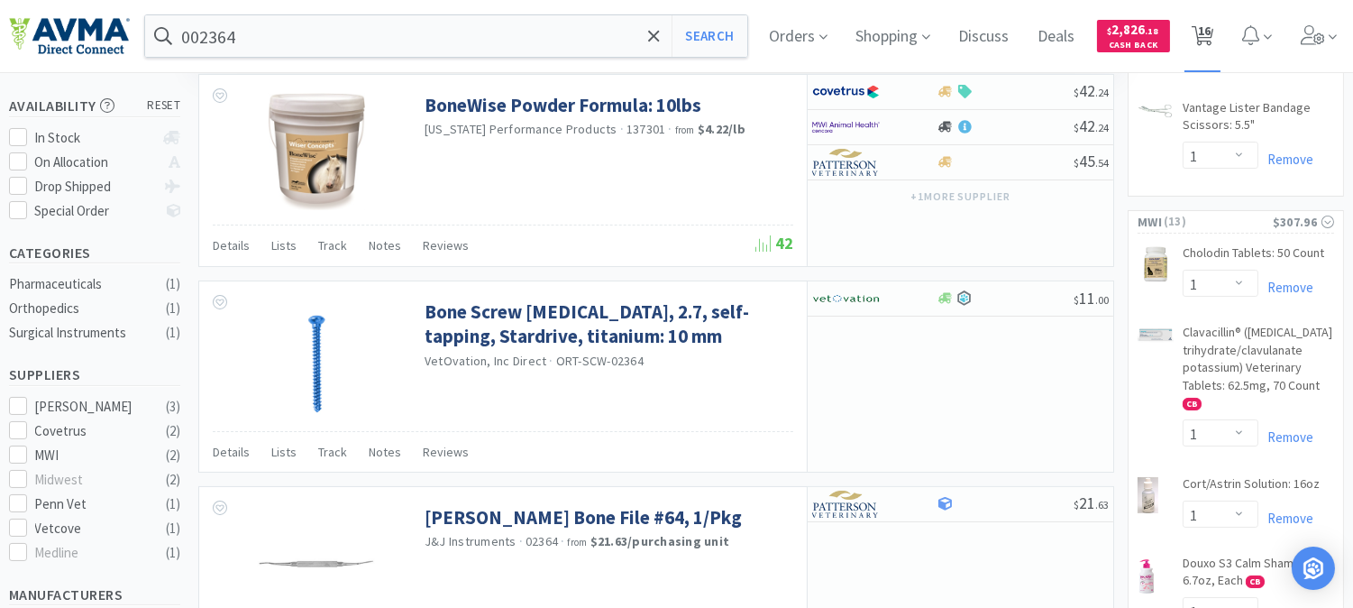
select select "1"
select select "2"
select select "1"
select select "2"
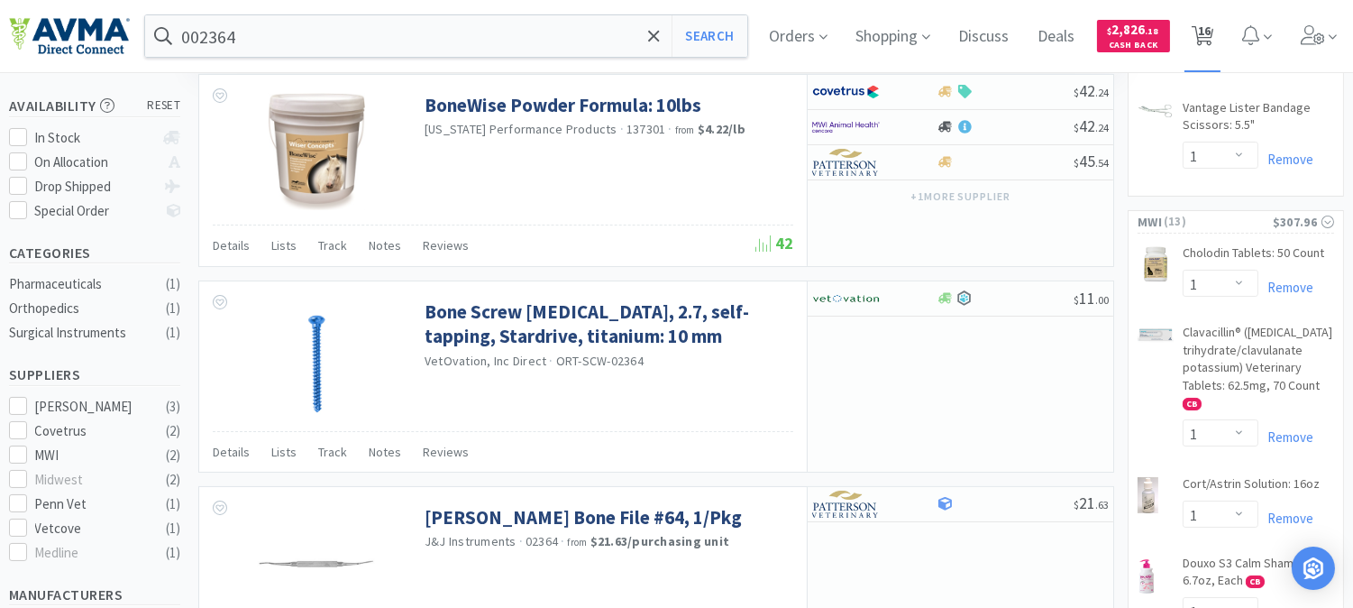
select select "1"
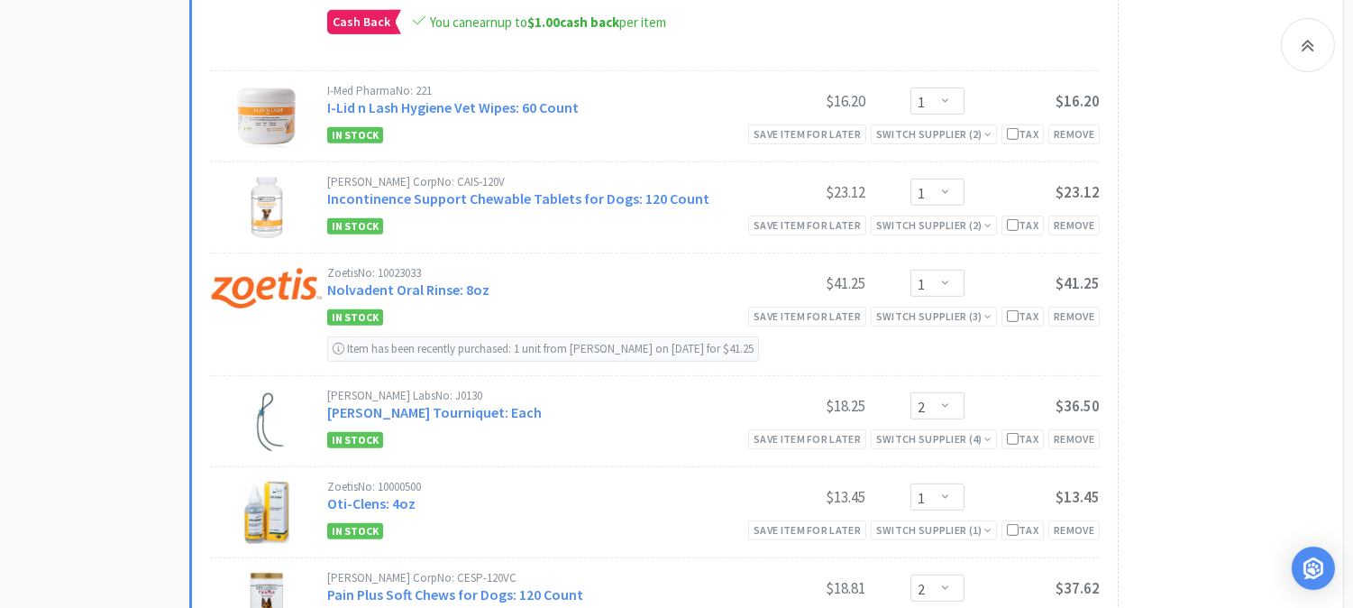
scroll to position [1702, 0]
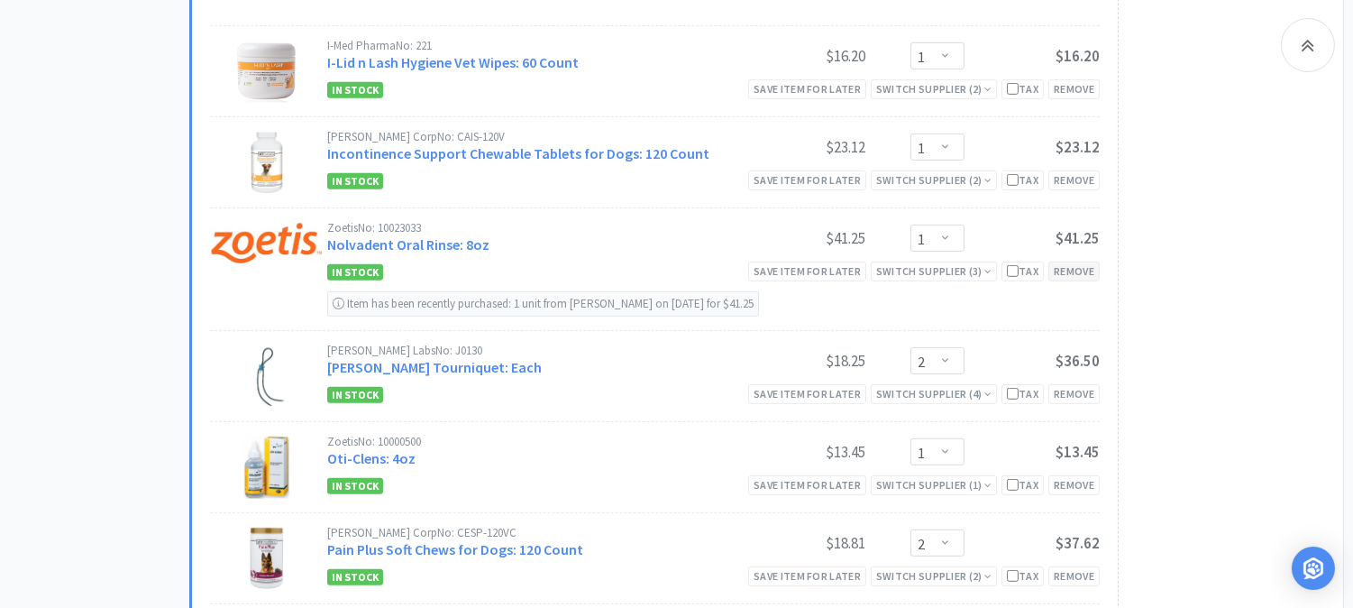
click at [1087, 268] on div "Remove" at bounding box center [1074, 271] width 51 height 19
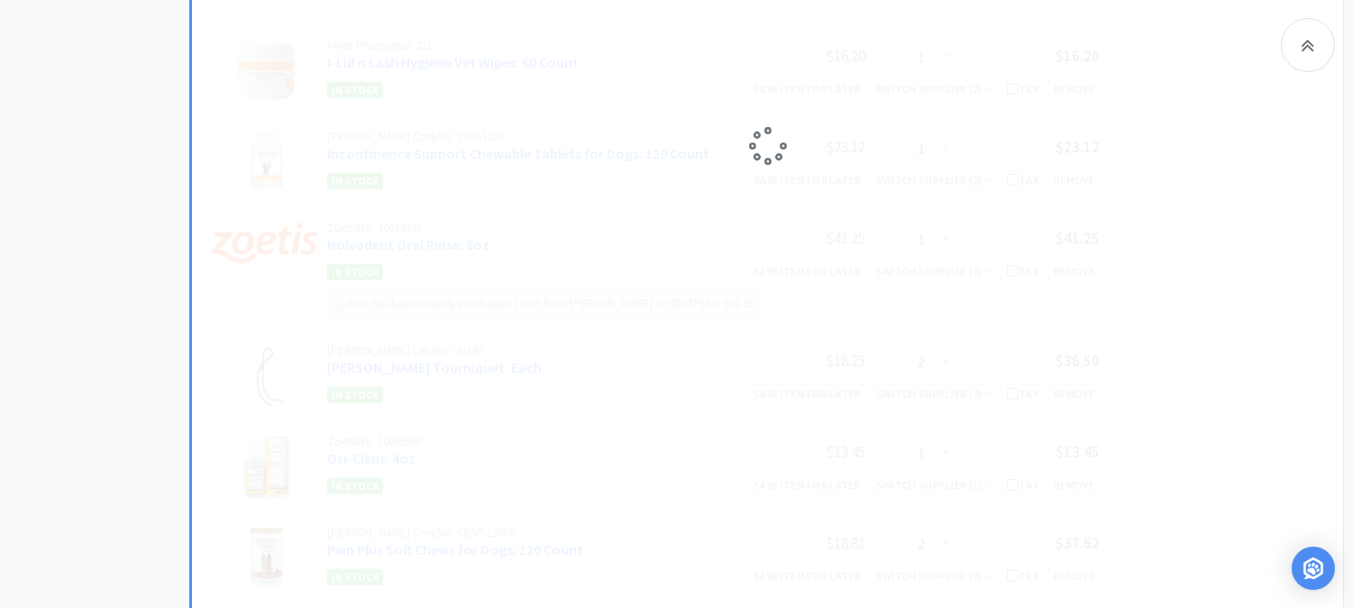
select select "2"
select select "1"
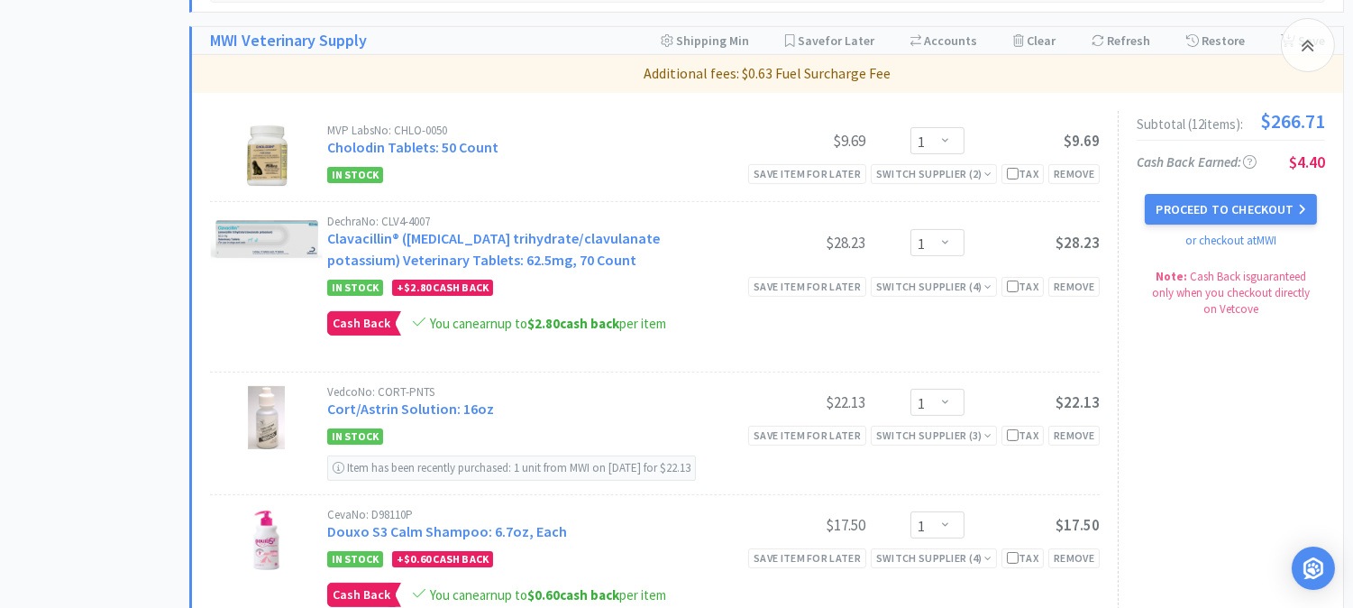
scroll to position [902, 0]
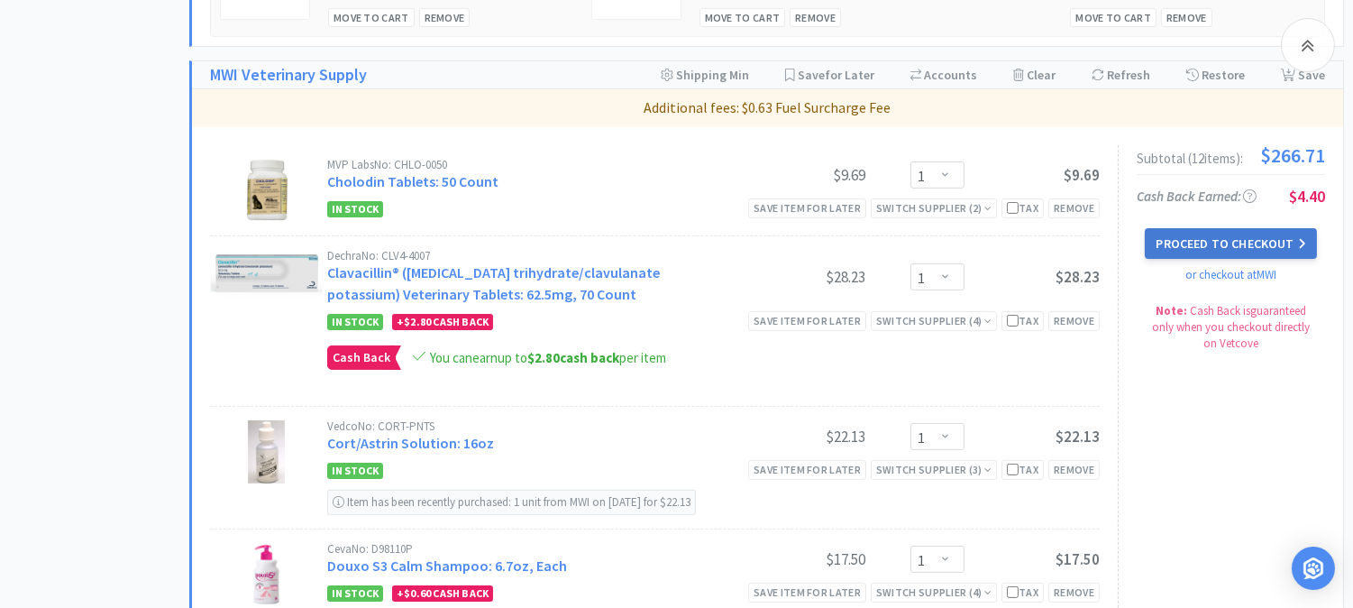
click at [1251, 244] on button "Proceed to Checkout" at bounding box center [1230, 243] width 171 height 31
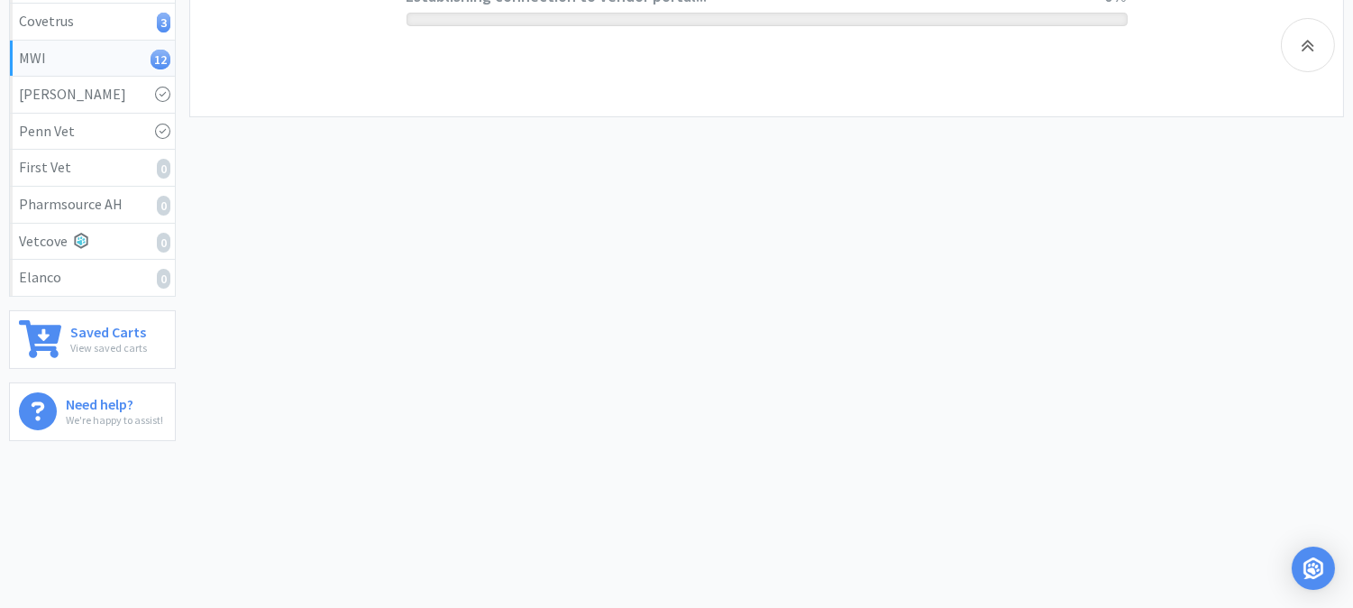
scroll to position [418, 0]
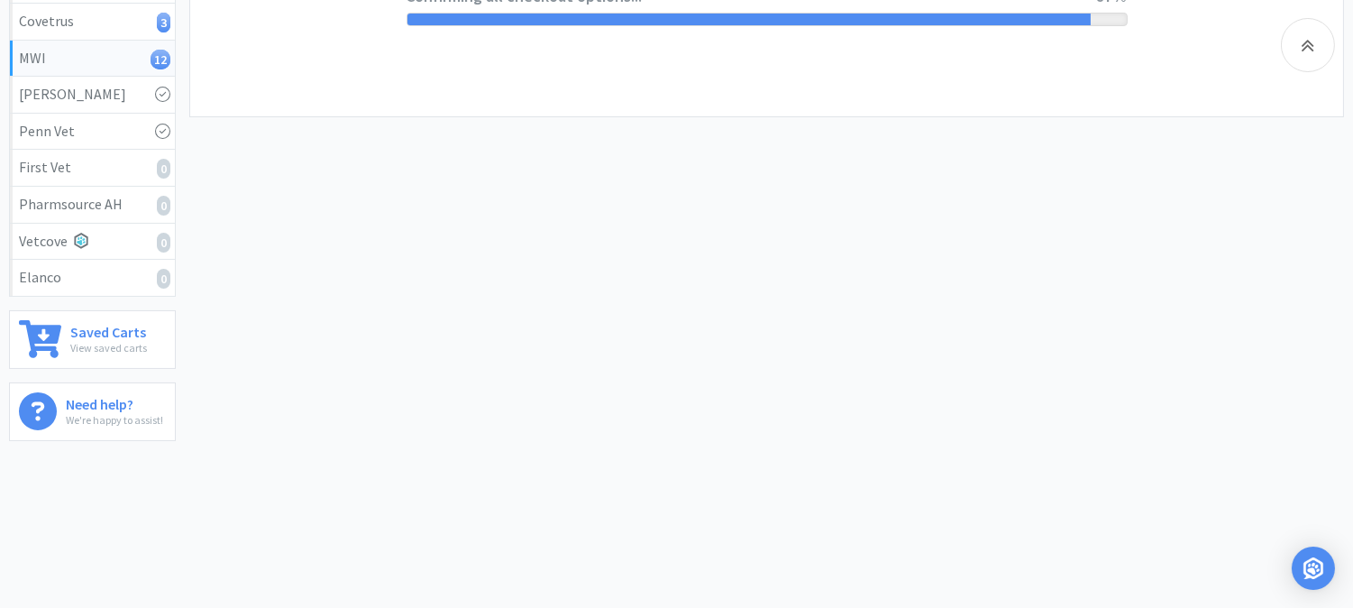
select select "CC_9481287516445253"
select select "FXY"
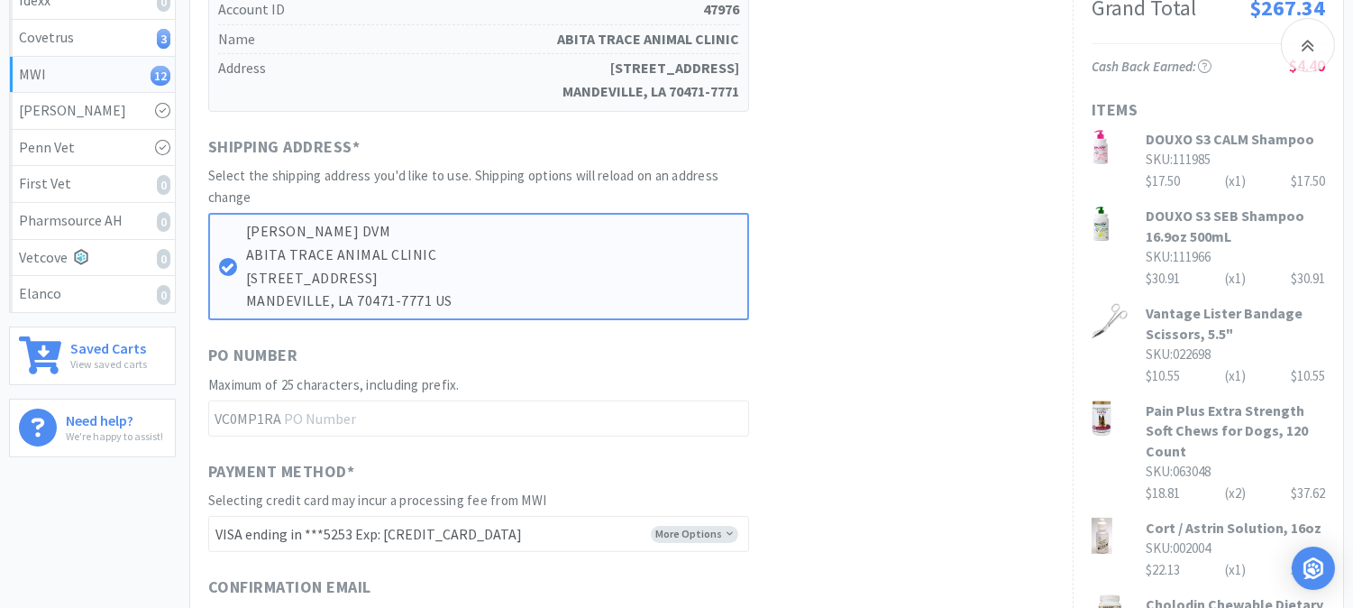
scroll to position [500, 0]
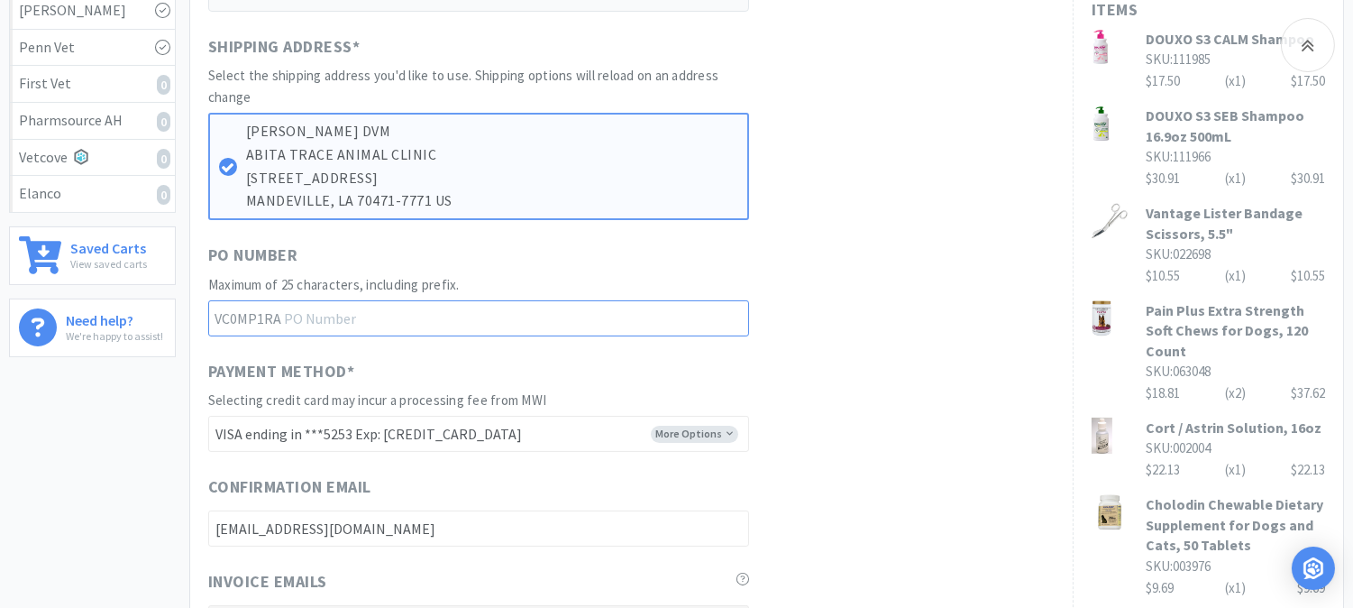
click at [388, 326] on input "text" at bounding box center [478, 318] width 541 height 36
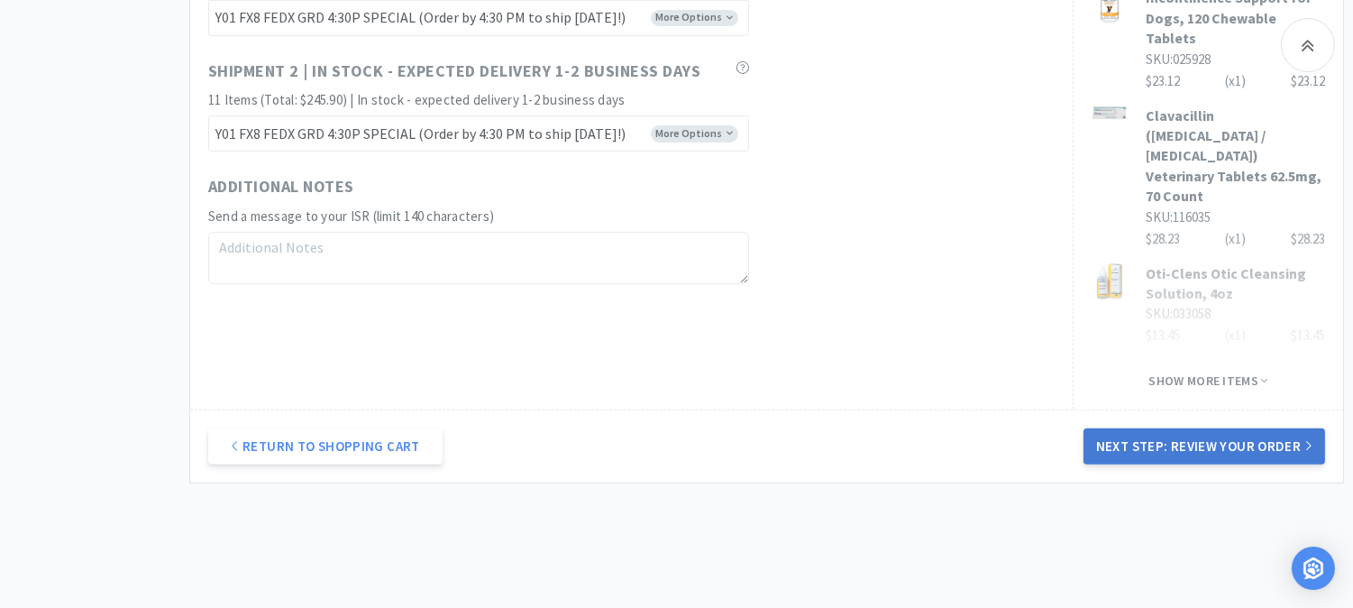
type input "52434"
click at [1197, 428] on button "Next Step: Review Your Order" at bounding box center [1205, 446] width 242 height 36
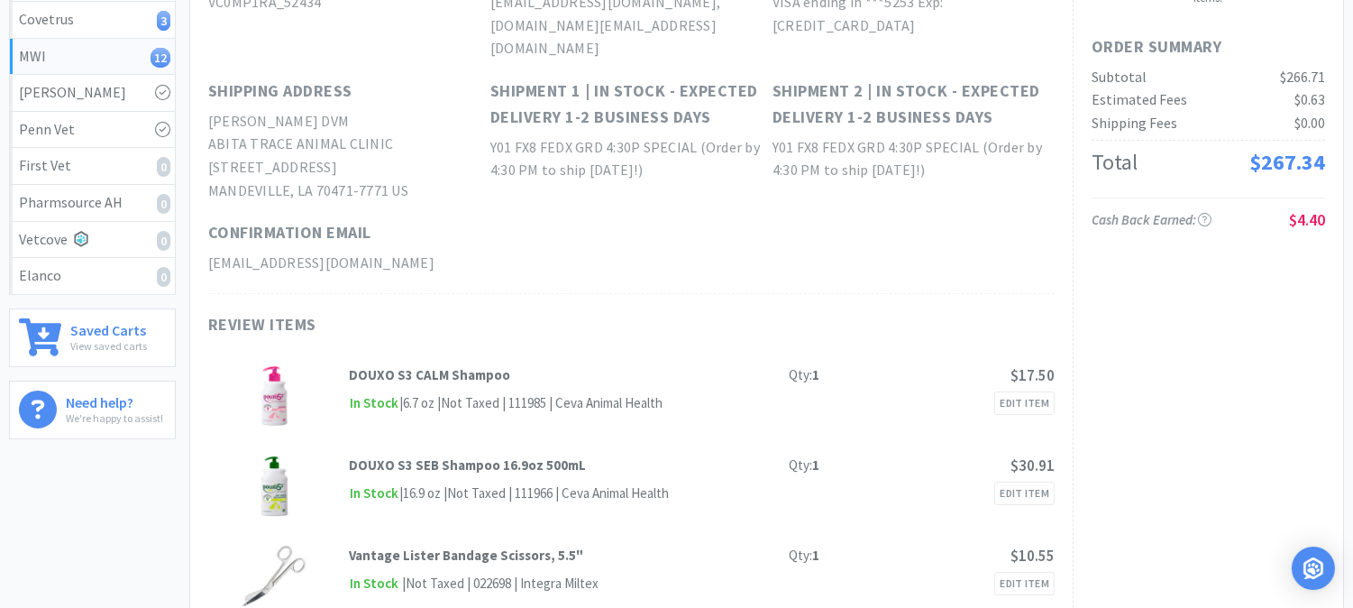
scroll to position [0, 0]
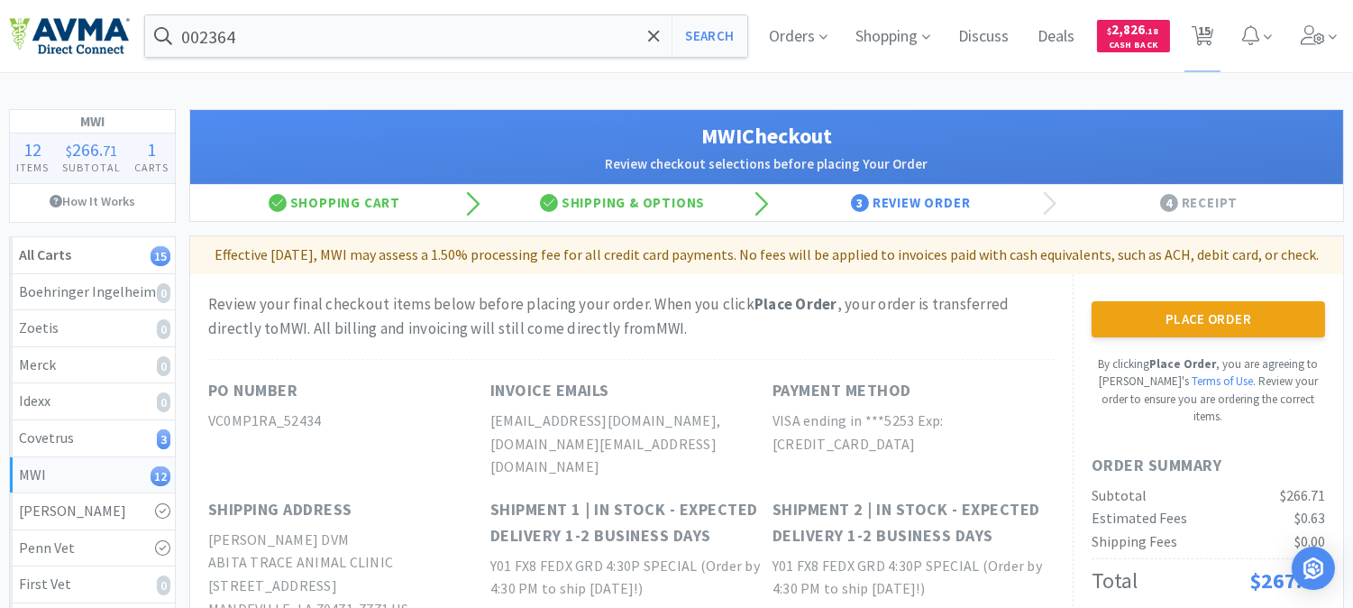
click at [1175, 337] on button "Place Order" at bounding box center [1209, 319] width 234 height 36
